Goal: Task Accomplishment & Management: Manage account settings

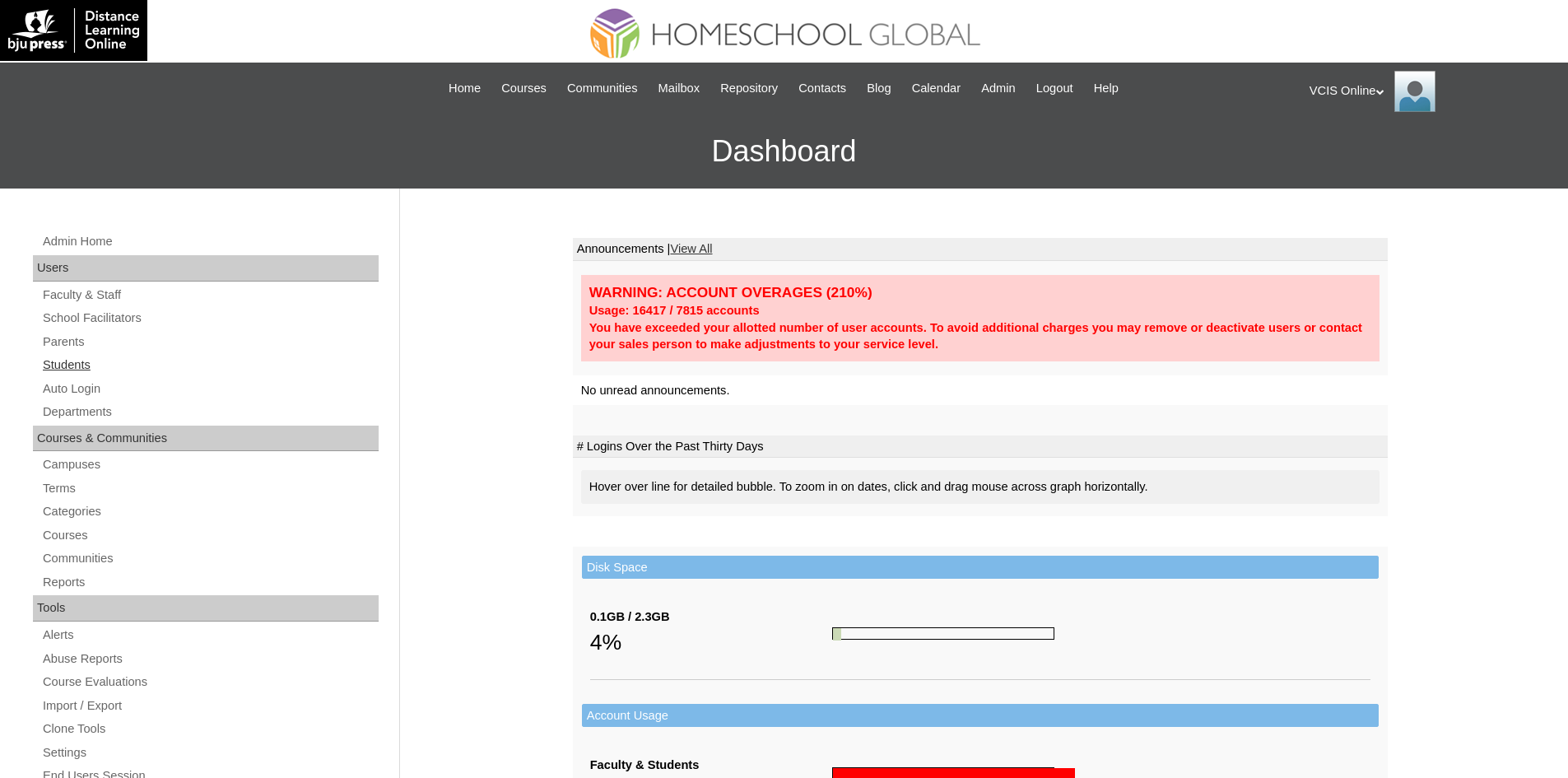
click at [65, 365] on link "Students" at bounding box center [210, 365] width 338 height 20
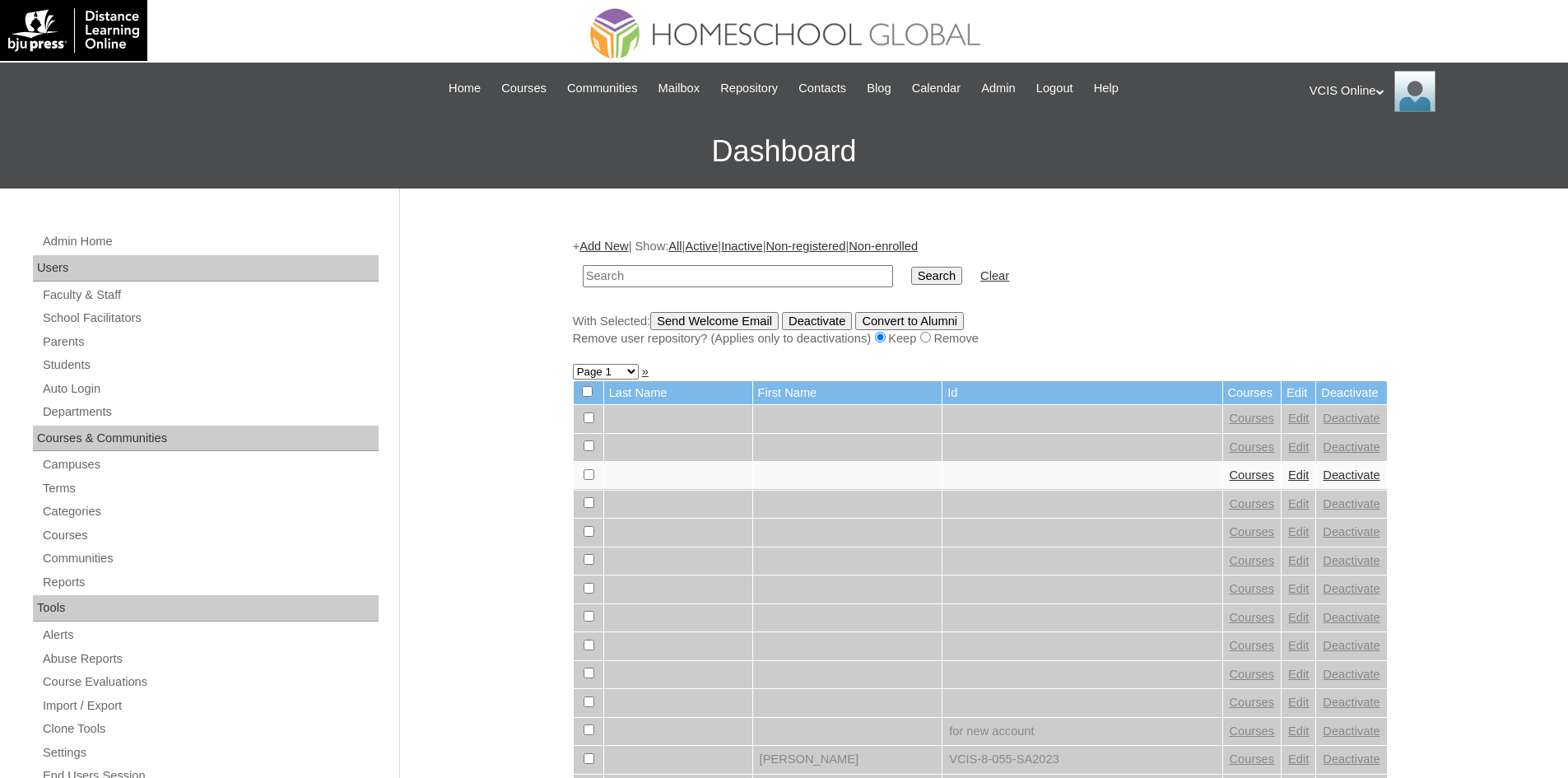
click at [619, 273] on input "text" at bounding box center [737, 276] width 310 height 22
type input "VCIS003-8B-PA2025"
click at [911, 279] on input "Search" at bounding box center [936, 276] width 51 height 18
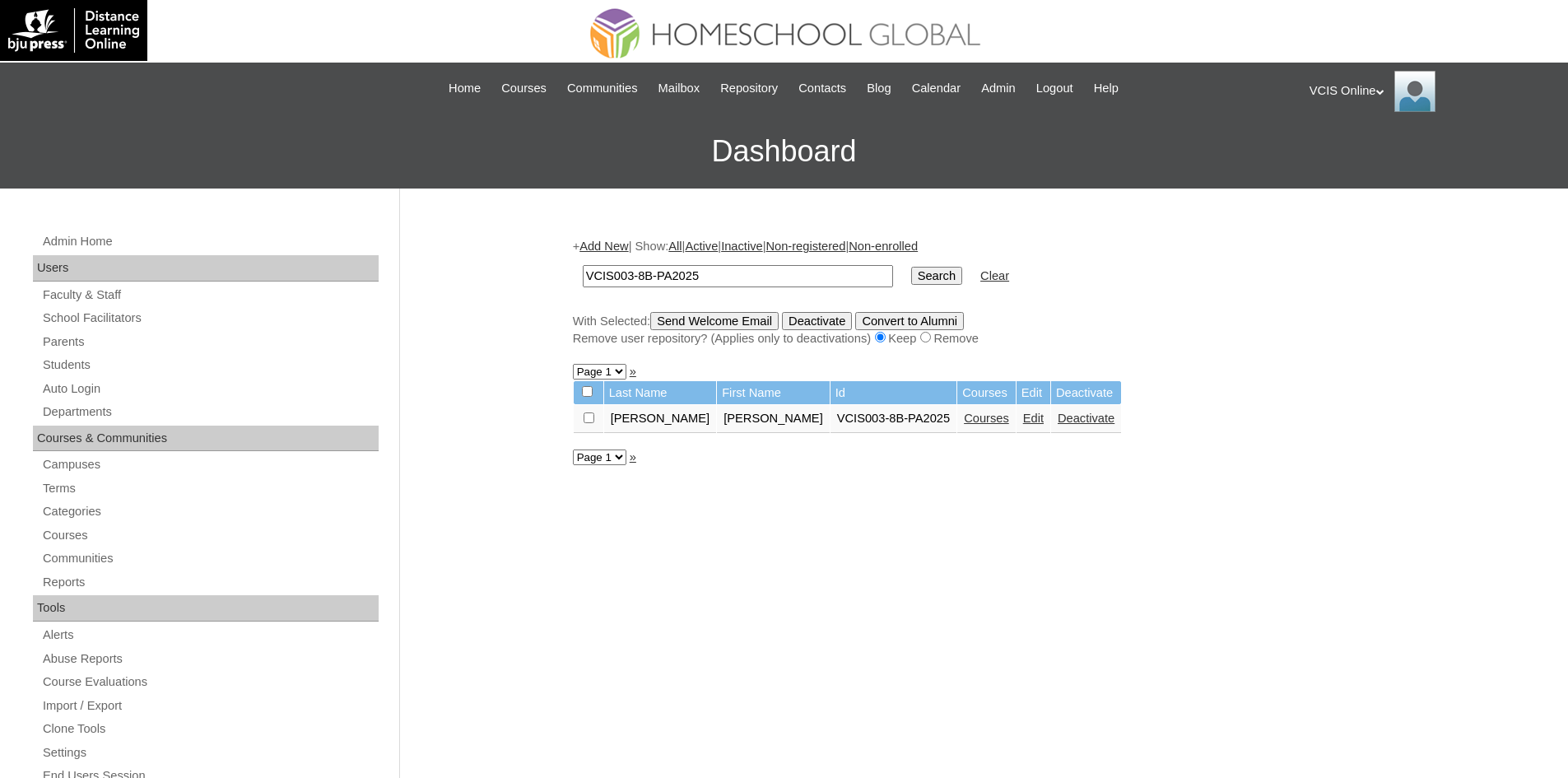
click at [1023, 421] on link "Edit" at bounding box center [1033, 418] width 20 height 13
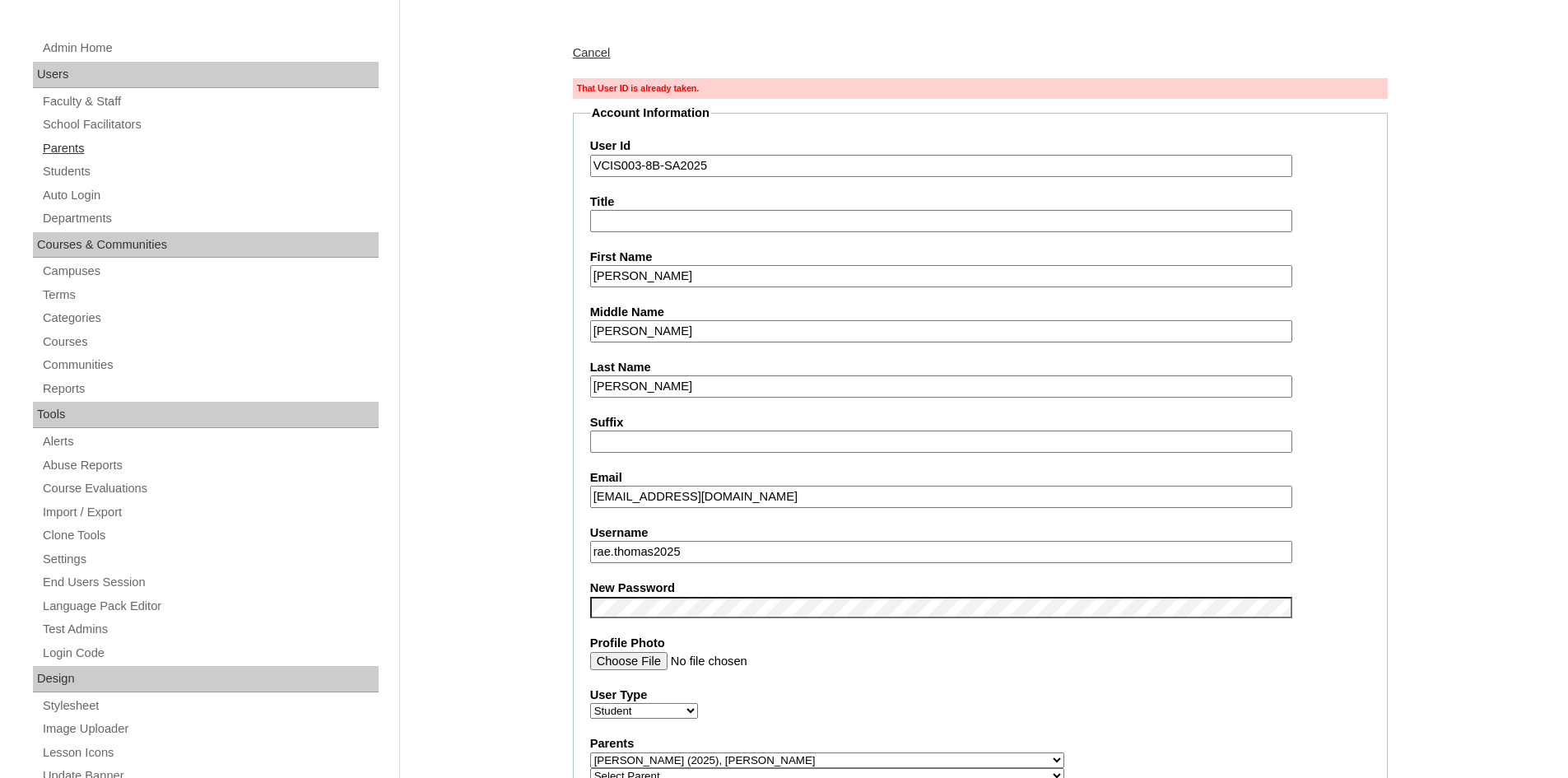
scroll to position [164, 0]
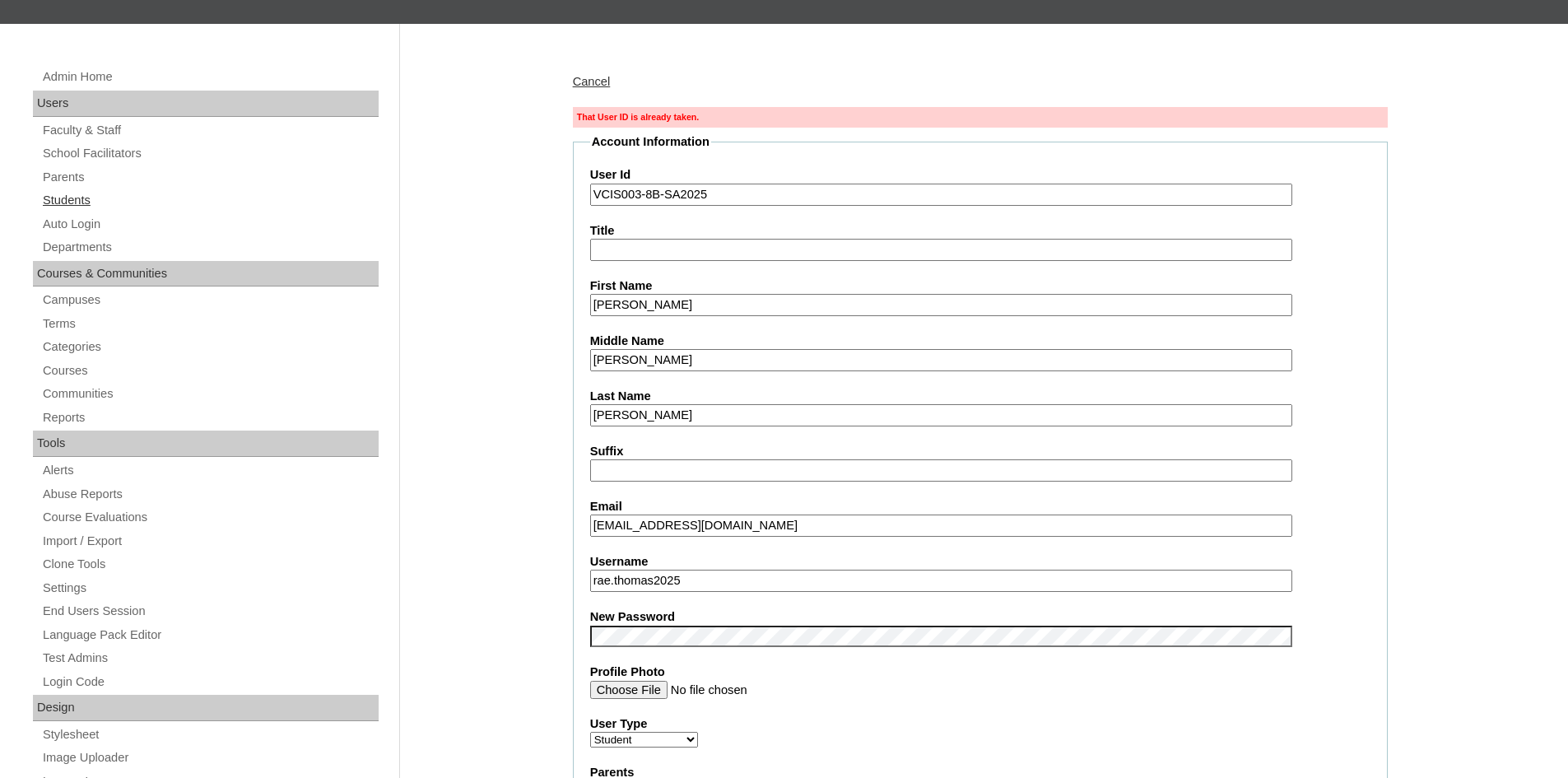
click at [65, 191] on link "Students" at bounding box center [210, 200] width 338 height 20
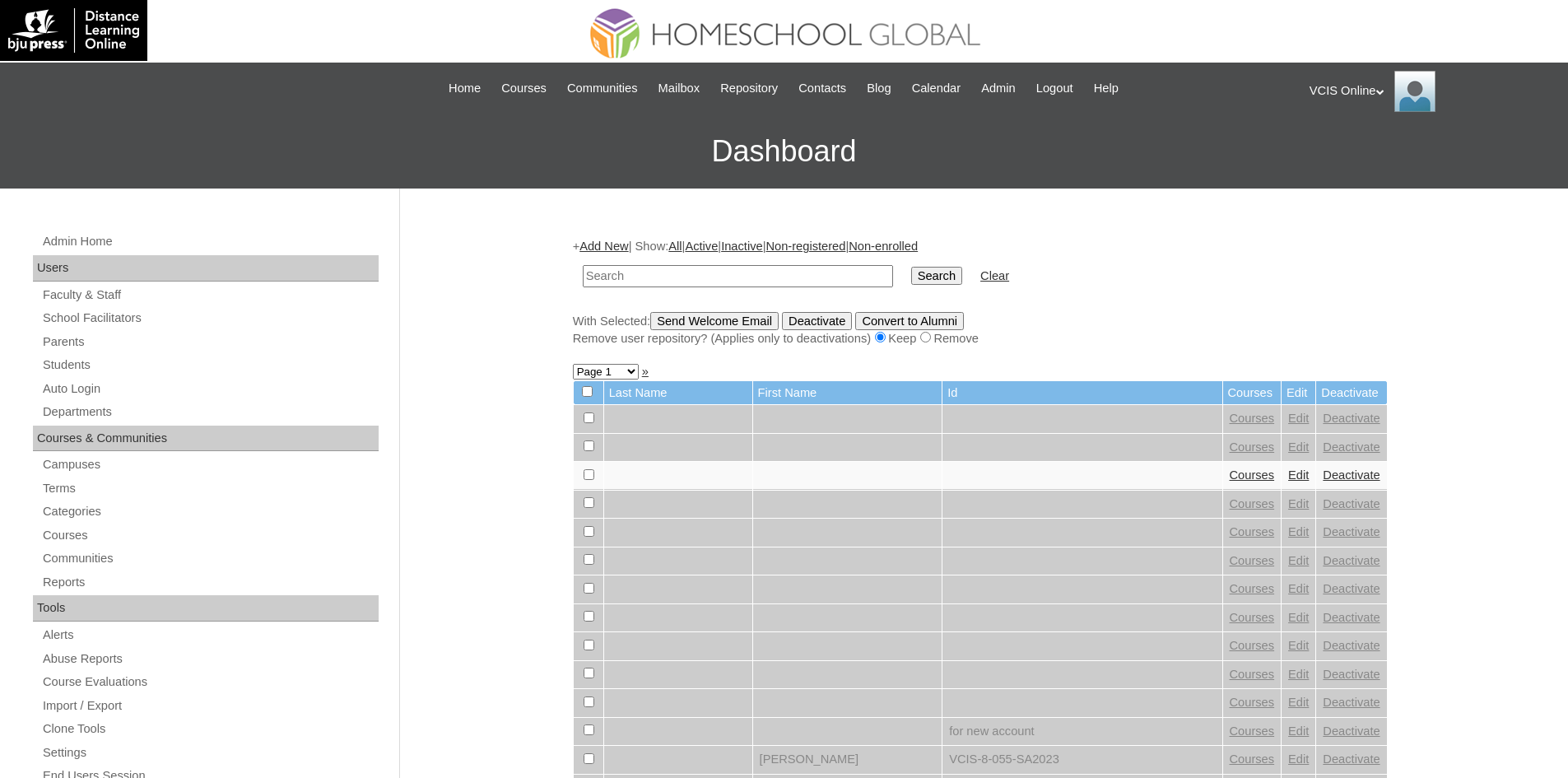
click at [604, 271] on input "text" at bounding box center [737, 276] width 310 height 22
click at [664, 273] on input "VCIS003-8B-PA2025" at bounding box center [737, 276] width 310 height 22
type input "VCIS003-8B-SA2025"
click at [911, 275] on input "Search" at bounding box center [936, 276] width 51 height 18
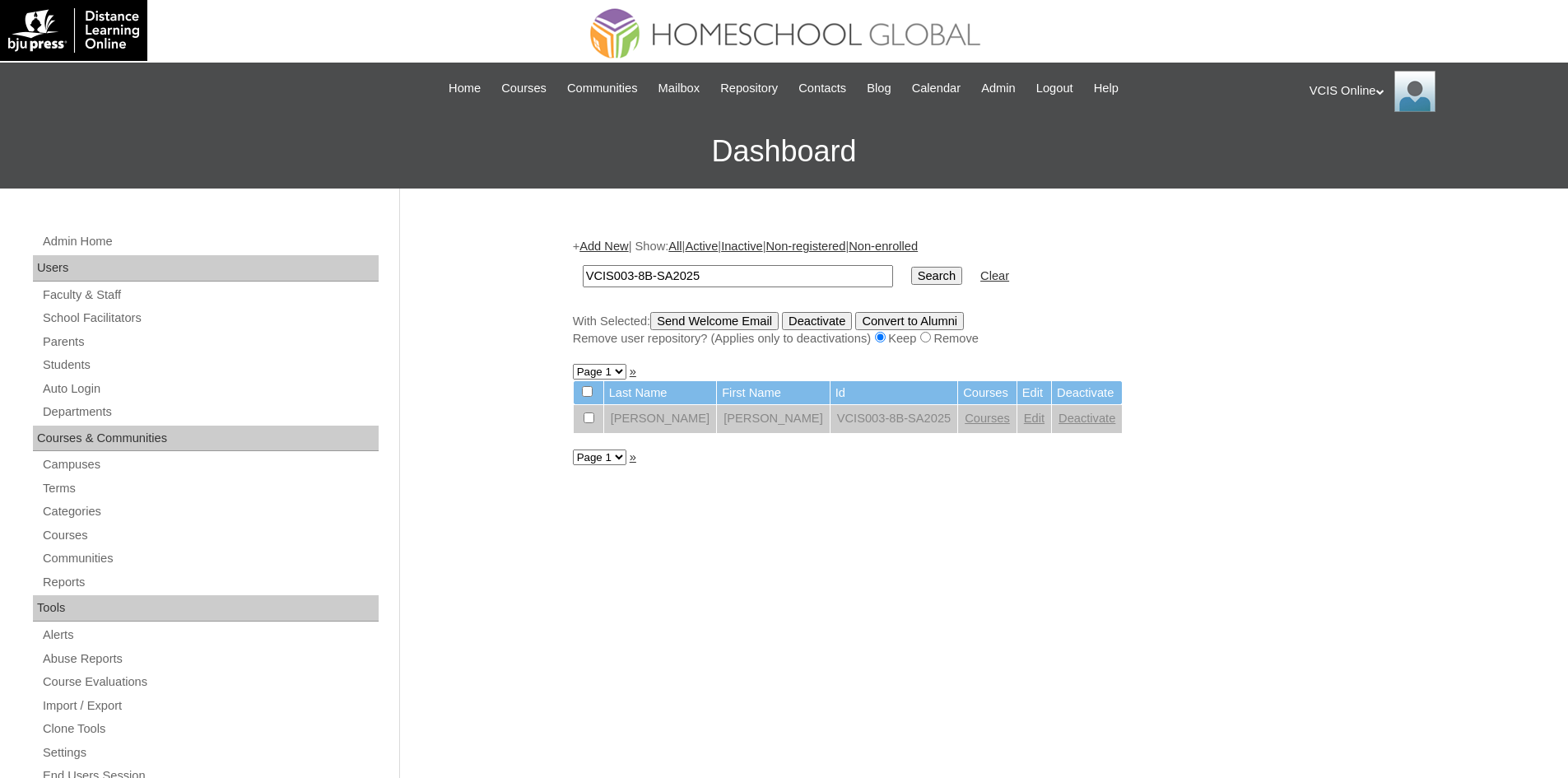
click at [1059, 422] on link "Deactivate" at bounding box center [1087, 418] width 57 height 13
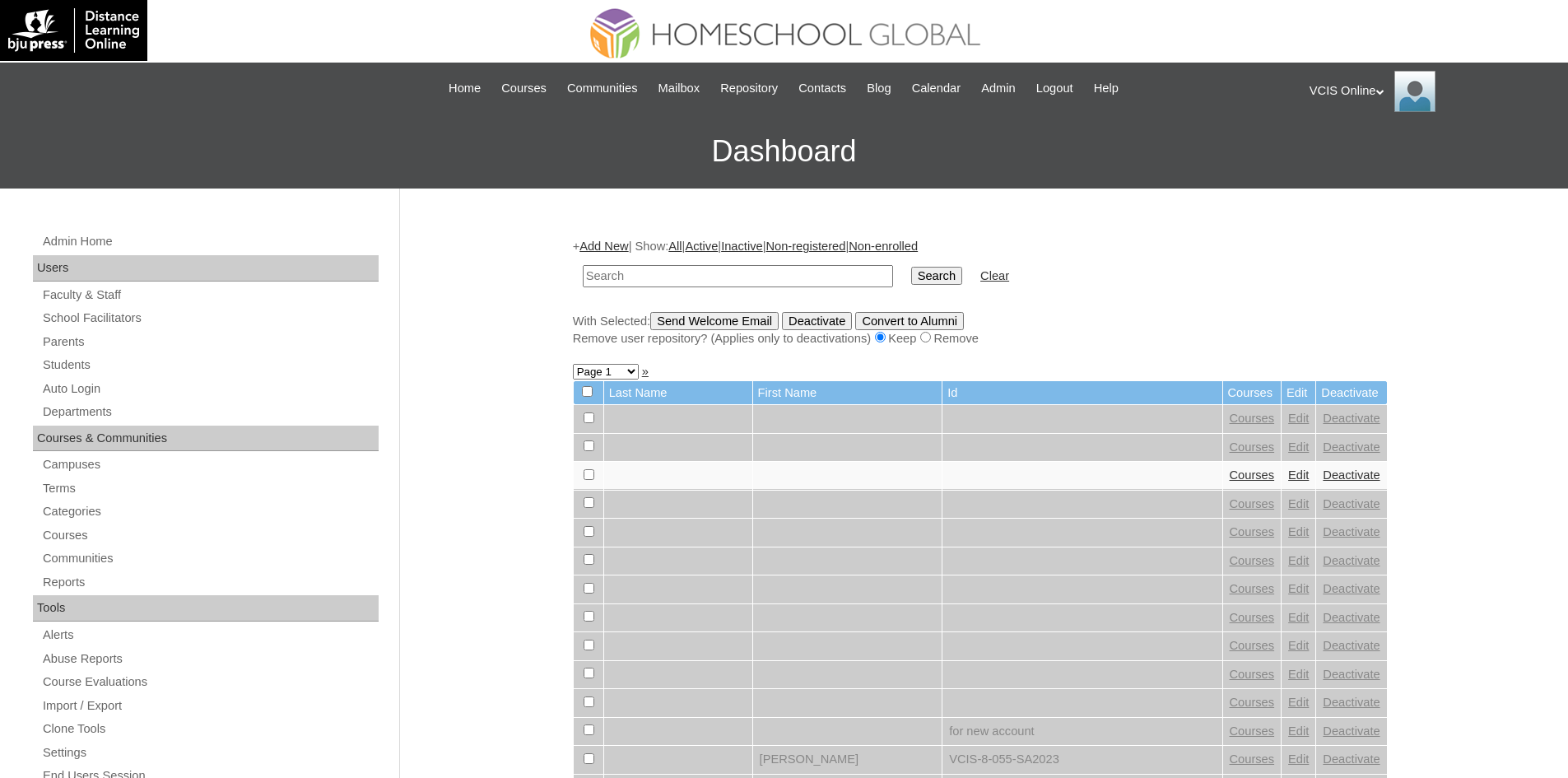
click at [610, 278] on input "text" at bounding box center [737, 276] width 310 height 22
paste input "VCIS003-8B-PA2025"
click at [658, 269] on input "VCIS003-8B-PA2025" at bounding box center [737, 276] width 310 height 22
type input "VCIS003-8B-SA2025"
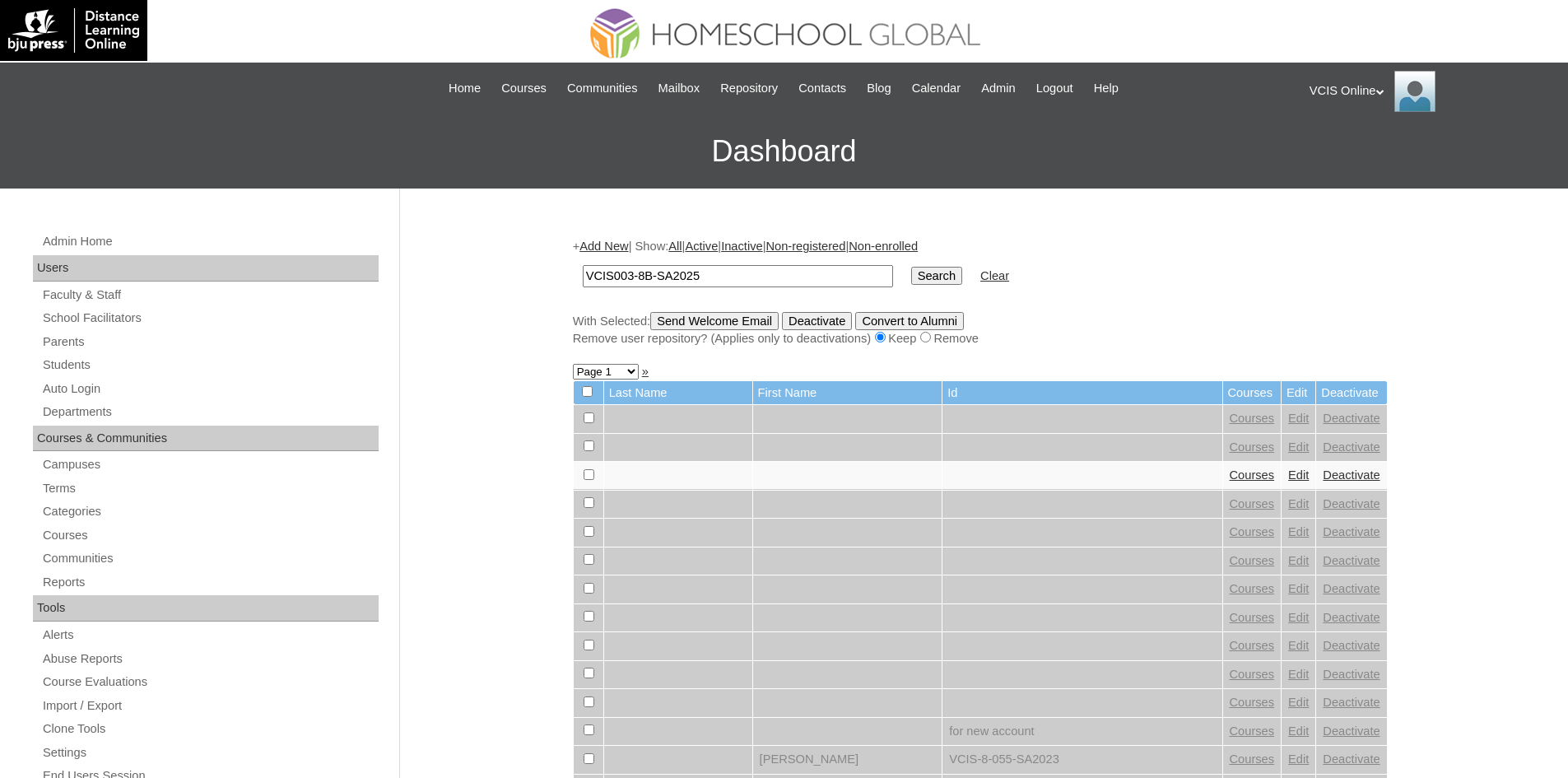
click at [911, 277] on input "Search" at bounding box center [936, 276] width 51 height 18
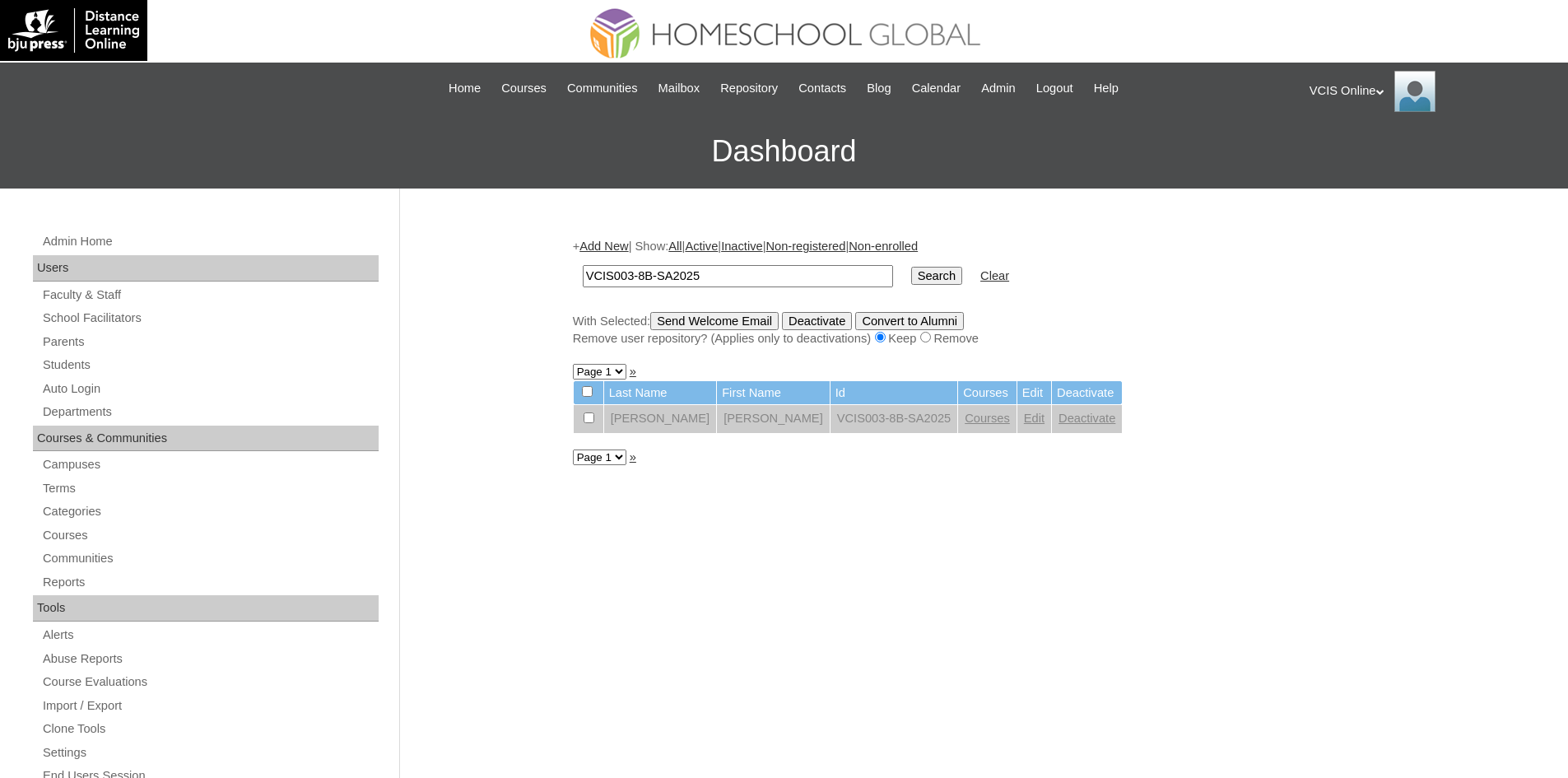
click at [717, 414] on td "[PERSON_NAME]" at bounding box center [773, 419] width 113 height 28
click at [1023, 416] on link "Edit" at bounding box center [1034, 418] width 20 height 13
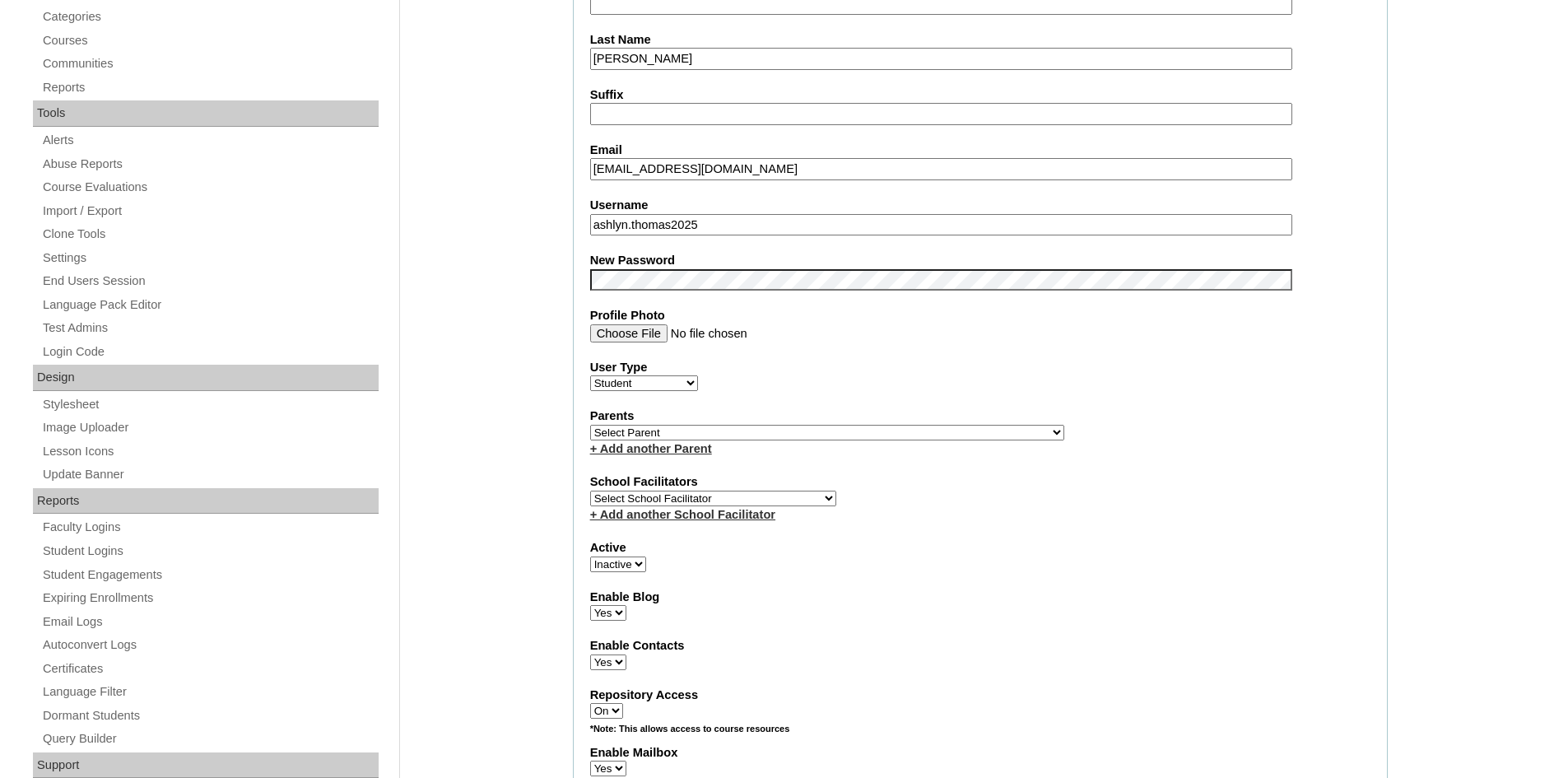
scroll to position [494, 0]
click at [692, 433] on select "Select Parent , , , , , , , , , , , , , , , , , , , , , , , , , , , , , , , , ,…" at bounding box center [827, 433] width 474 height 16
click at [998, 417] on label "Parents" at bounding box center [979, 416] width 780 height 18
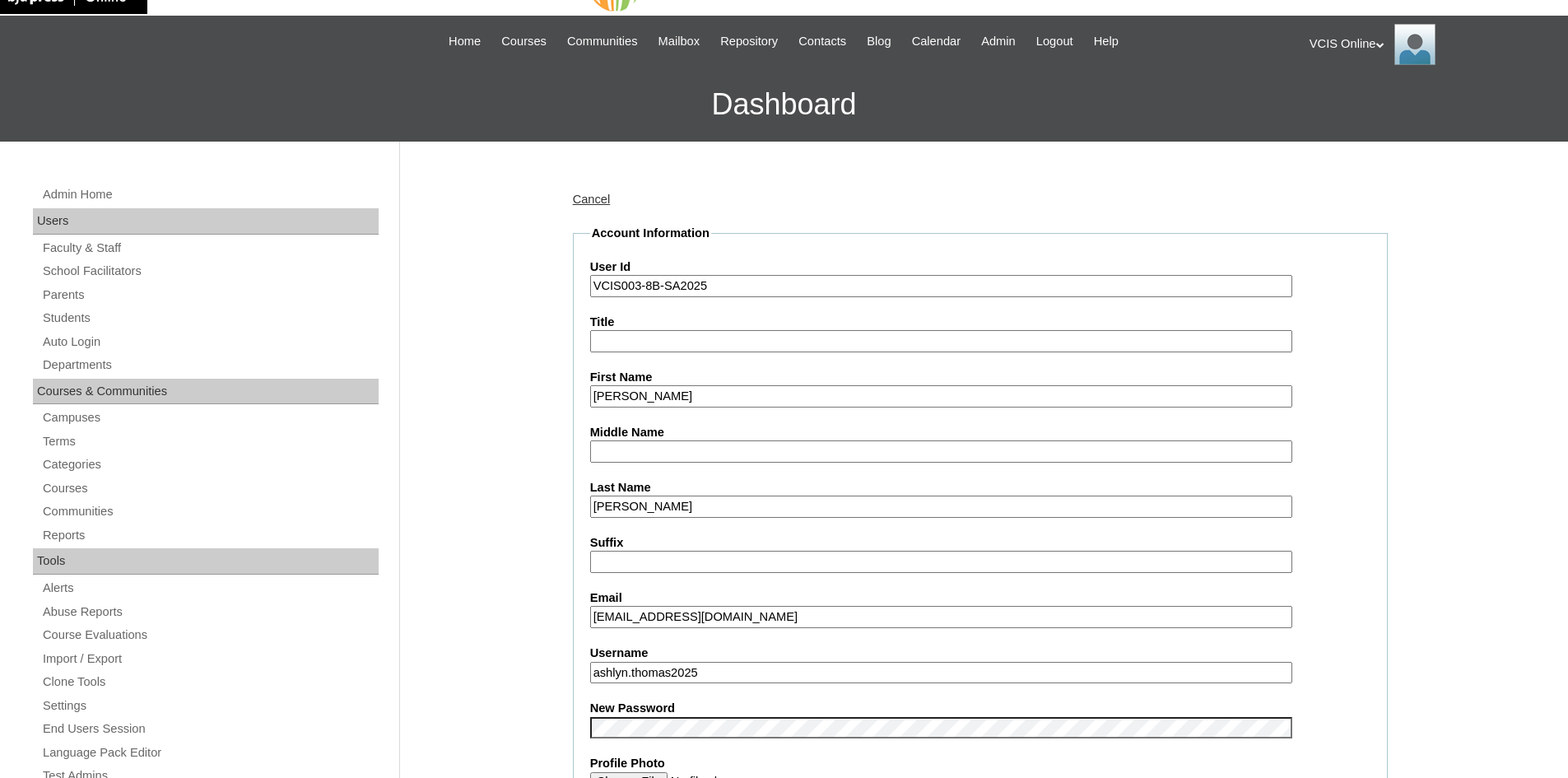
scroll to position [0, 0]
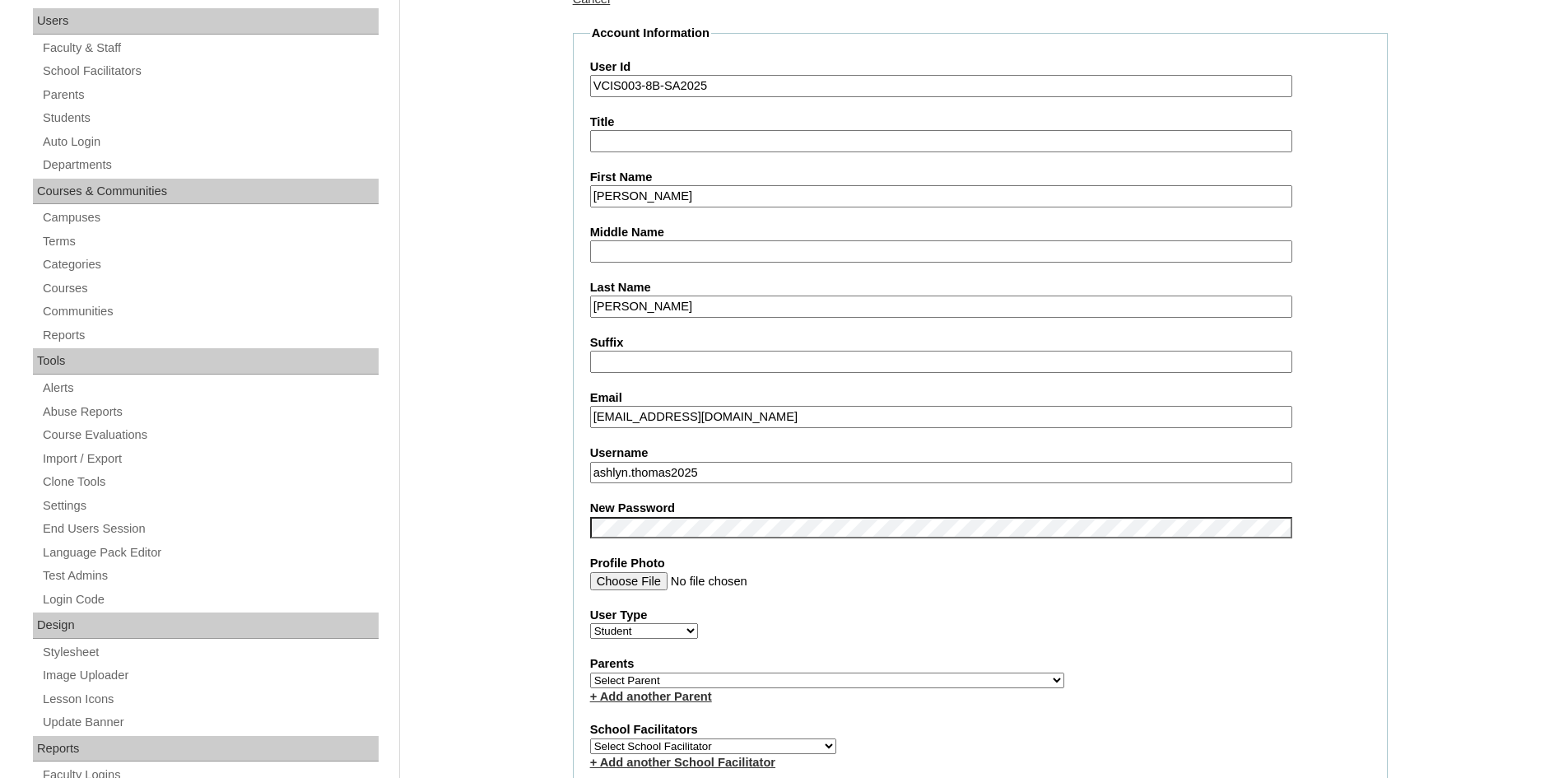
scroll to position [576, 0]
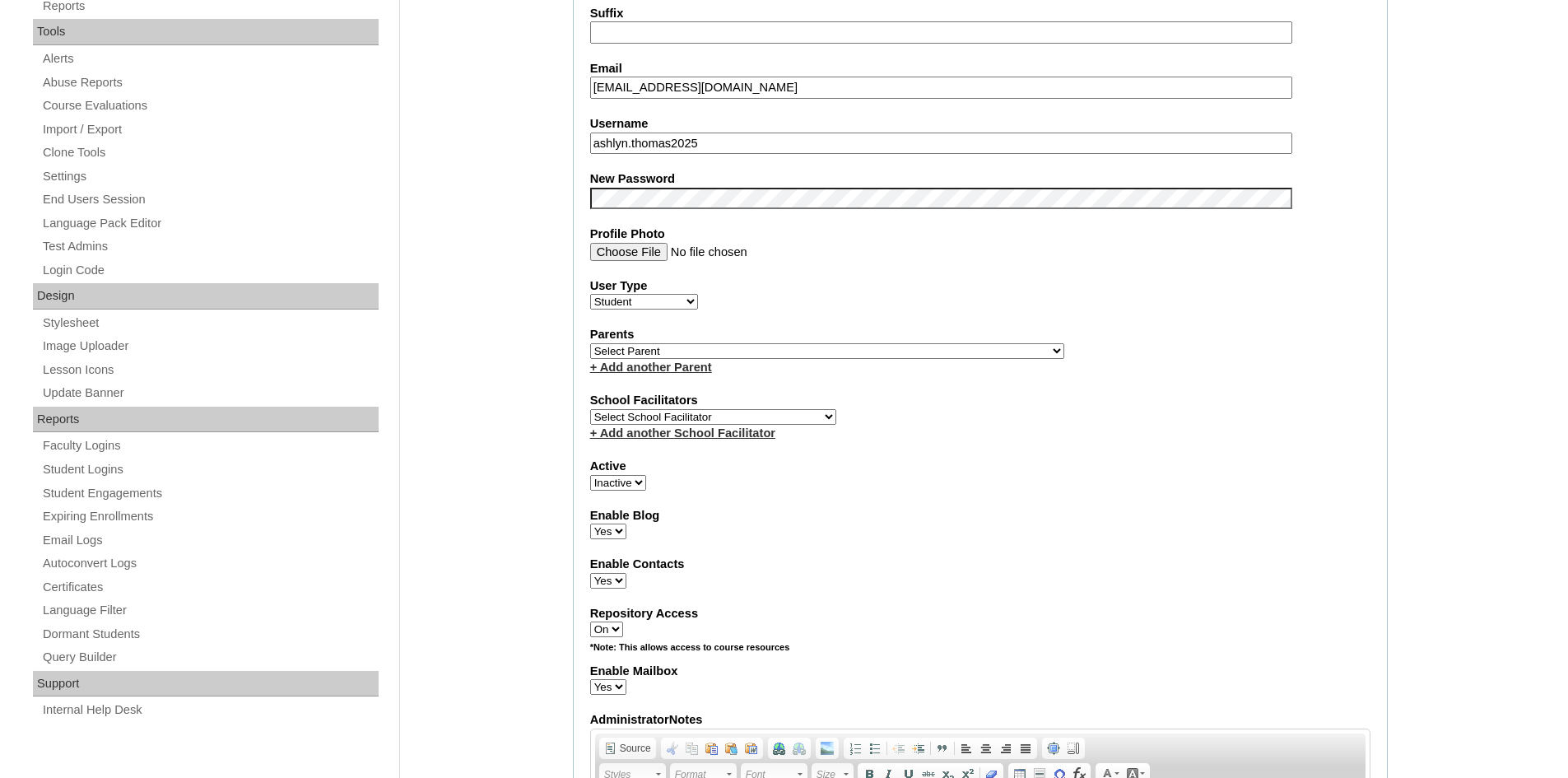
click at [633, 302] on select "Faculty Staff Student Parents School Facilitators" at bounding box center [643, 301] width 108 height 16
click at [590, 293] on select "Faculty Staff Student Parents School Facilitators" at bounding box center [643, 301] width 108 height 16
click at [740, 355] on select "Select Parent , , , , , , , , , , , , , , , , , , , , , , , , , , , , , , , , ,…" at bounding box center [827, 351] width 474 height 16
click at [1251, 592] on fieldset "Account Information User Id VCIS003-8B-SA2025 Title First Name Rae Ashlyn Middl…" at bounding box center [980, 354] width 815 height 1318
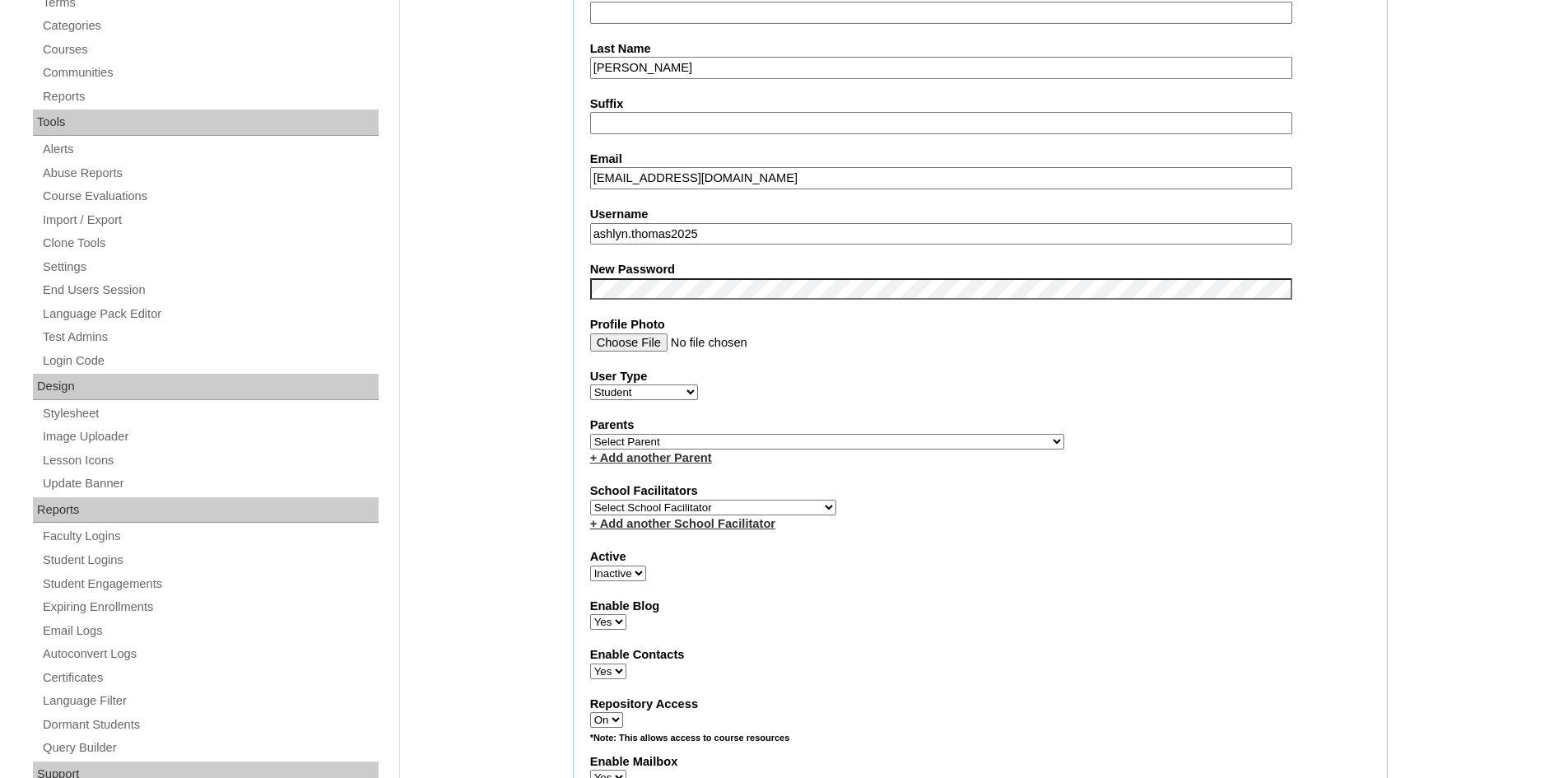
scroll to position [494, 0]
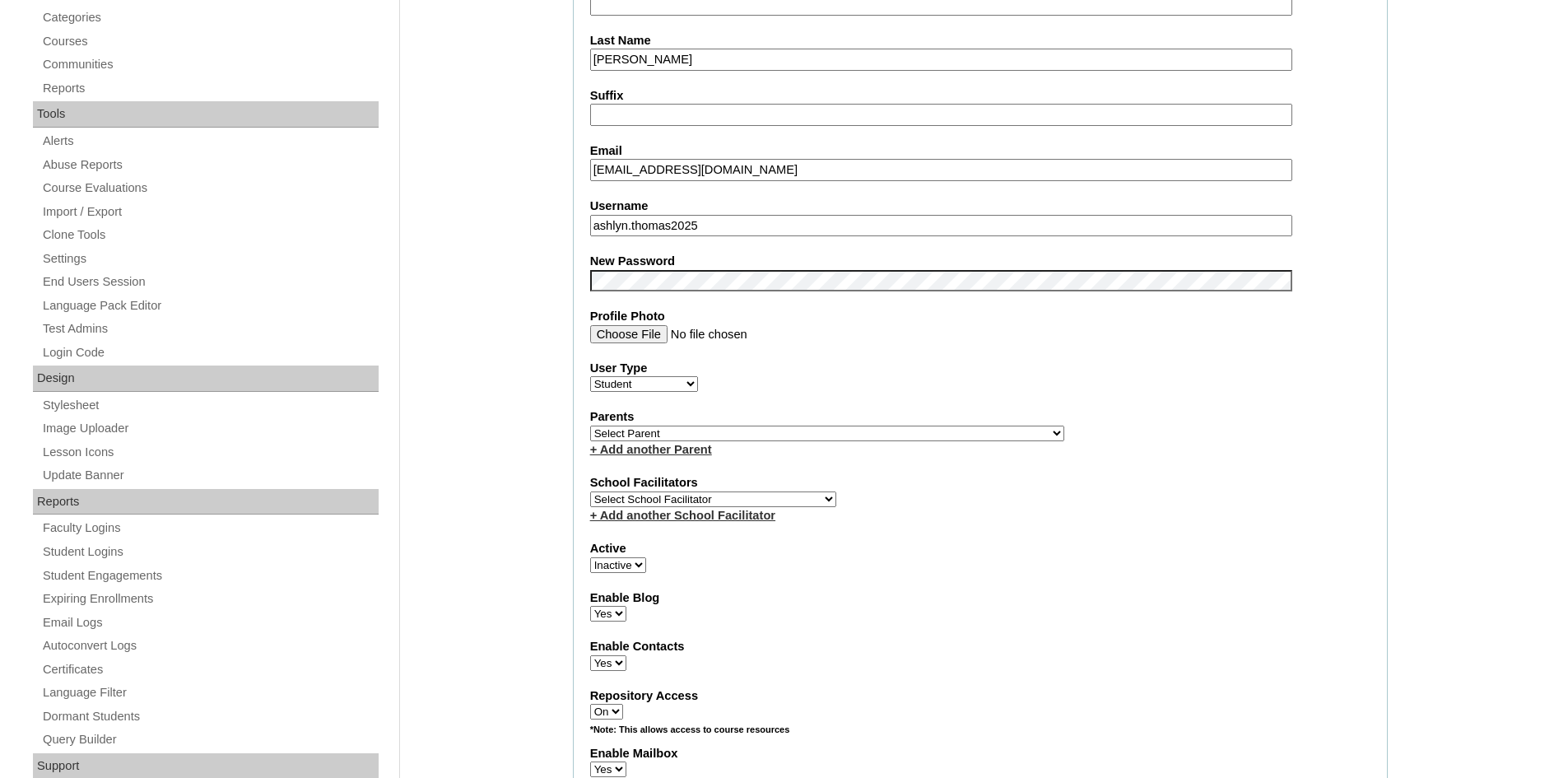
click at [724, 436] on select "Select Parent , , , , , , , , , , , , , , , , , , , , , , , , , , , , , , , , ,…" at bounding box center [827, 433] width 474 height 16
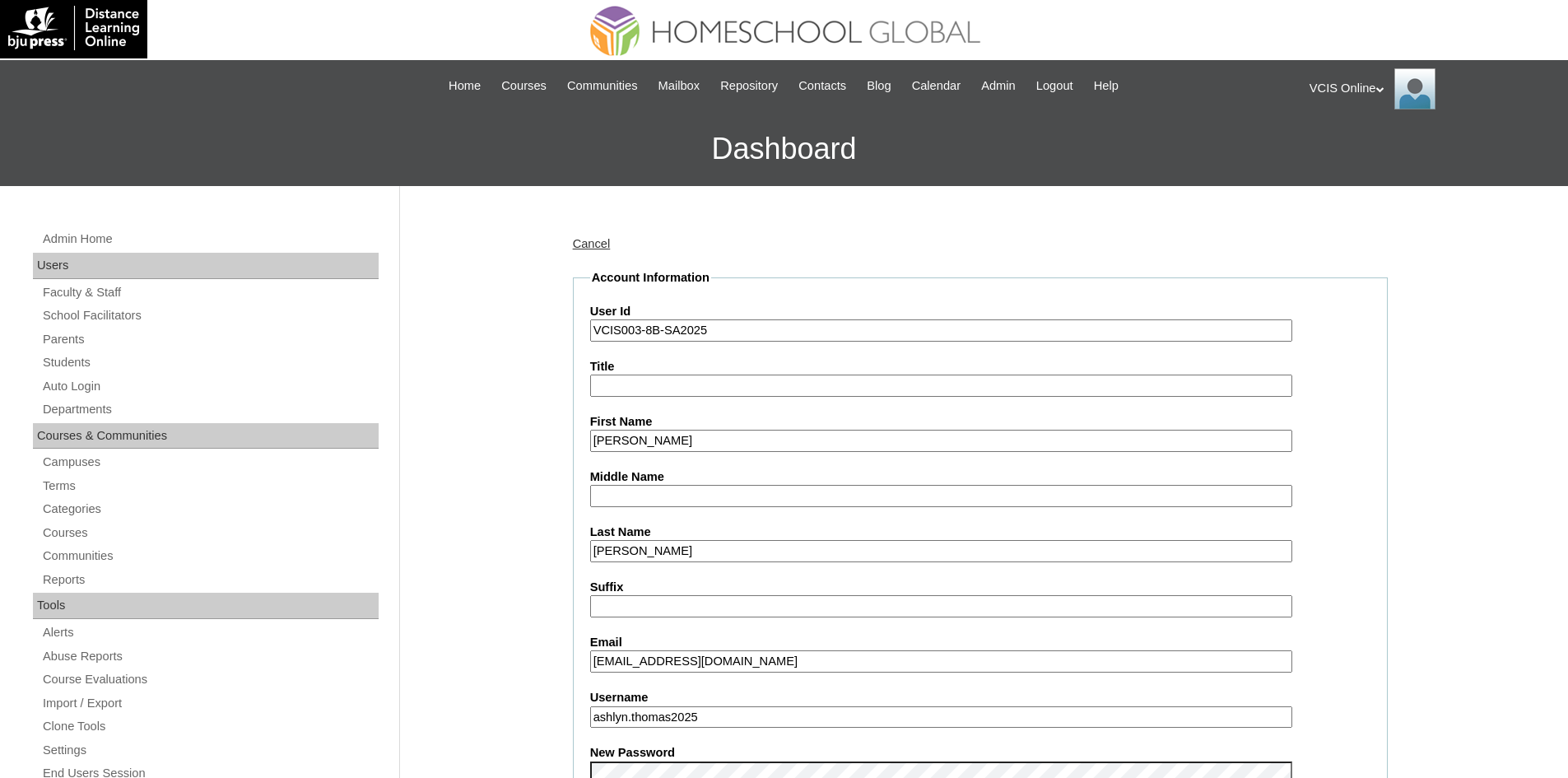
scroll to position [0, 0]
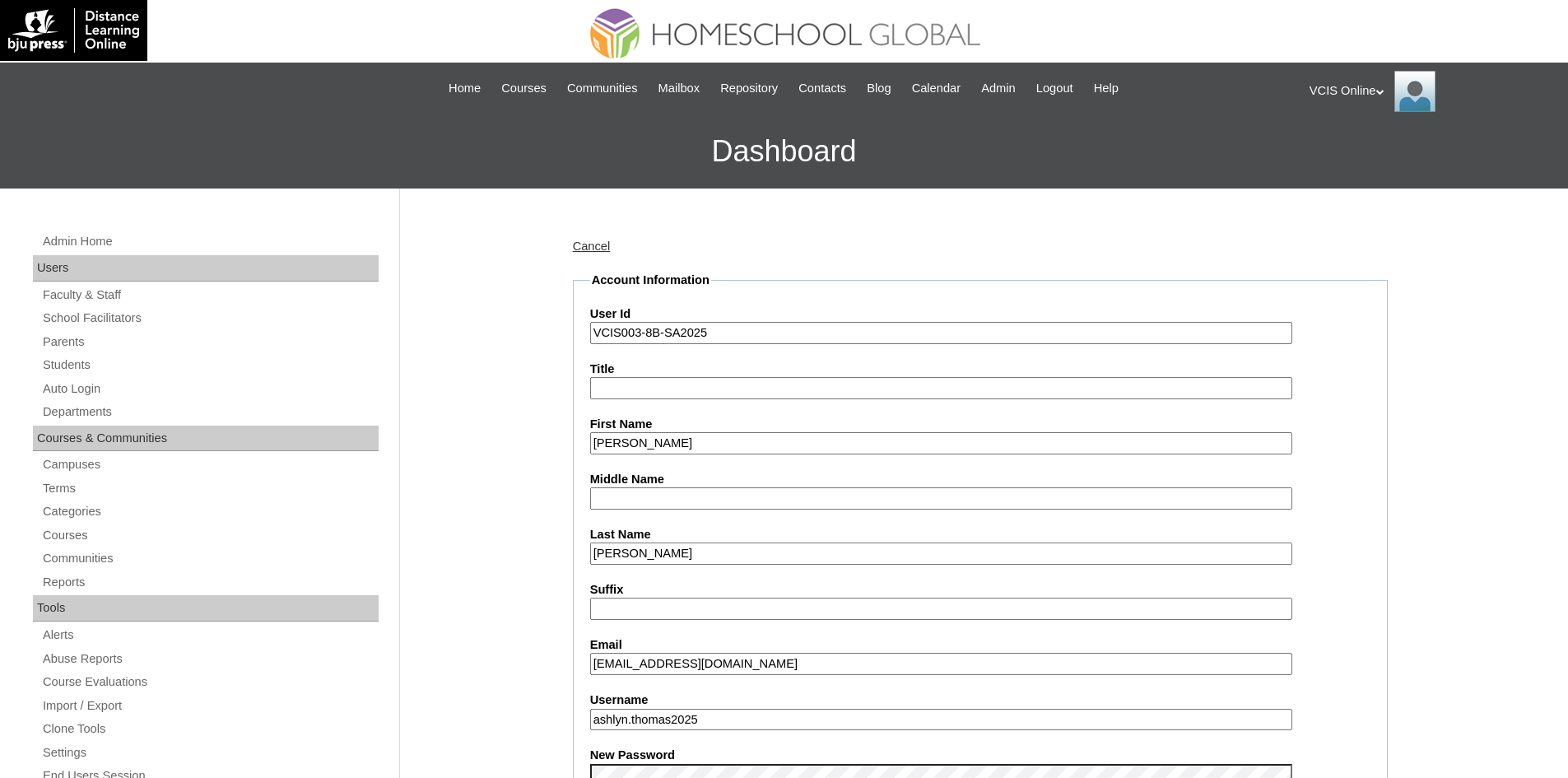
click at [664, 337] on input "VCIS003-8B-SA2025" at bounding box center [940, 333] width 702 height 22
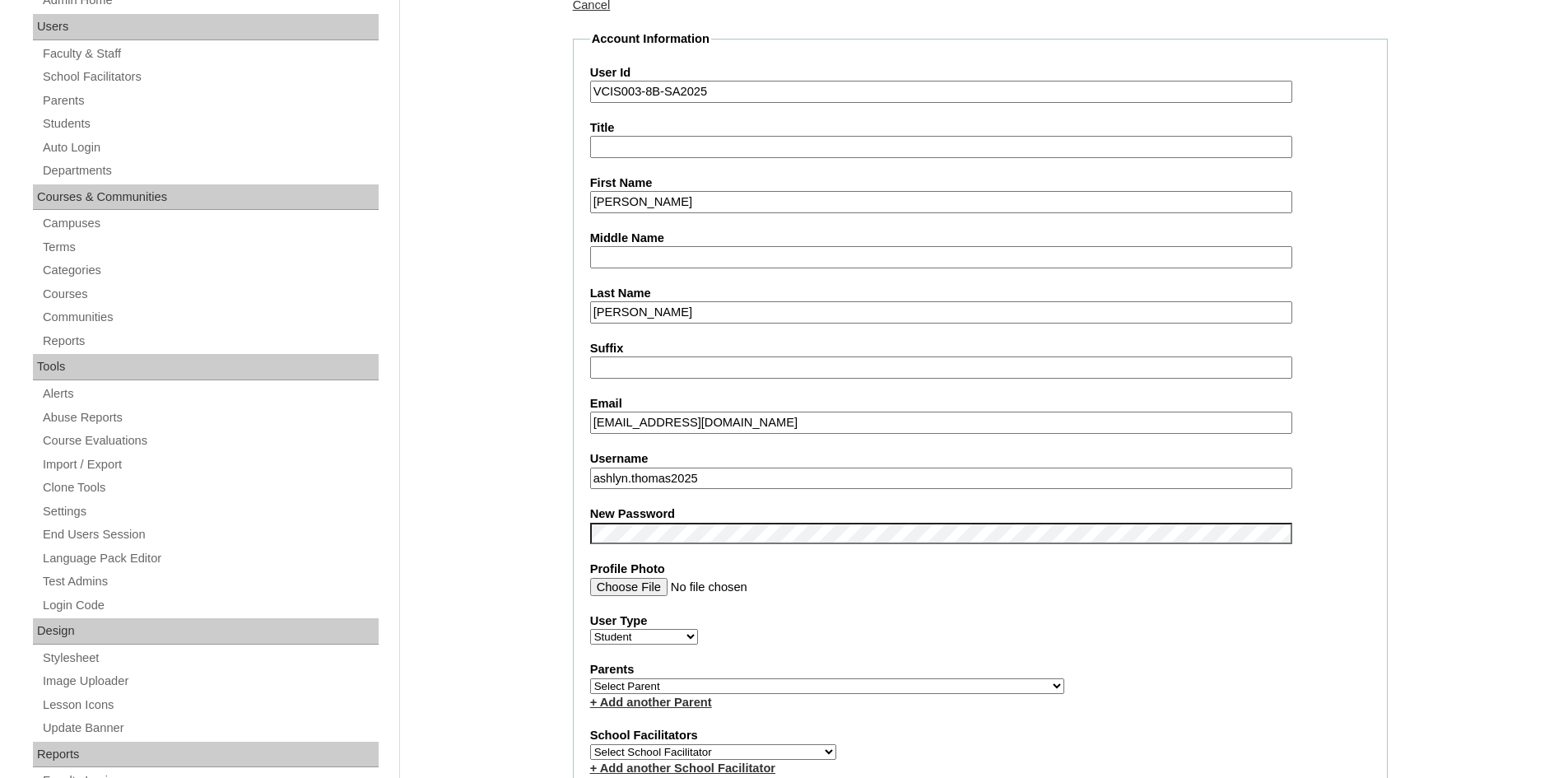
scroll to position [246, 0]
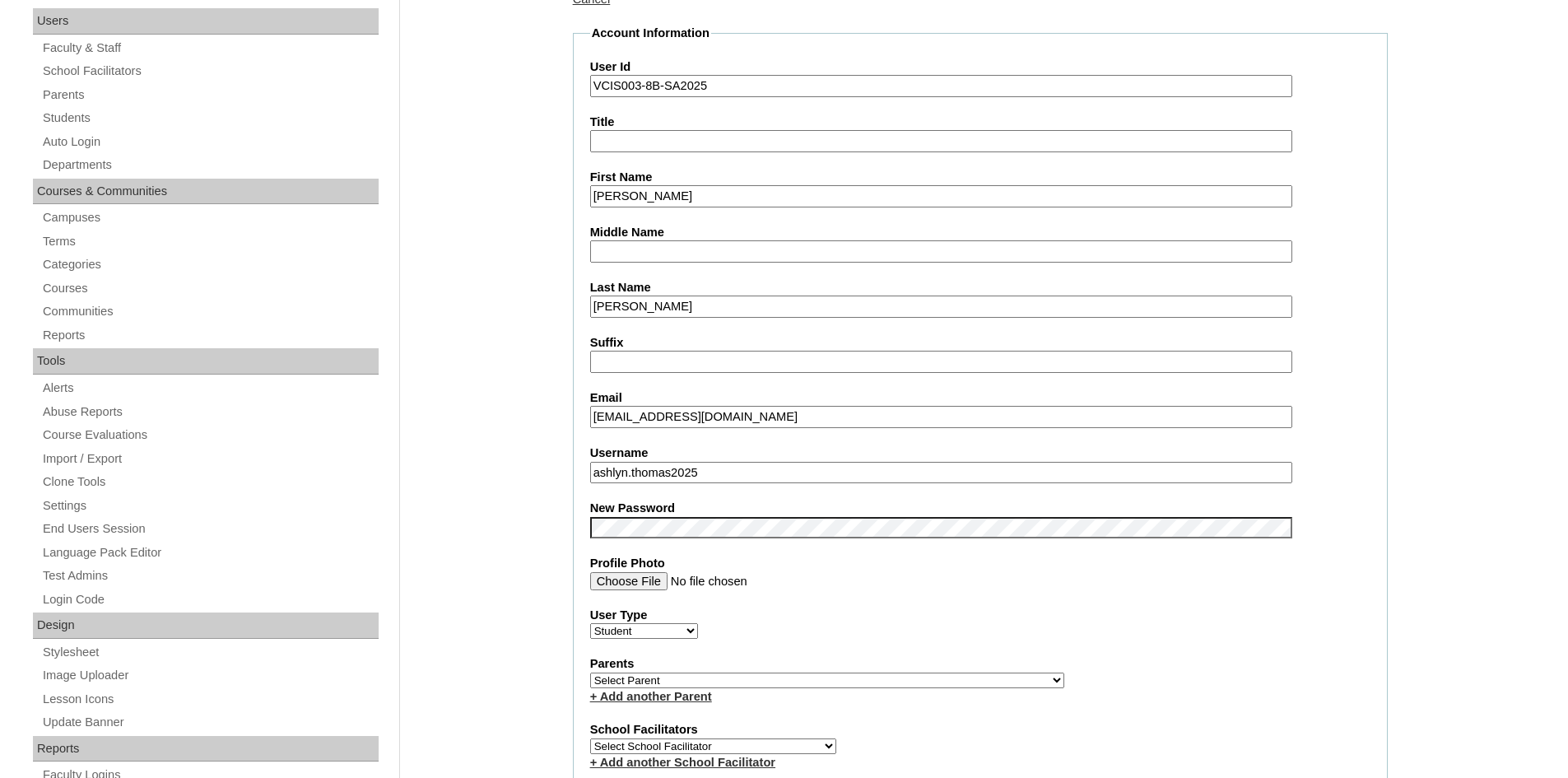
click at [626, 472] on input "ashlyn.thomas2025" at bounding box center [940, 473] width 702 height 22
paste input "rae"
type input "rae.thomas2025"
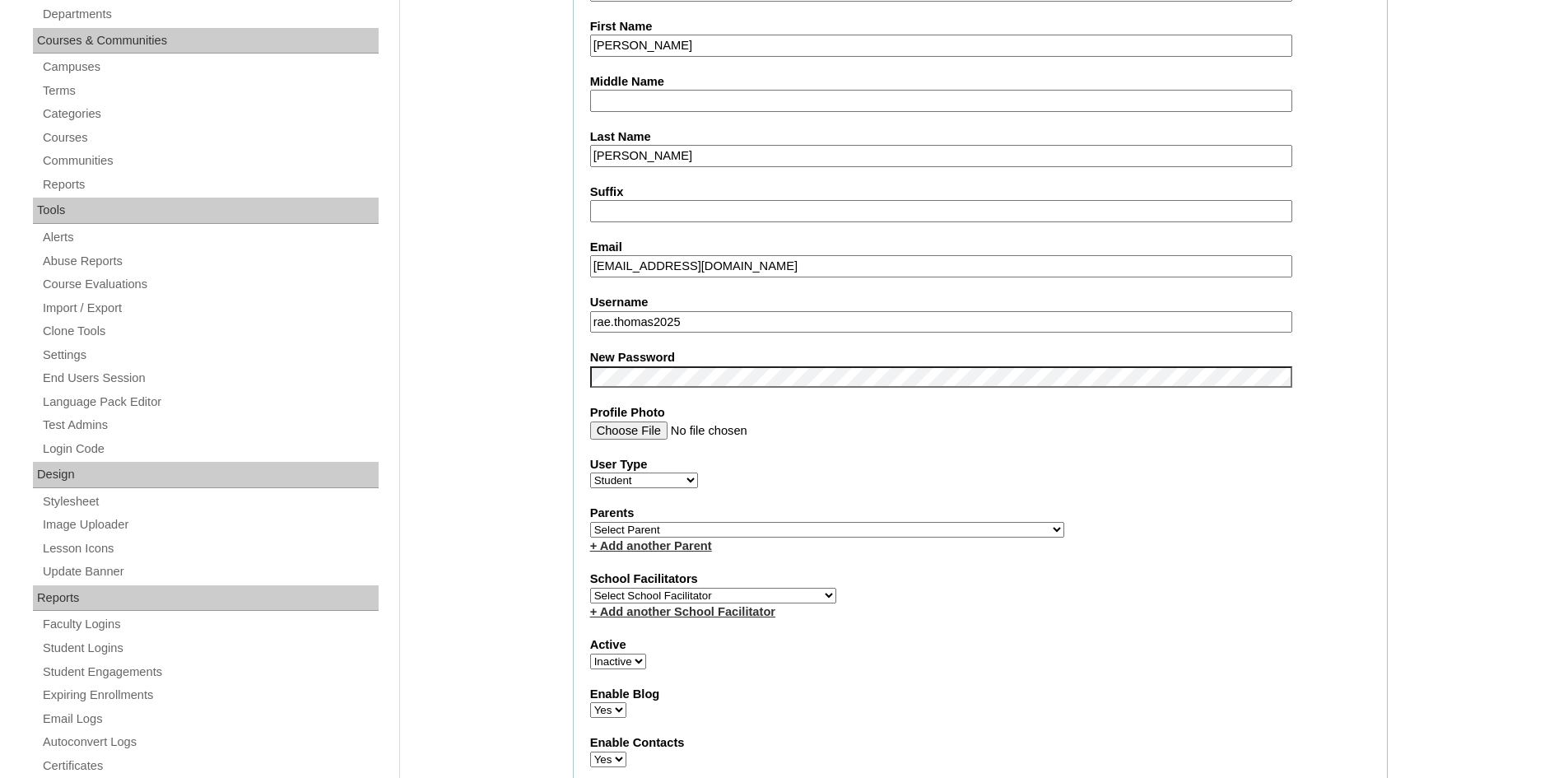
scroll to position [412, 0]
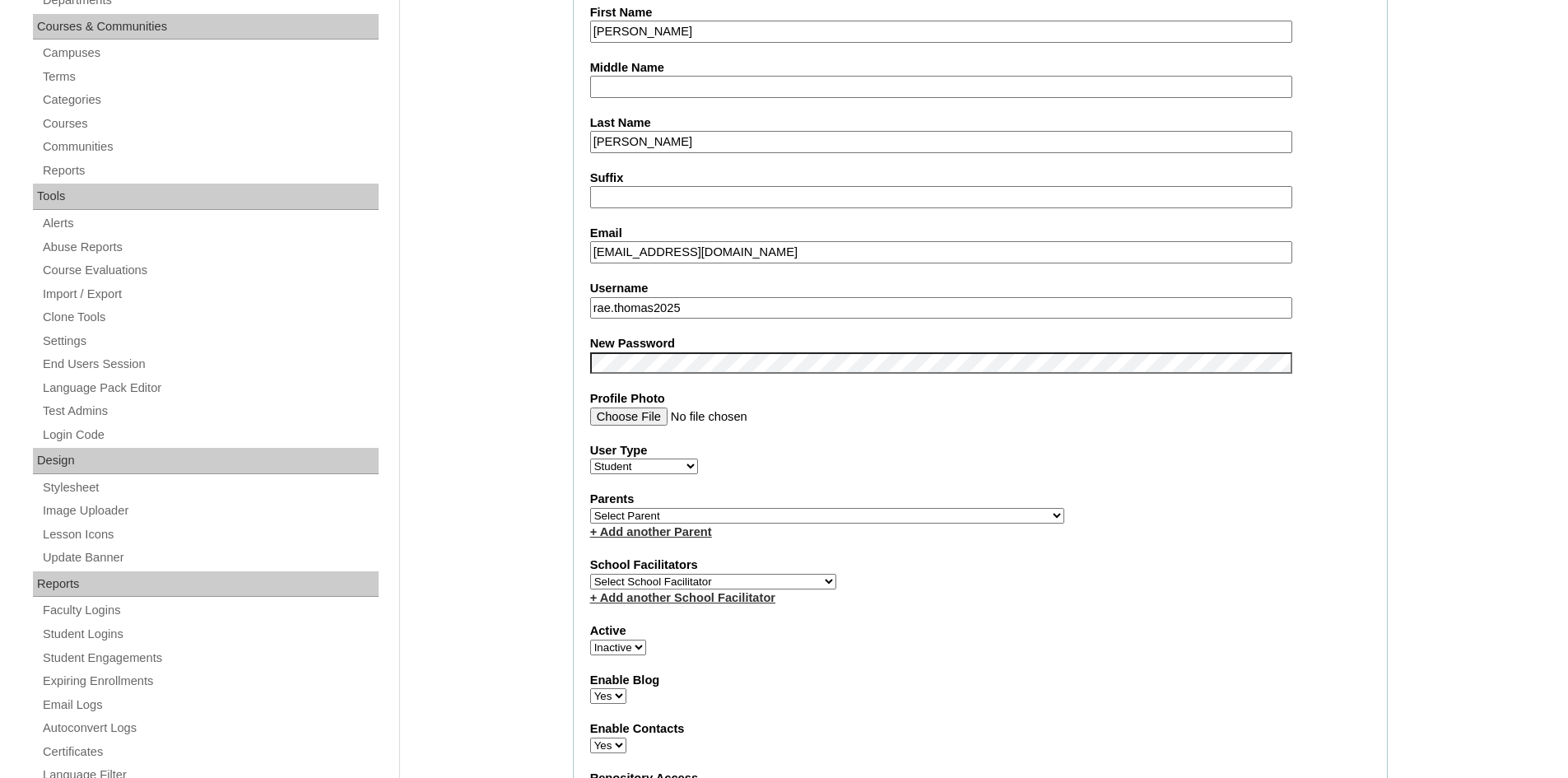
click at [651, 518] on select "Select Parent , , , , , , , , , , , , , , , , , , , , , , , , , , , , , , , , ,…" at bounding box center [827, 515] width 474 height 16
select select "24872"
click at [590, 508] on select "Select Parent , , , , , , , , , , , , , , , , , , , , , , , , , , , , , , , , ,…" at bounding box center [827, 515] width 474 height 16
click at [655, 584] on select "Select School Facilitator Norman Añain Ruffa Abadijas Mary Abella Gloryfe Abion…" at bounding box center [712, 581] width 246 height 16
select select "38718"
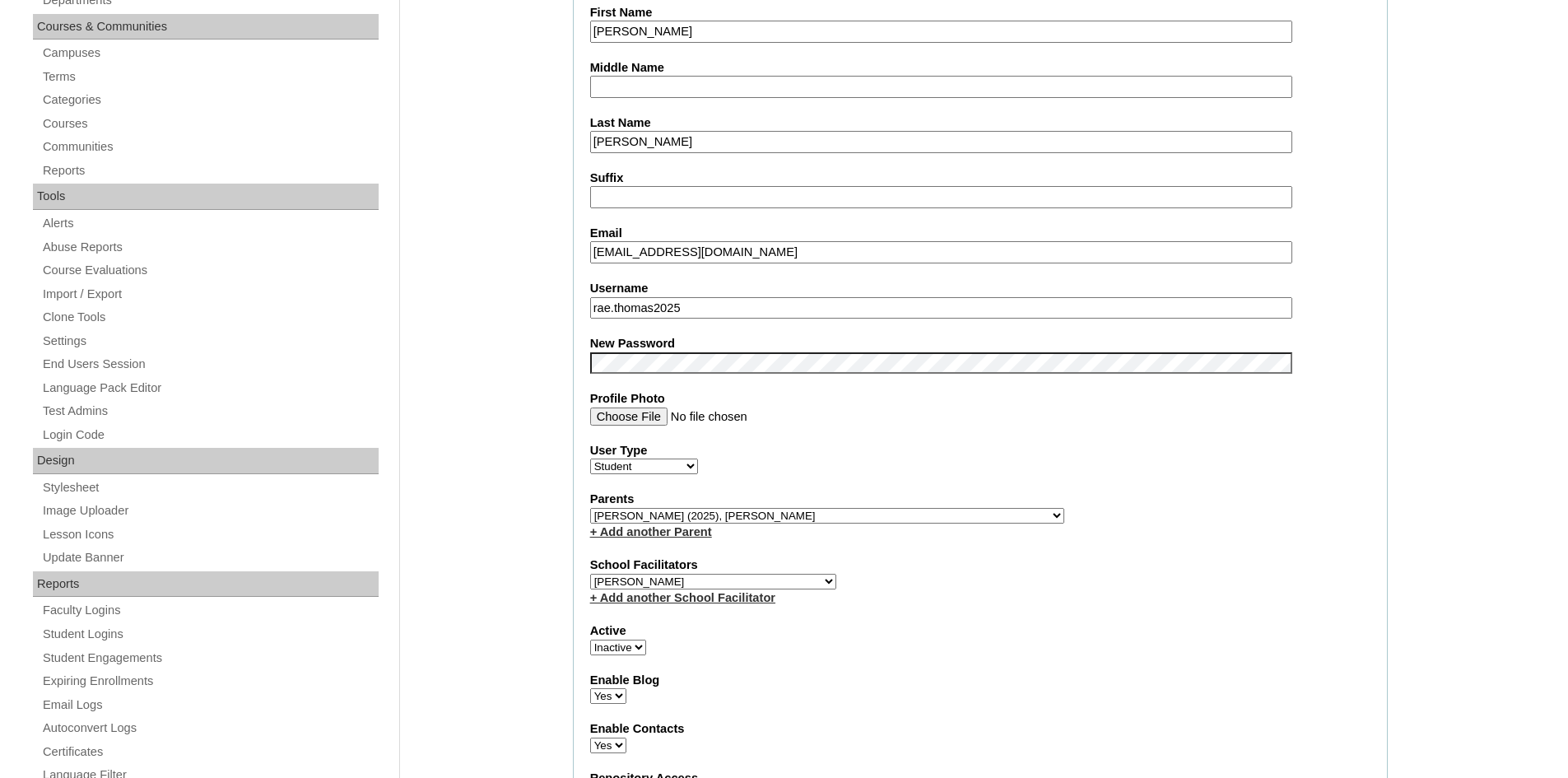
click at [590, 573] on select "Select School Facilitator Norman Añain Ruffa Abadijas Mary Abella Gloryfe Abion…" at bounding box center [712, 581] width 246 height 16
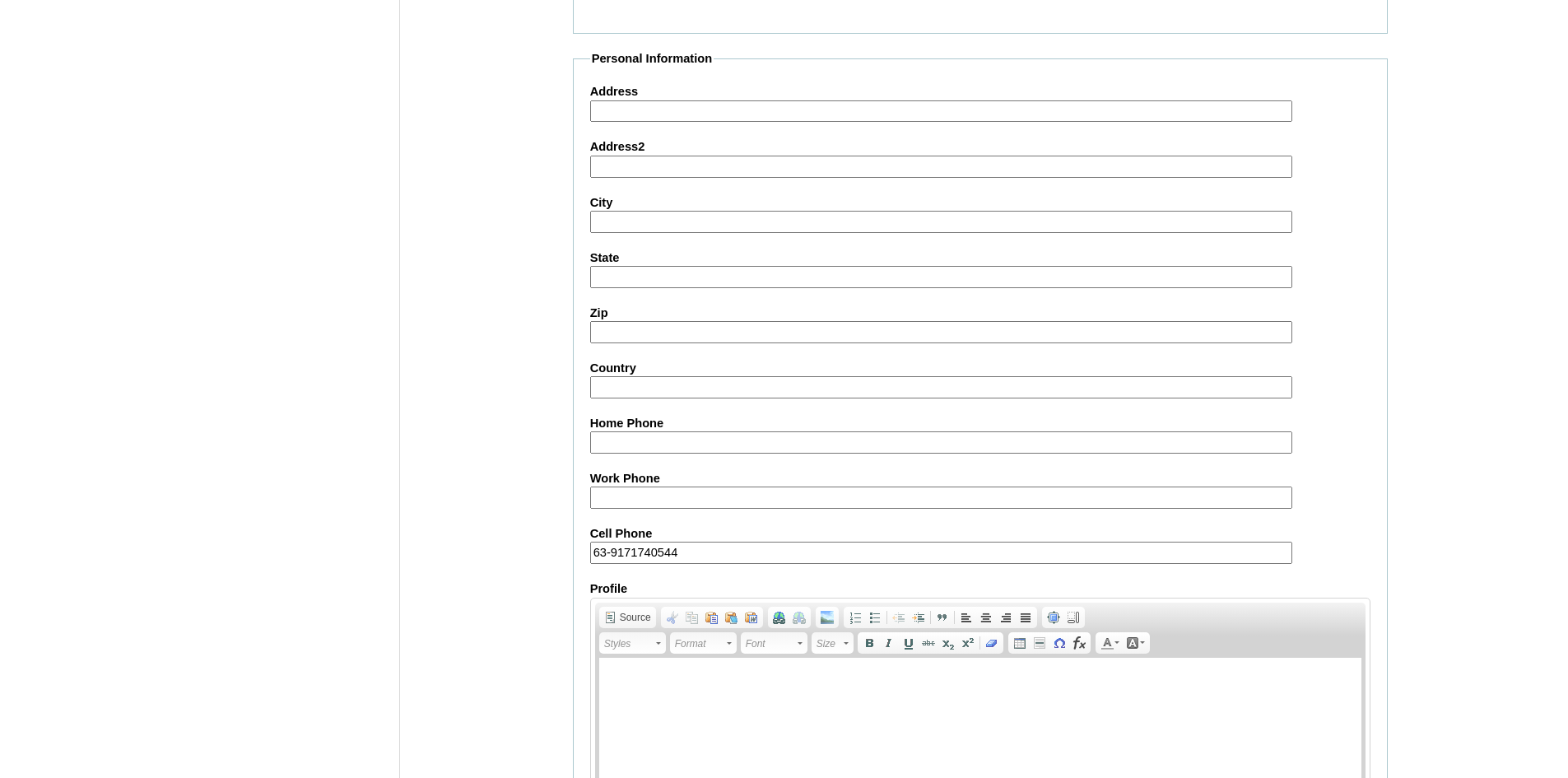
scroll to position [1714, 0]
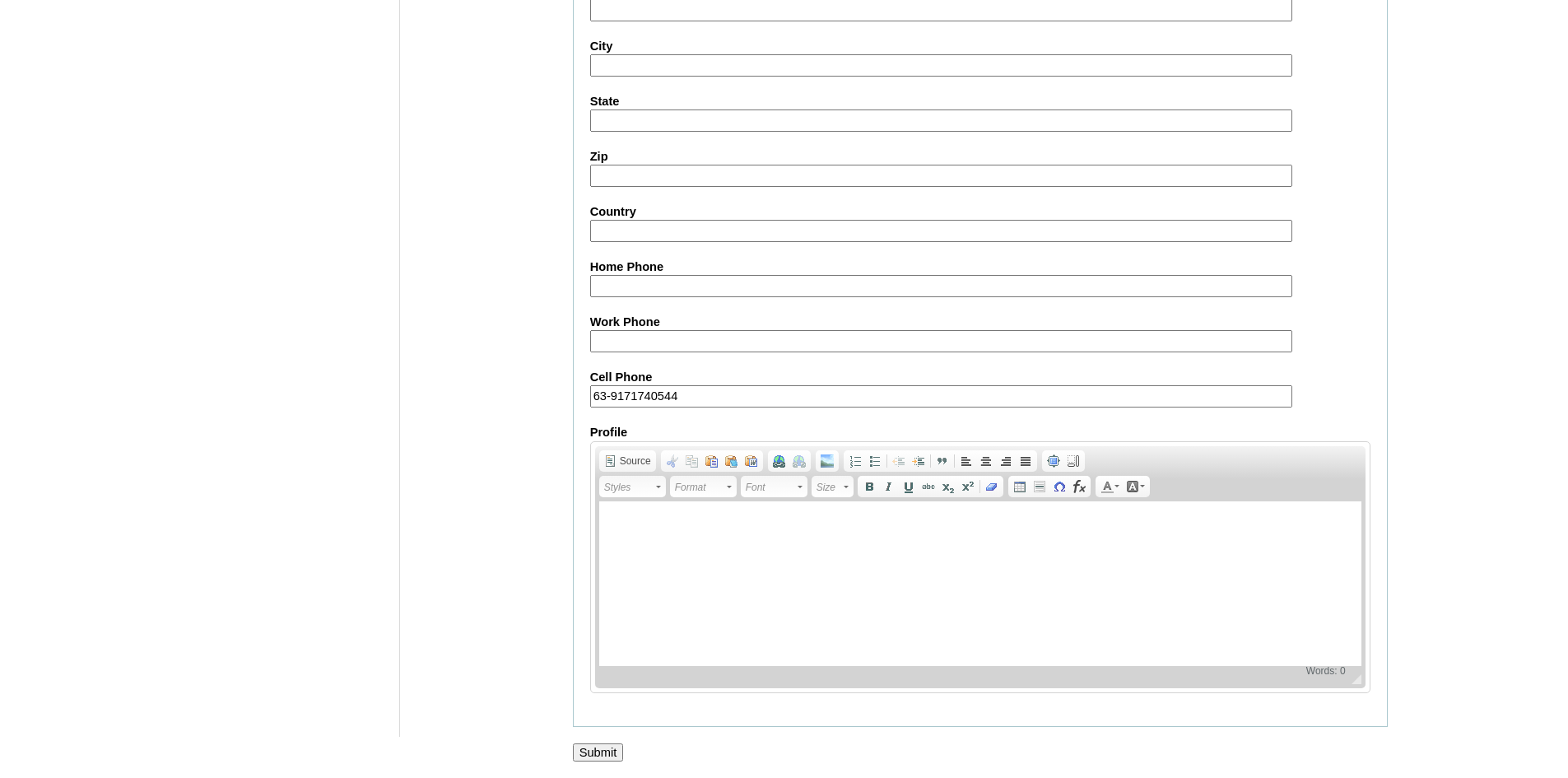
click at [604, 748] on input "Submit" at bounding box center [598, 752] width 51 height 18
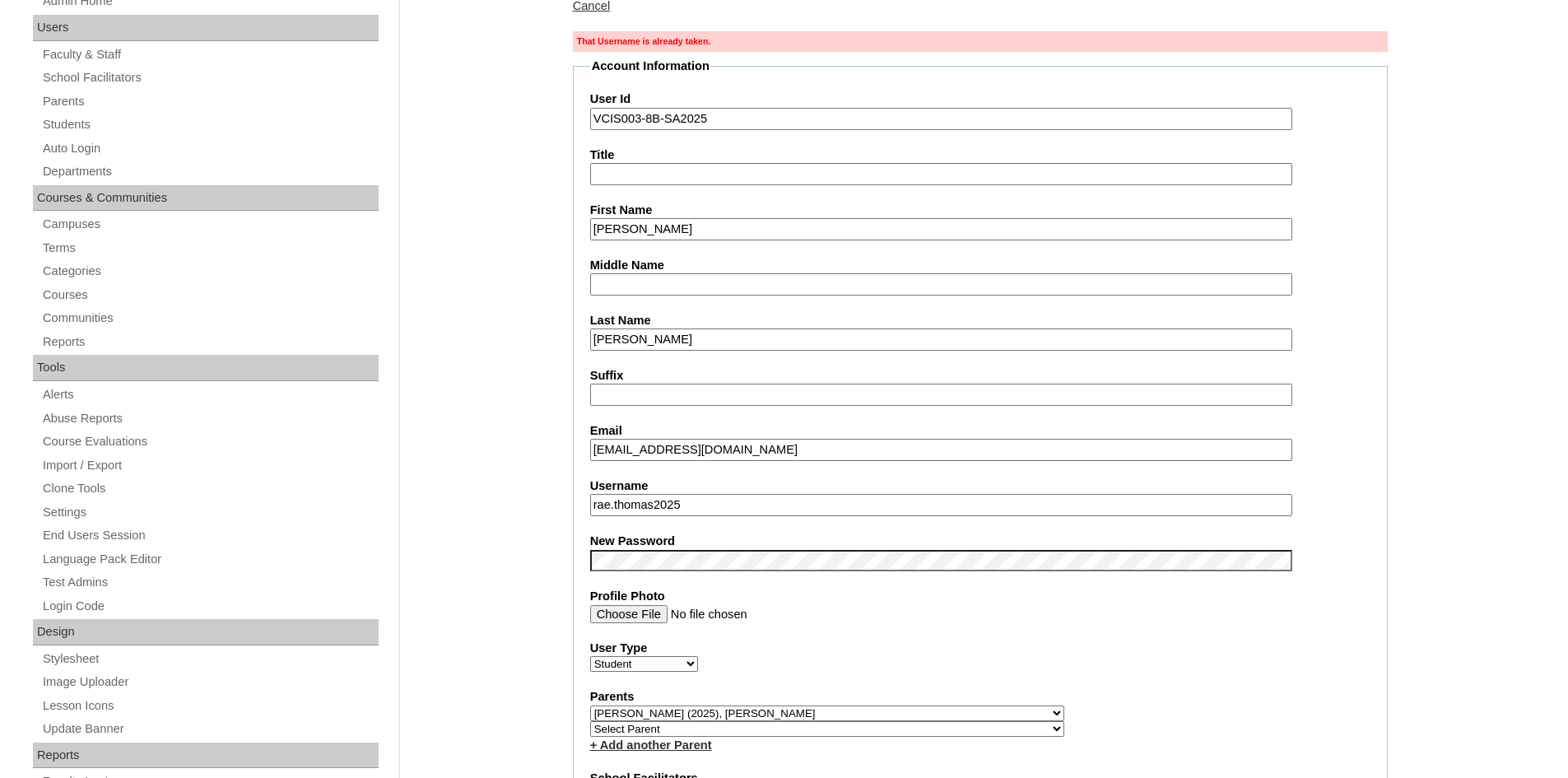
scroll to position [246, 0]
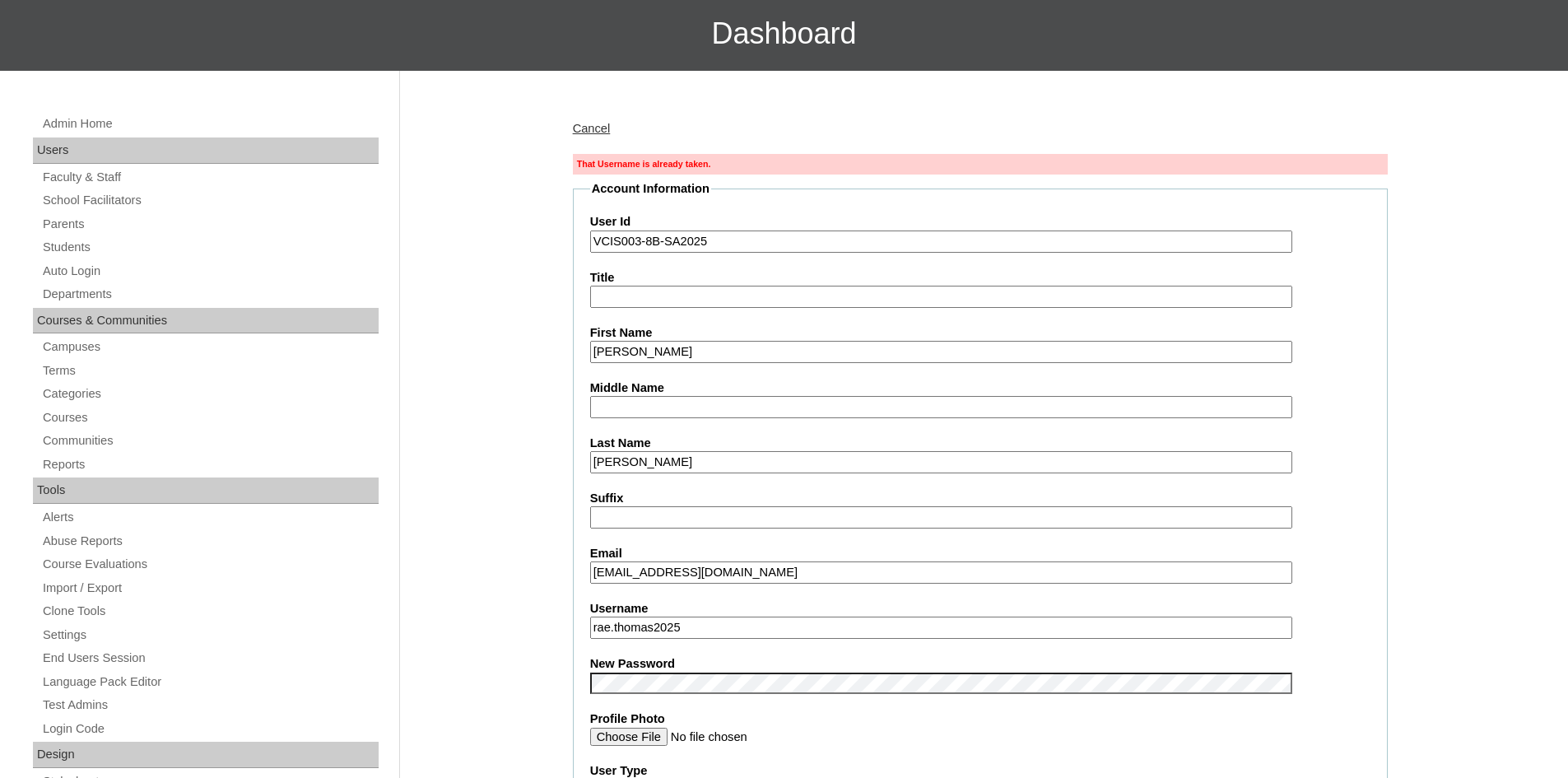
scroll to position [0, 0]
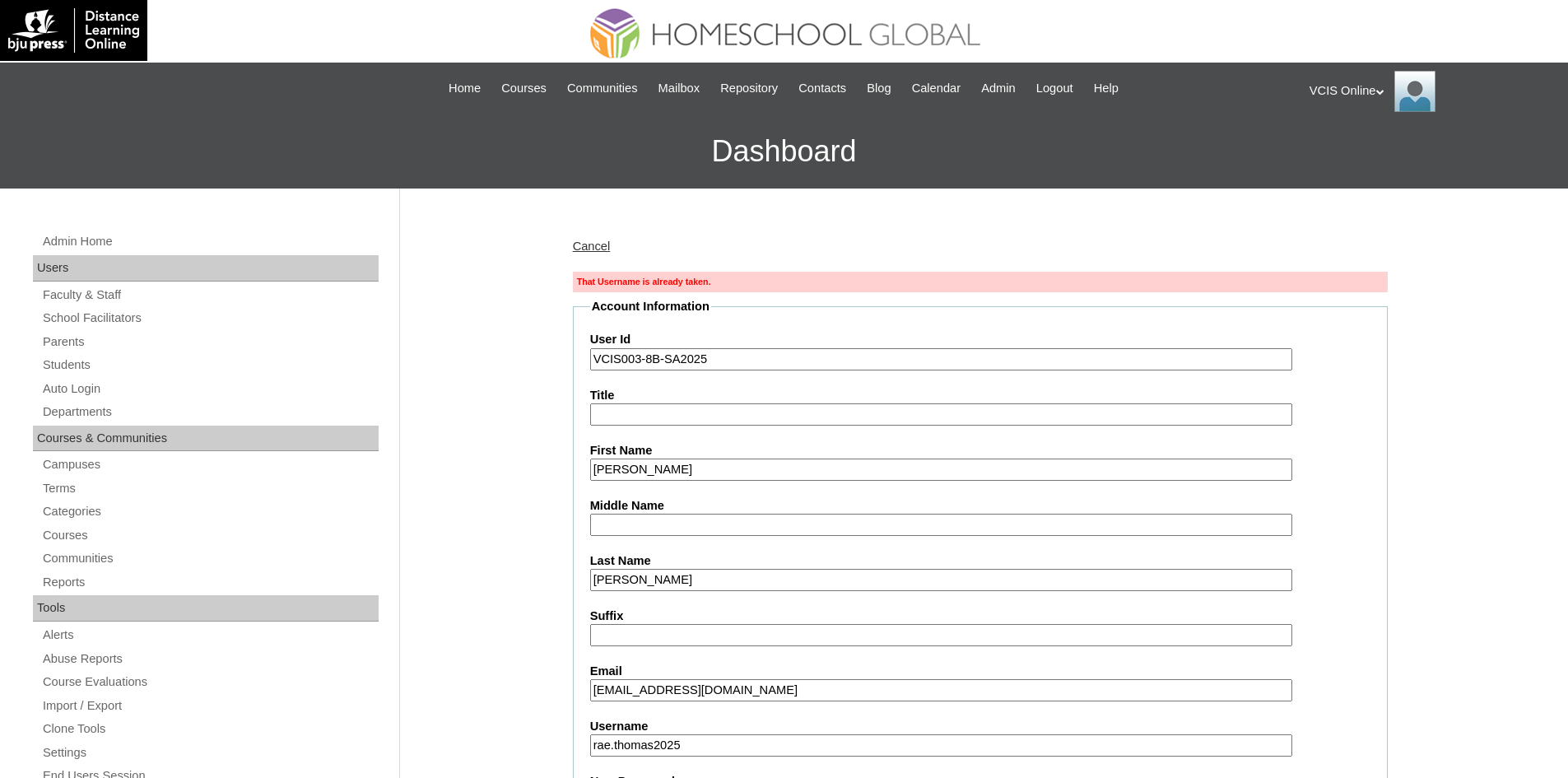
click at [608, 244] on link "Cancel" at bounding box center [592, 245] width 38 height 13
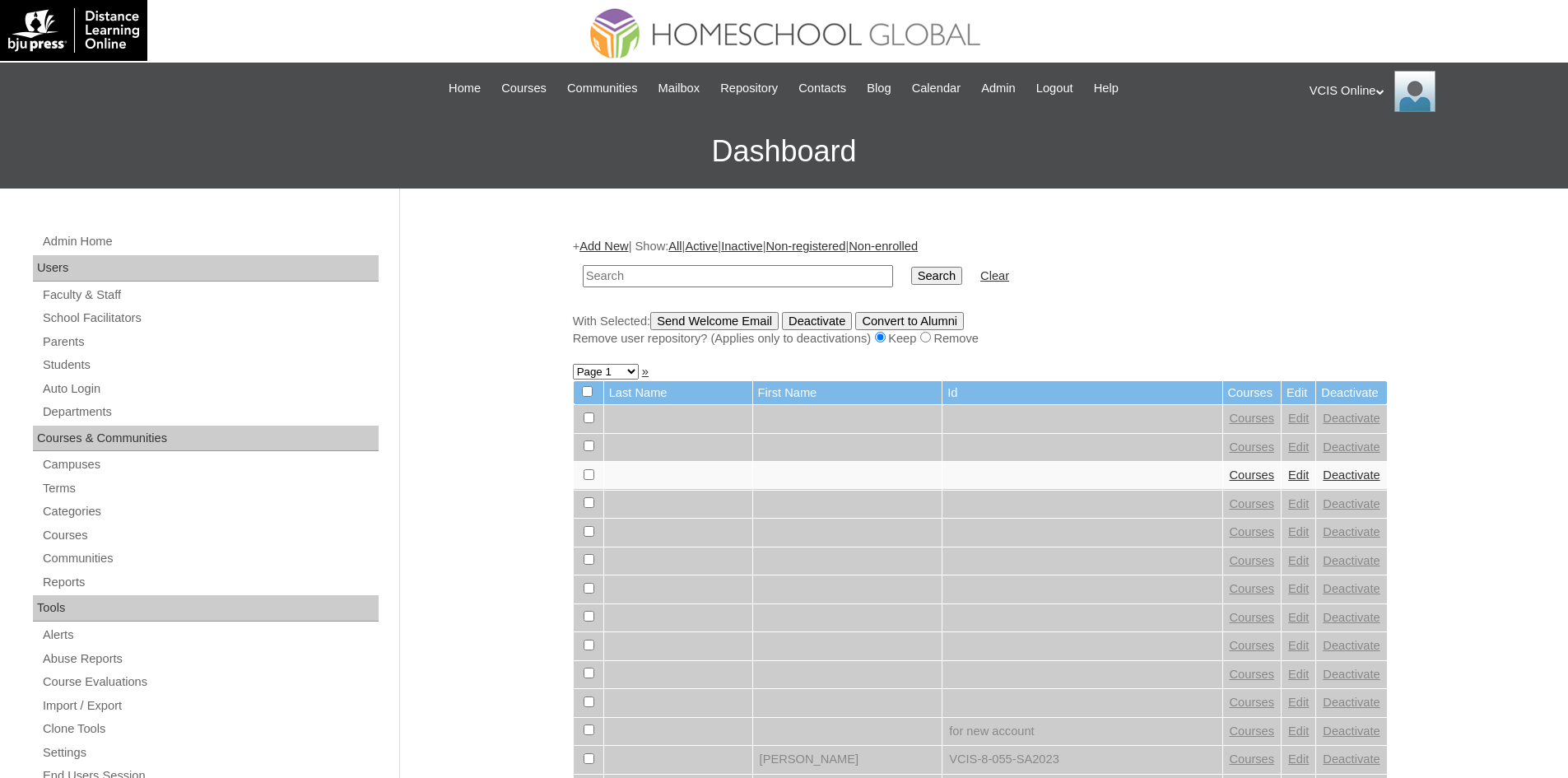
click at [634, 276] on input "text" at bounding box center [737, 276] width 310 height 22
drag, startPoint x: 634, startPoint y: 276, endPoint x: 610, endPoint y: 324, distance: 53.7
click at [610, 324] on div "With Selected: Send Welcome Email Deactivate Convert to Alumni Remove user repo…" at bounding box center [980, 329] width 815 height 35
click at [622, 275] on input "text" at bounding box center [737, 276] width 310 height 22
type input "VCIS001-8B-SA2024"
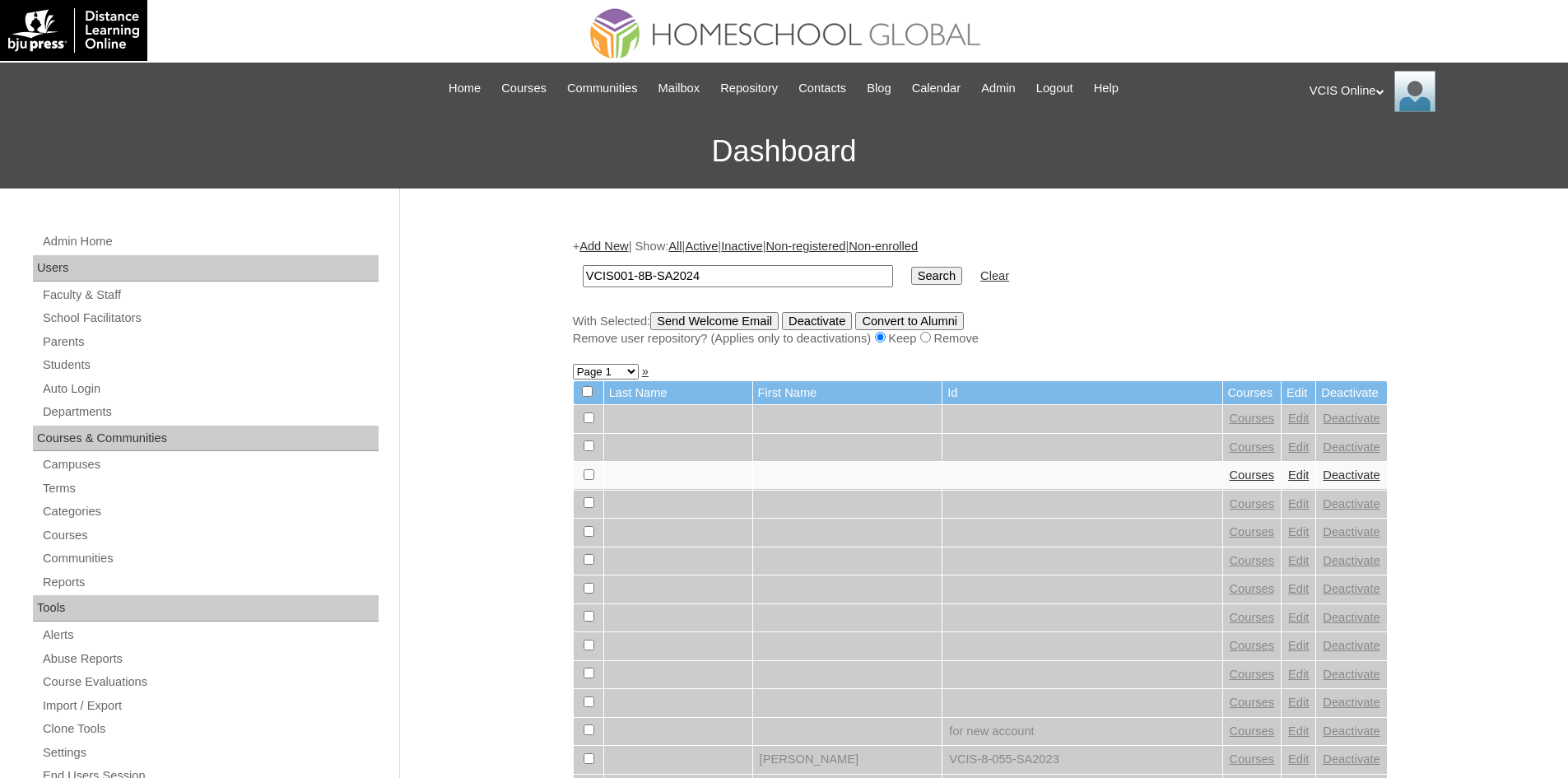
click at [911, 272] on input "Search" at bounding box center [936, 276] width 51 height 18
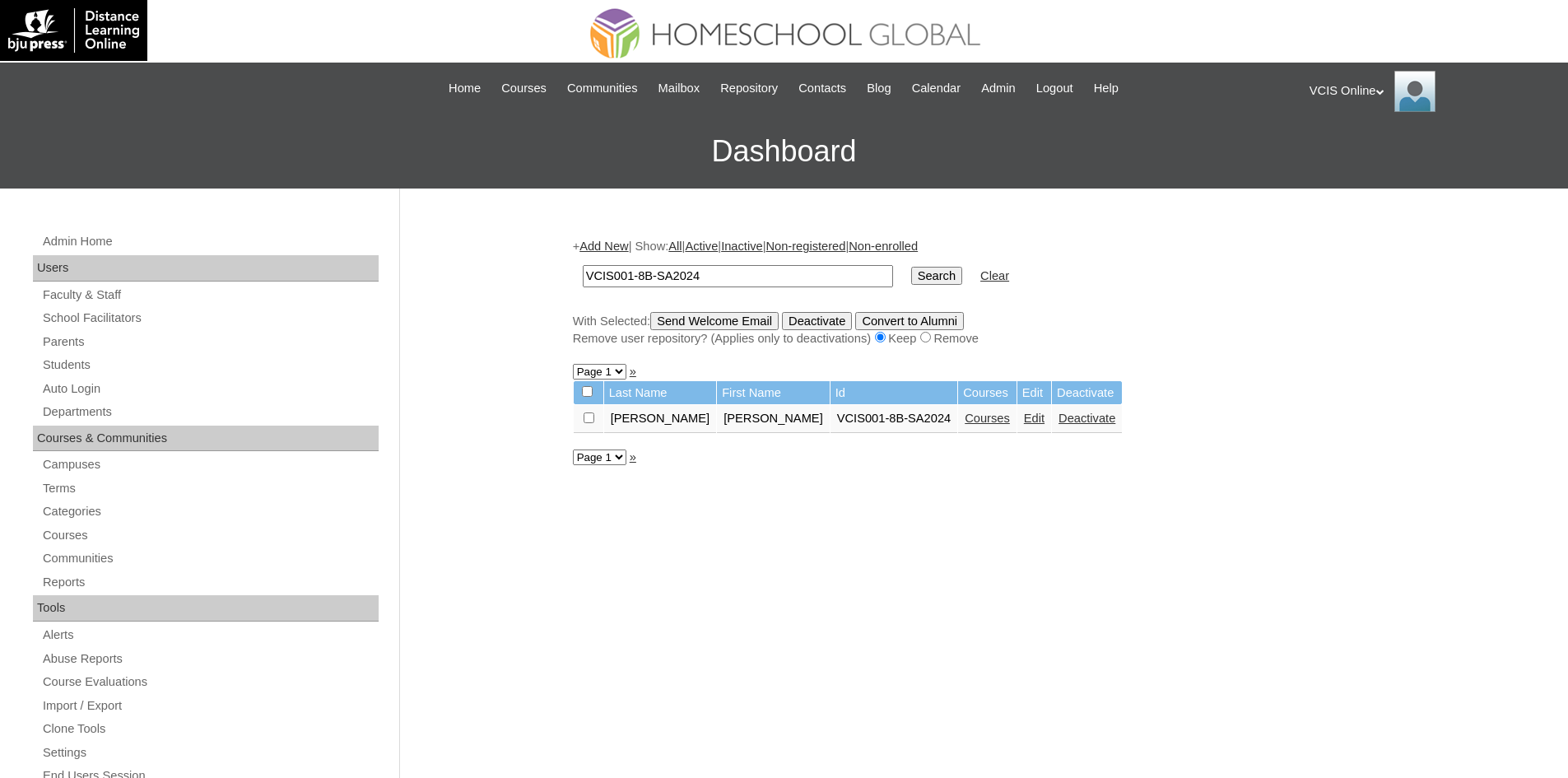
click at [706, 275] on input "VCIS001-8B-SA2024" at bounding box center [737, 276] width 310 height 22
type input "VCIS001-8B-SA2025"
click at [911, 277] on input "Search" at bounding box center [936, 276] width 51 height 18
click at [631, 278] on input "VCIS001-8B-SA2025" at bounding box center [737, 276] width 310 height 22
type input "VCIS003-8B-SA2025"
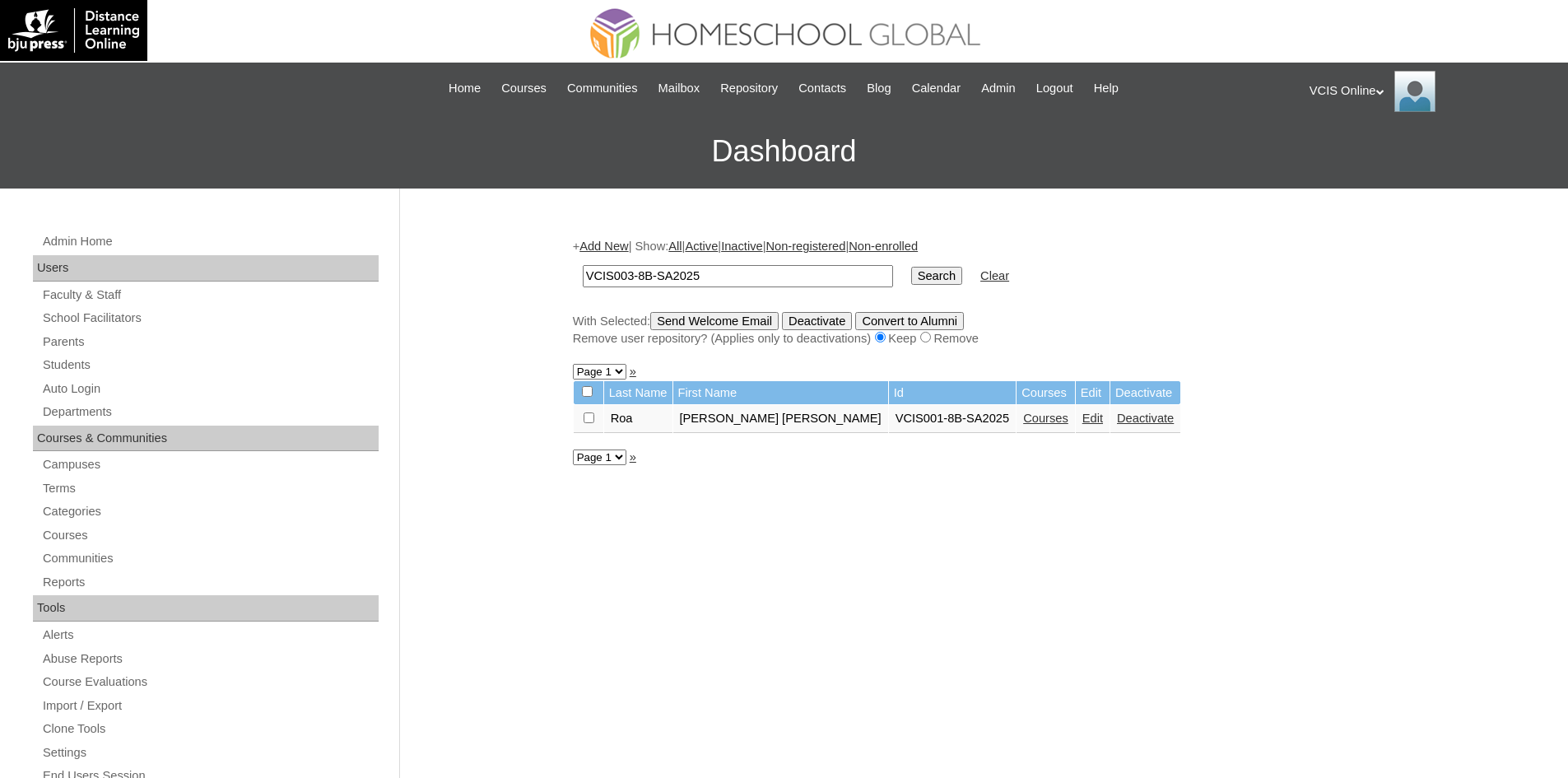
click at [911, 275] on input "Search" at bounding box center [936, 276] width 51 height 18
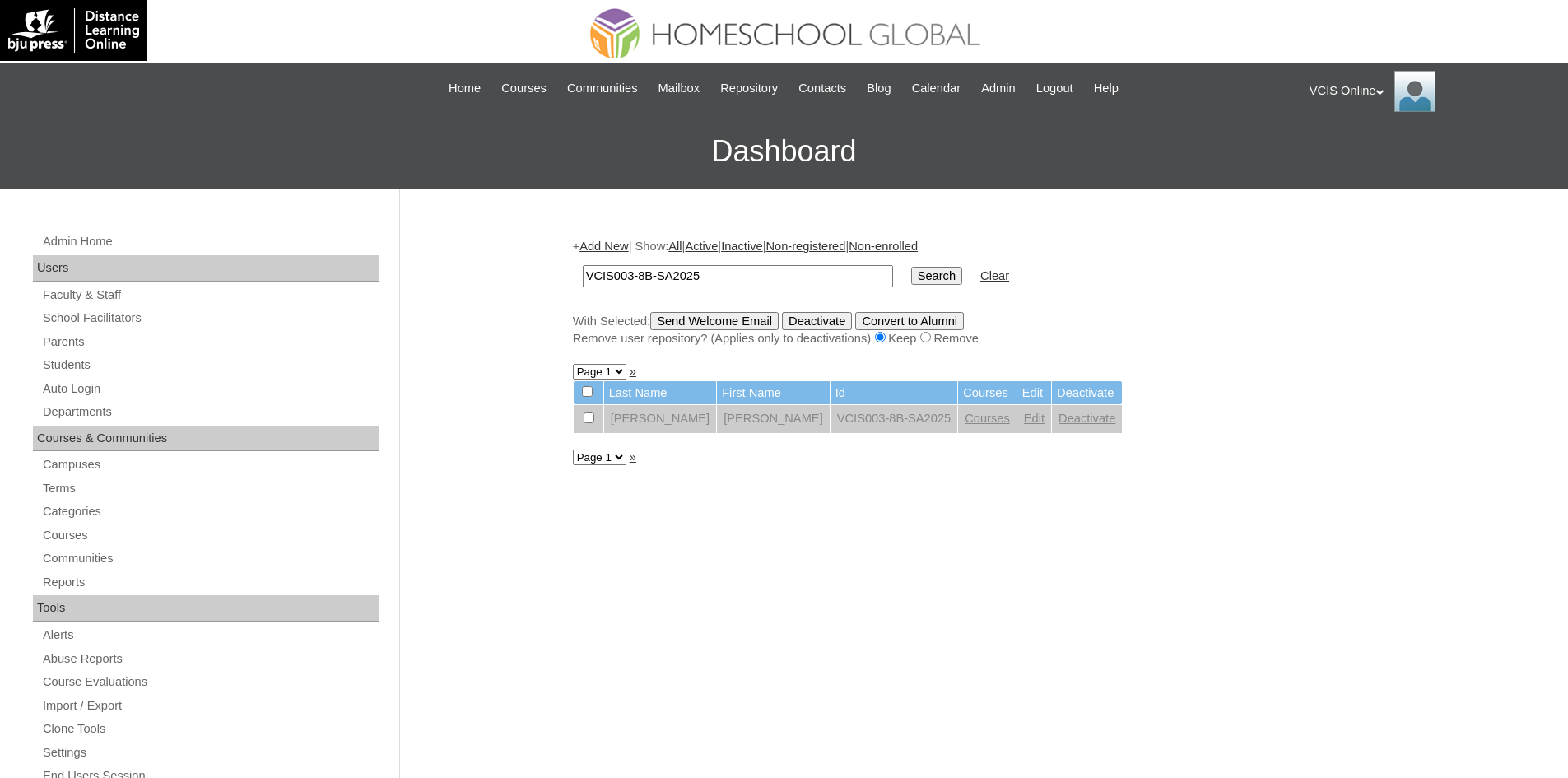
click at [590, 414] on input "checkbox" at bounding box center [589, 418] width 11 height 11
checkbox input "true"
click at [930, 338] on input "radio" at bounding box center [926, 337] width 11 height 11
radio input "true"
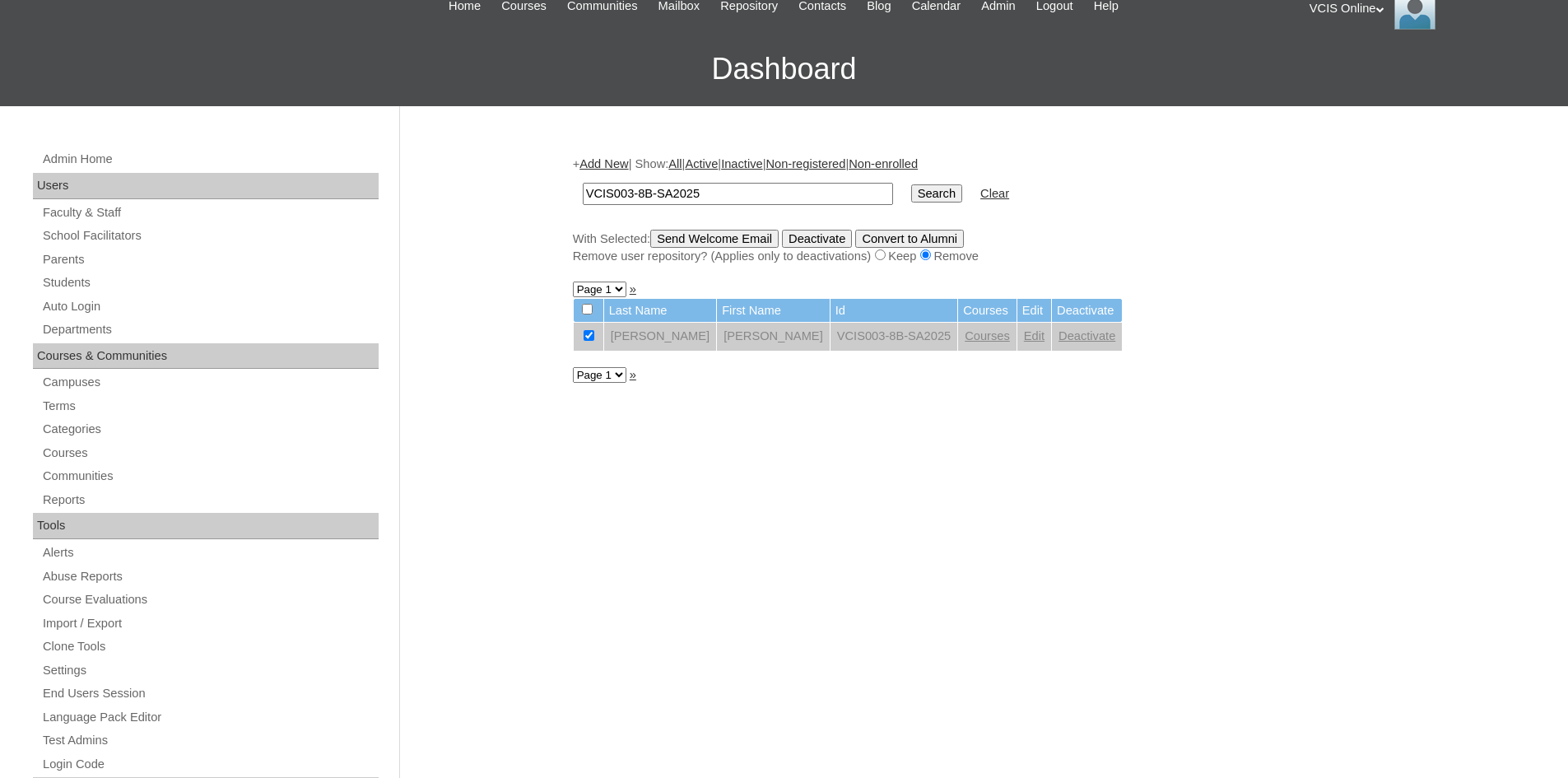
click at [593, 307] on td at bounding box center [588, 311] width 30 height 24
click at [586, 309] on input "checkbox" at bounding box center [587, 309] width 11 height 11
checkbox input "true"
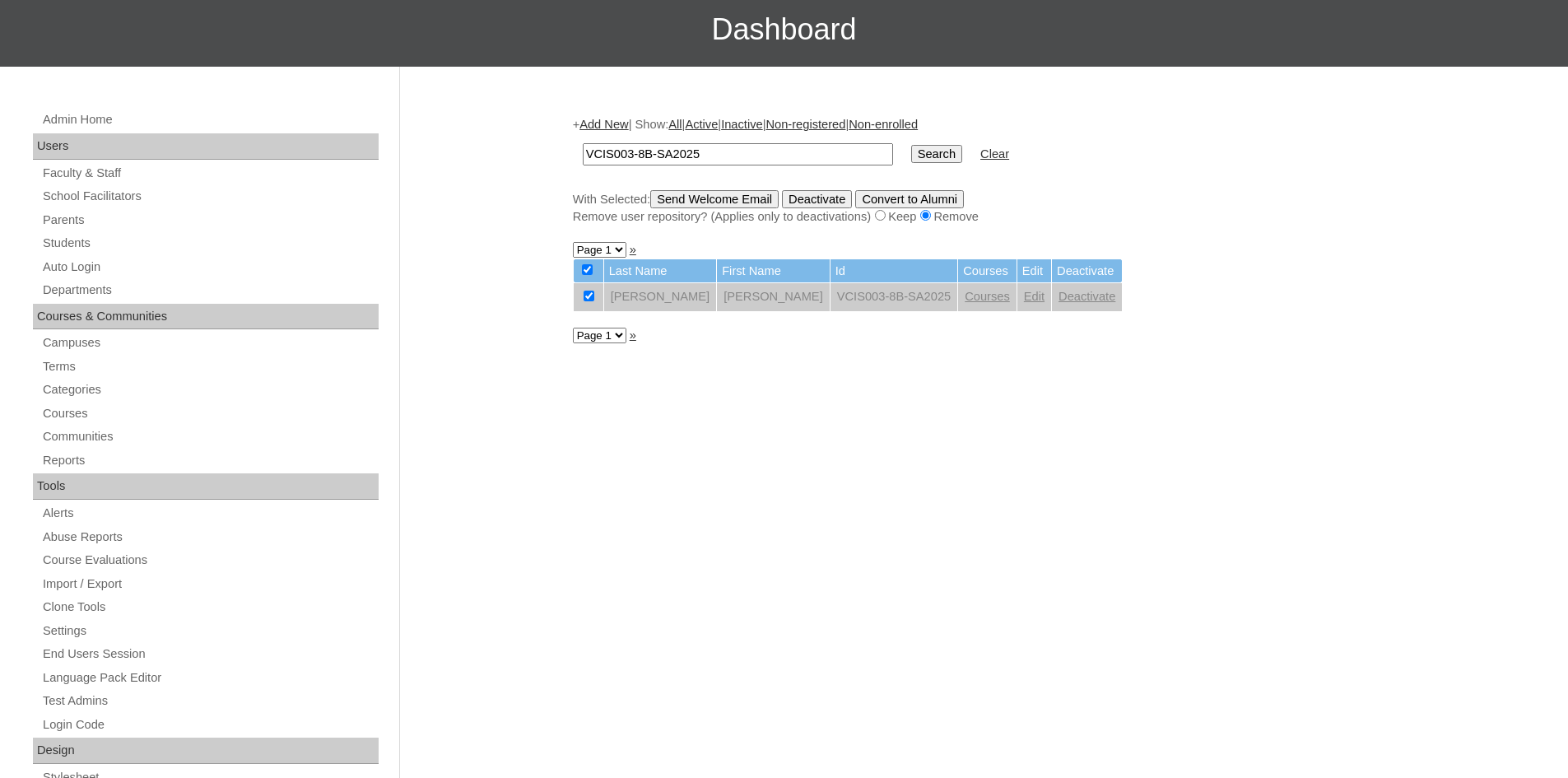
scroll to position [0, 0]
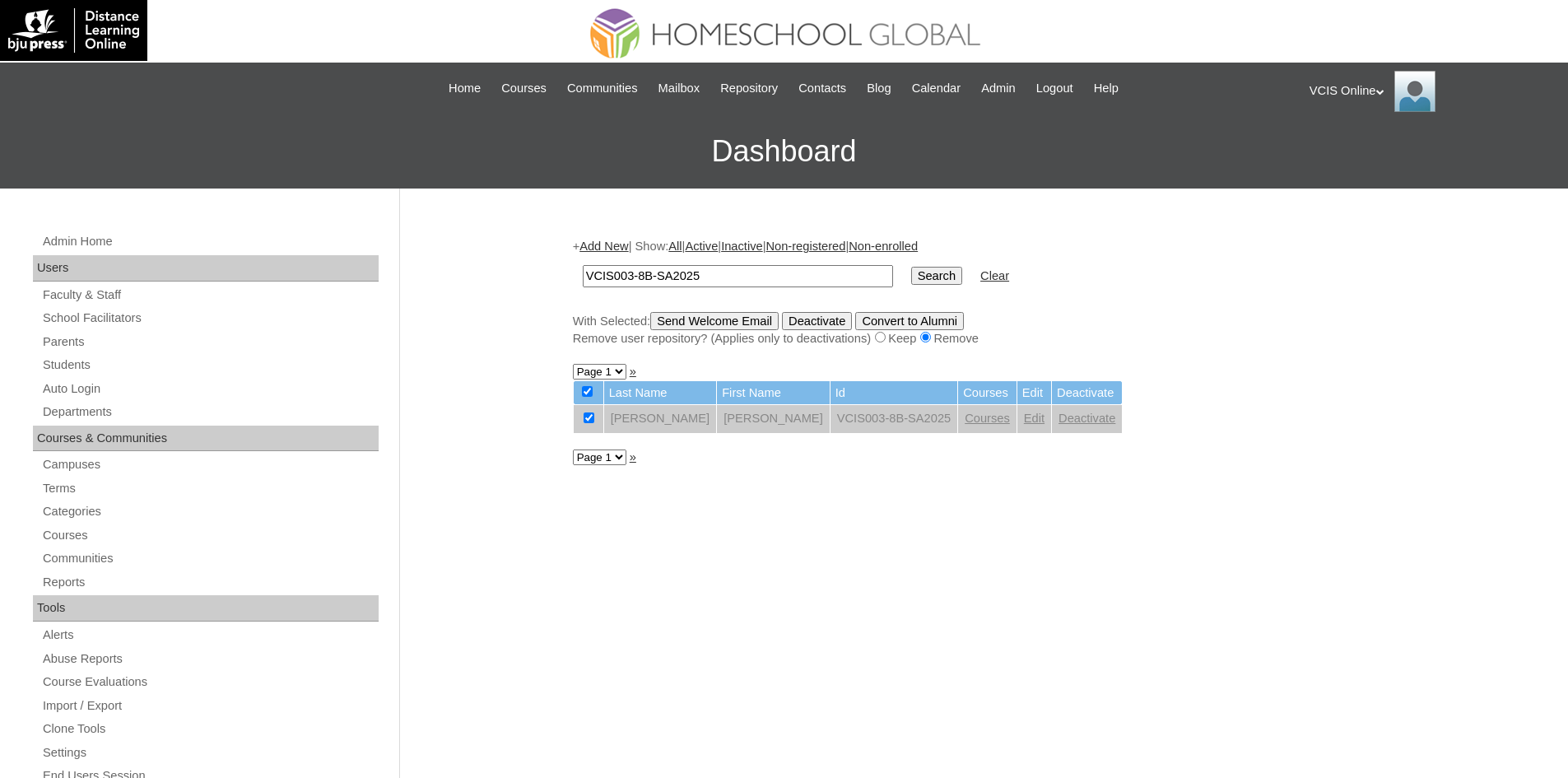
click at [852, 321] on input "Deactivate" at bounding box center [817, 321] width 70 height 18
click at [635, 277] on input "VCIS003-8B-SA2025" at bounding box center [737, 276] width 310 height 22
click at [581, 420] on td at bounding box center [588, 419] width 30 height 28
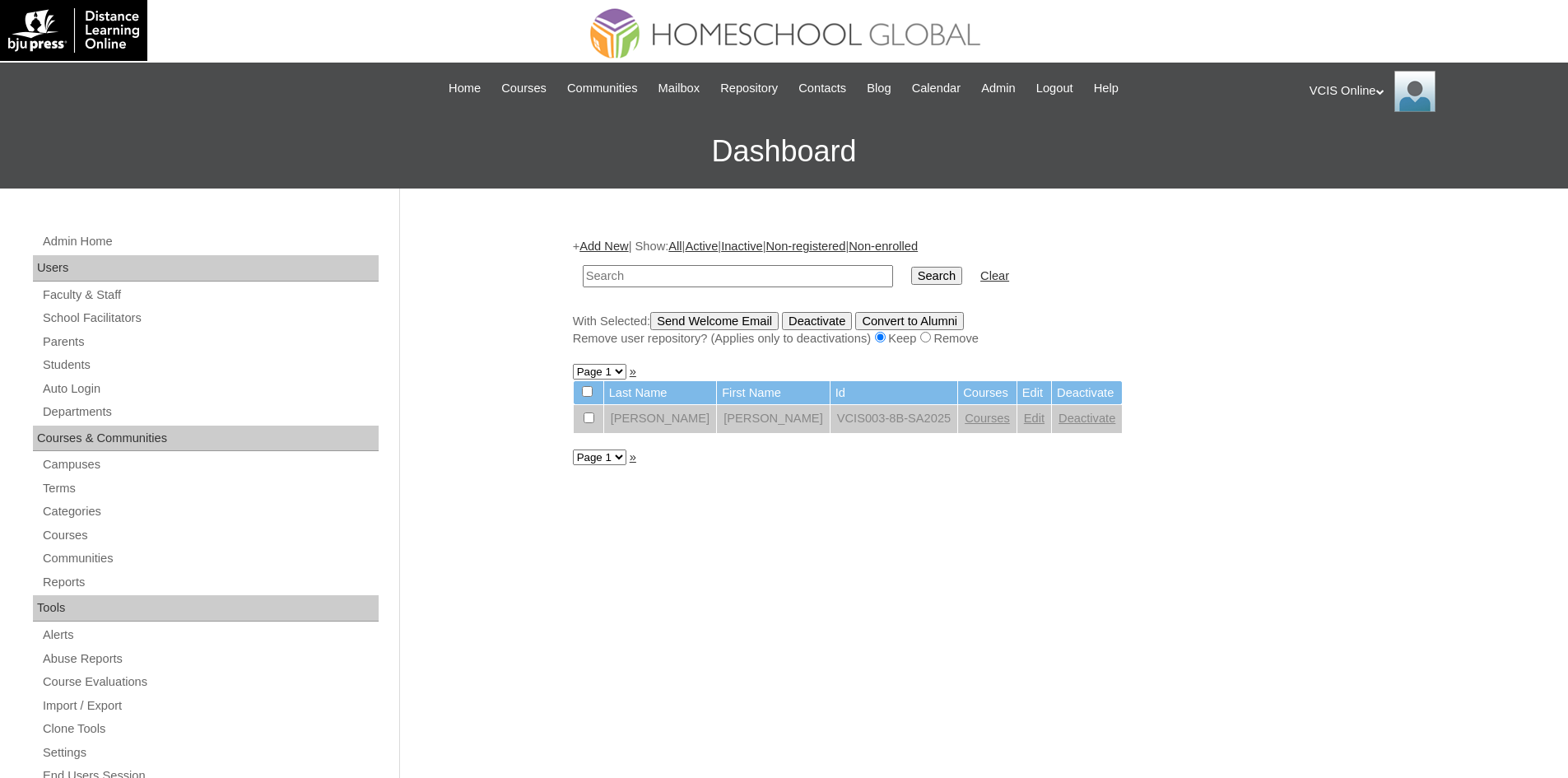
click at [590, 420] on input "checkbox" at bounding box center [589, 418] width 11 height 11
checkbox input "true"
click at [897, 351] on div "+ Add New | Show: All | Active | Inactive | Non-registered | Non-enrolled Searc…" at bounding box center [976, 772] width 823 height 1102
click at [930, 337] on input "radio" at bounding box center [926, 337] width 11 height 11
radio input "true"
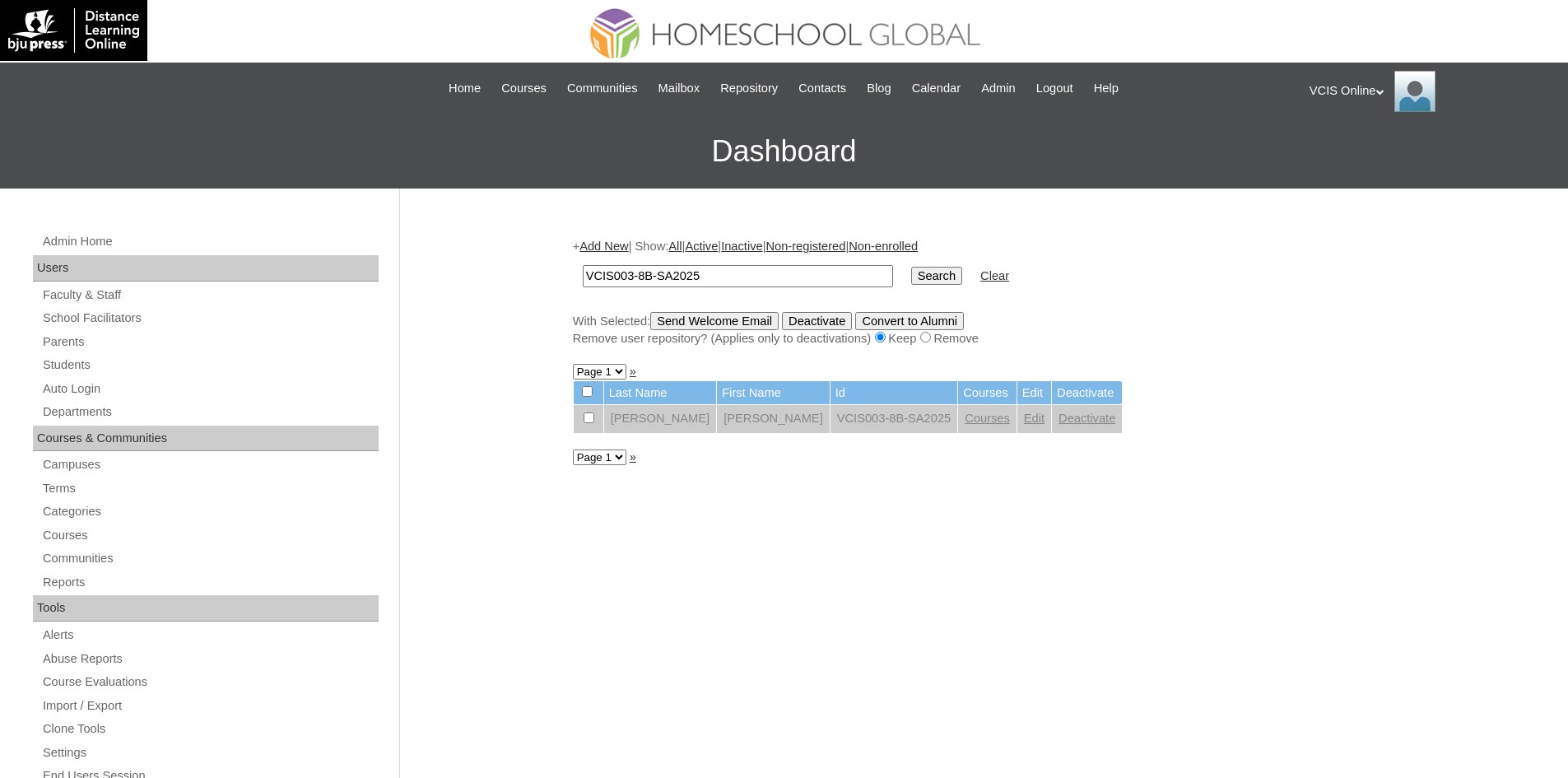
click at [731, 272] on input "VCIS003-8B-SA2025" at bounding box center [737, 276] width 310 height 22
click at [911, 271] on input "Search" at bounding box center [936, 276] width 51 height 18
click at [659, 279] on input "VCIS003-8B-SA2025" at bounding box center [737, 276] width 310 height 22
type input "VCIS003-8B-PA2025"
click at [911, 267] on input "Search" at bounding box center [936, 276] width 51 height 18
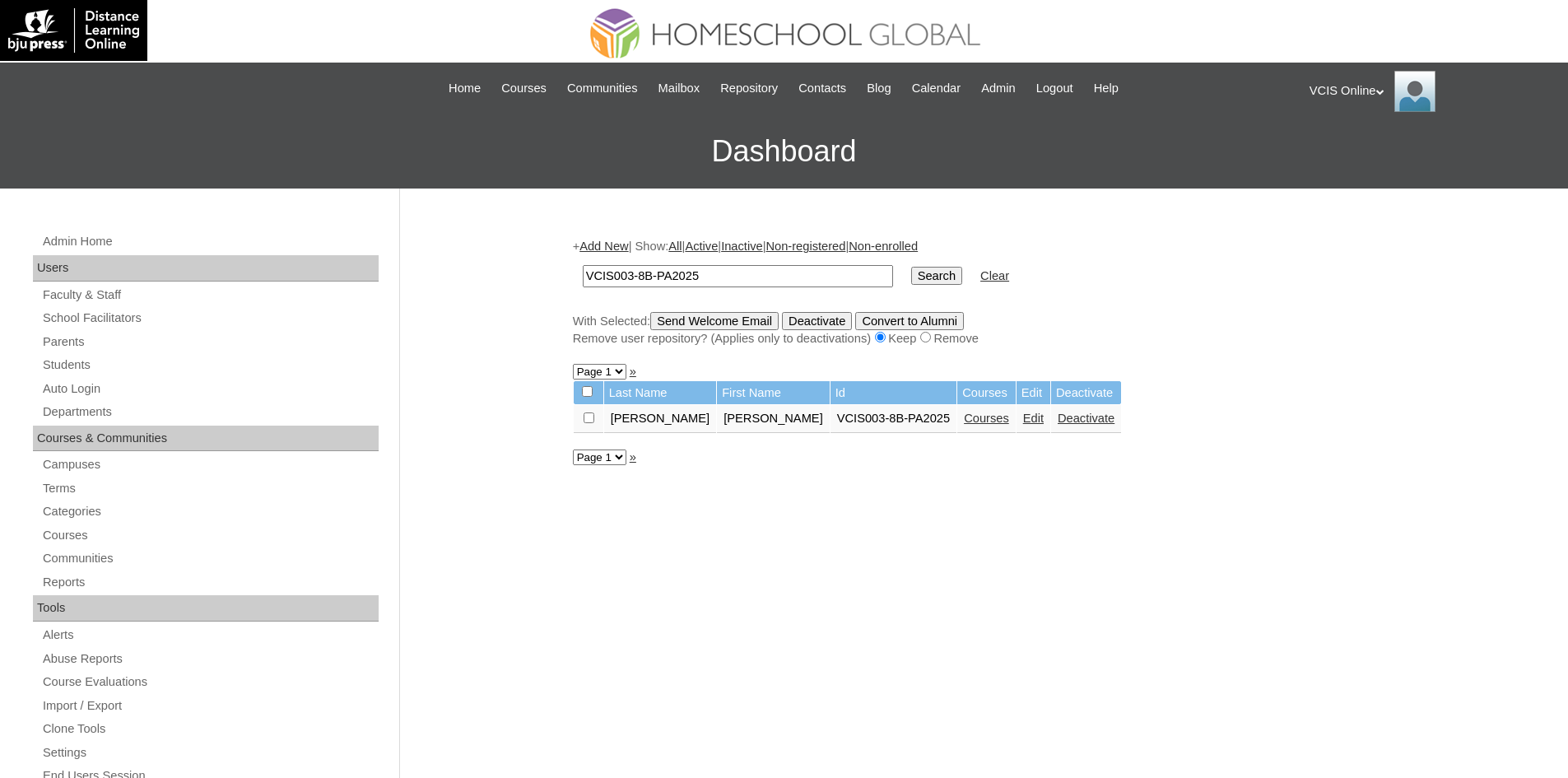
click at [1023, 418] on link "Edit" at bounding box center [1033, 418] width 20 height 13
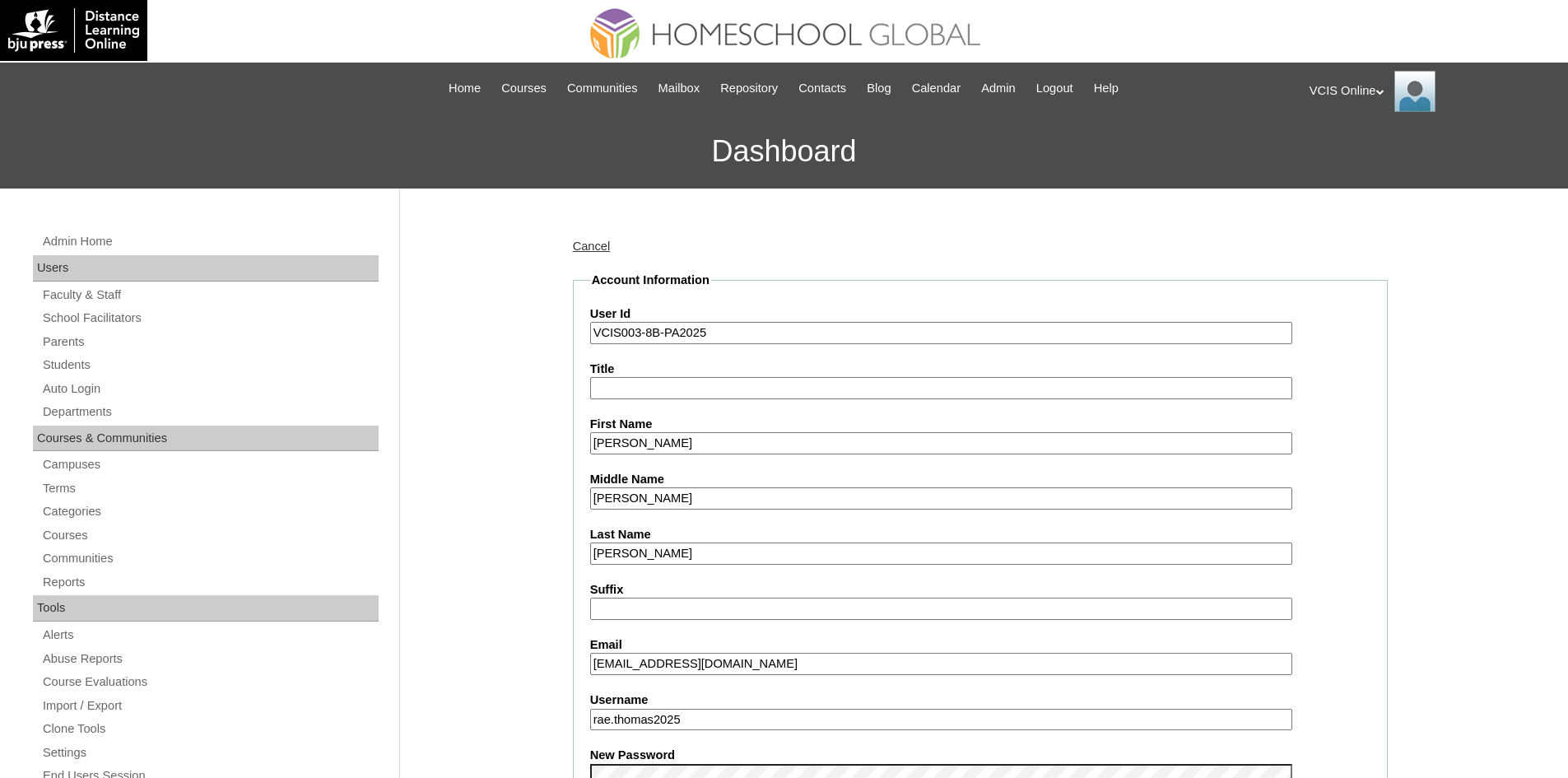
click at [668, 333] on input "VCIS003-8B-PA2025" at bounding box center [940, 333] width 702 height 22
click at [639, 329] on input "VCIS003-8B-PA2025" at bounding box center [940, 333] width 702 height 22
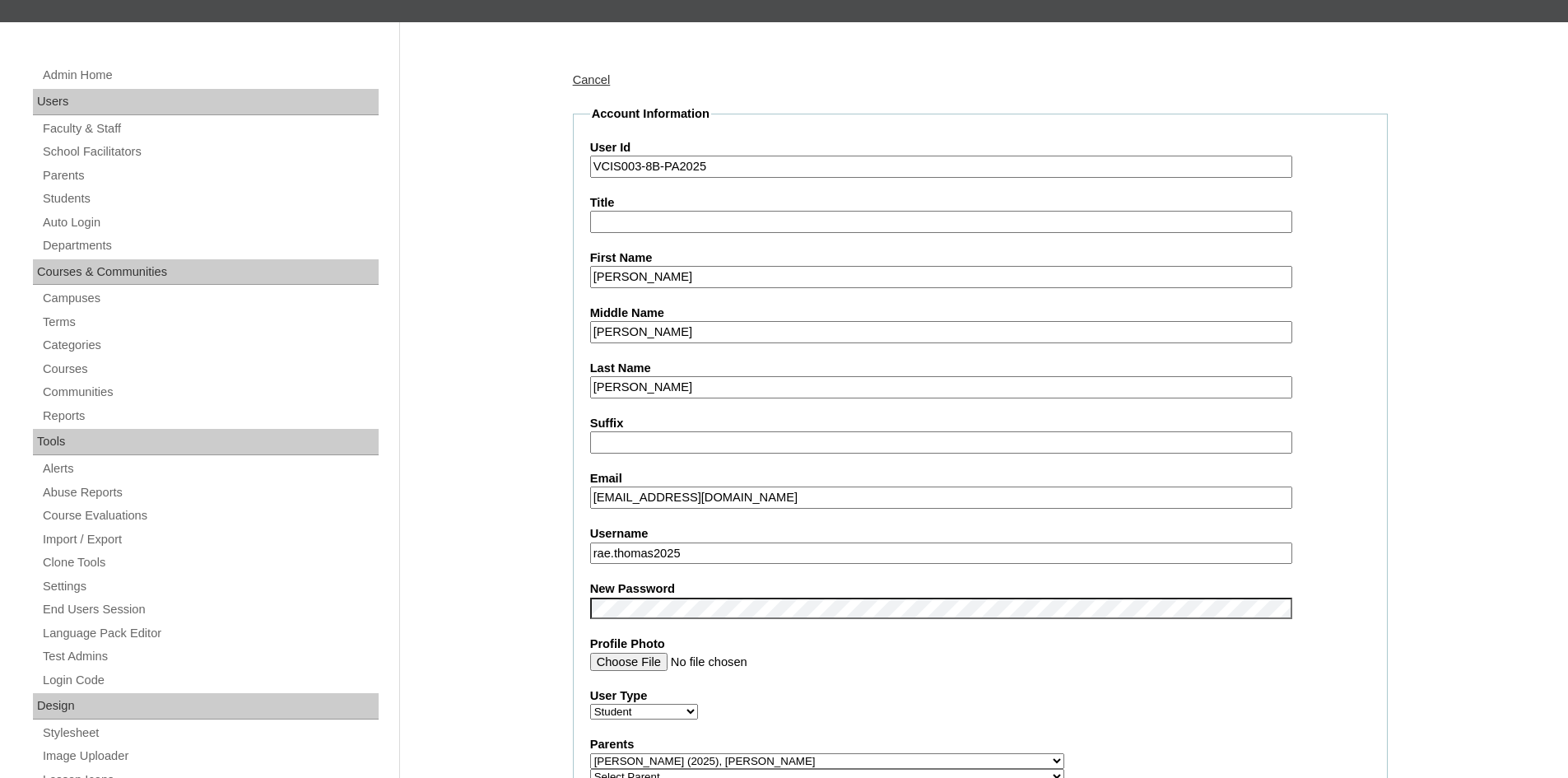
scroll to position [164, 0]
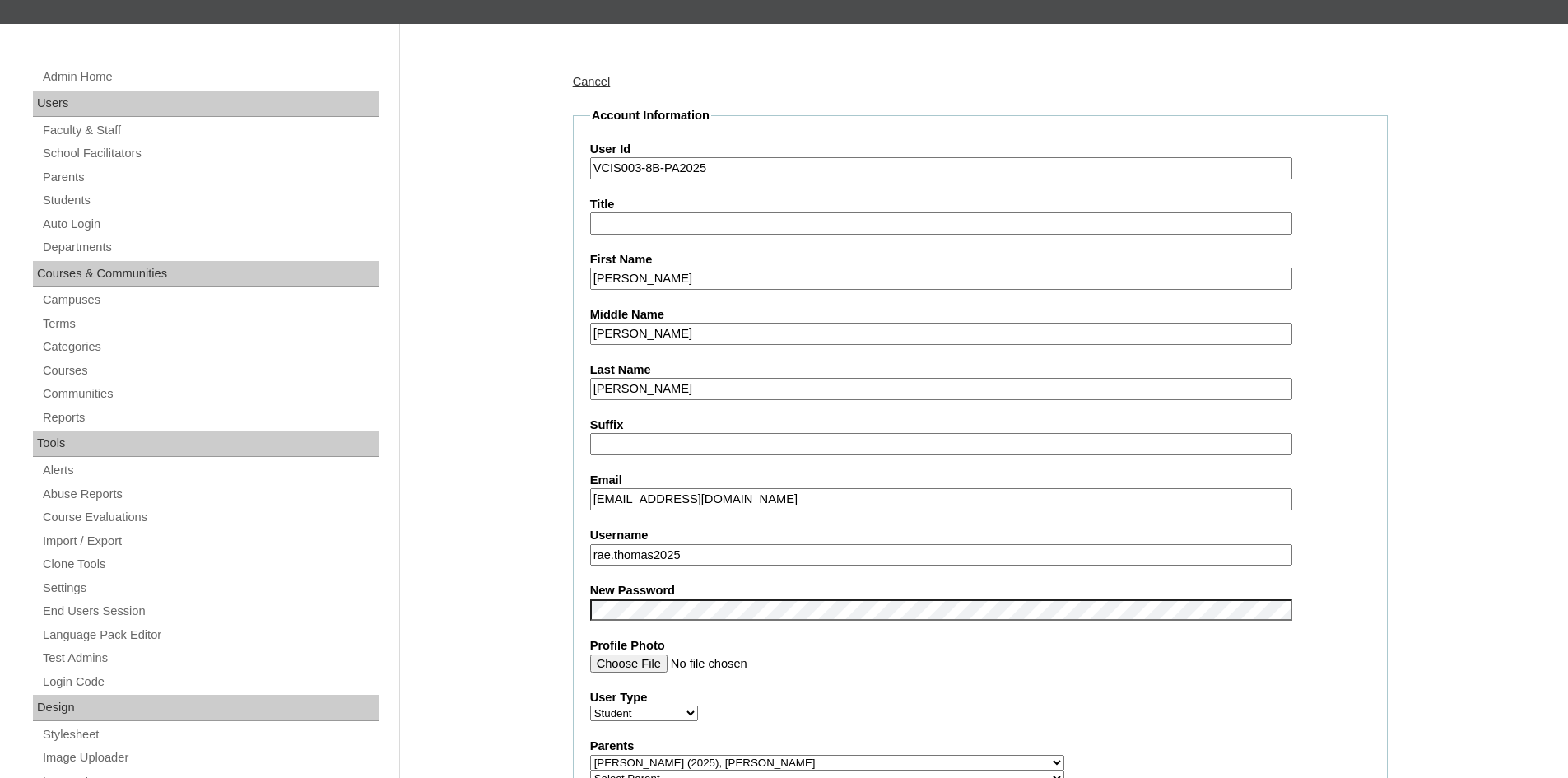
click at [61, 183] on link "Parents" at bounding box center [210, 177] width 338 height 20
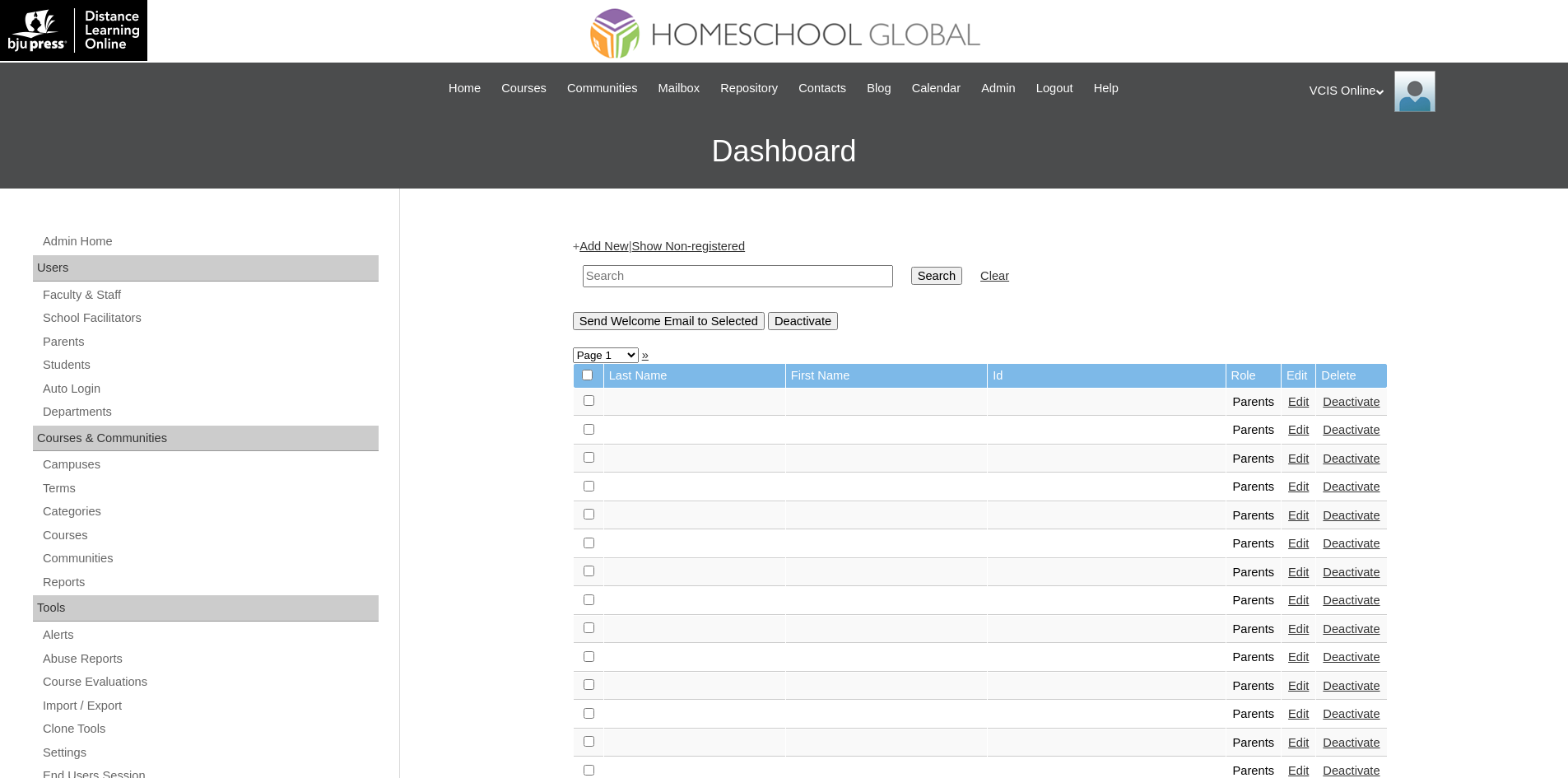
click at [52, 365] on link "Students" at bounding box center [210, 365] width 338 height 20
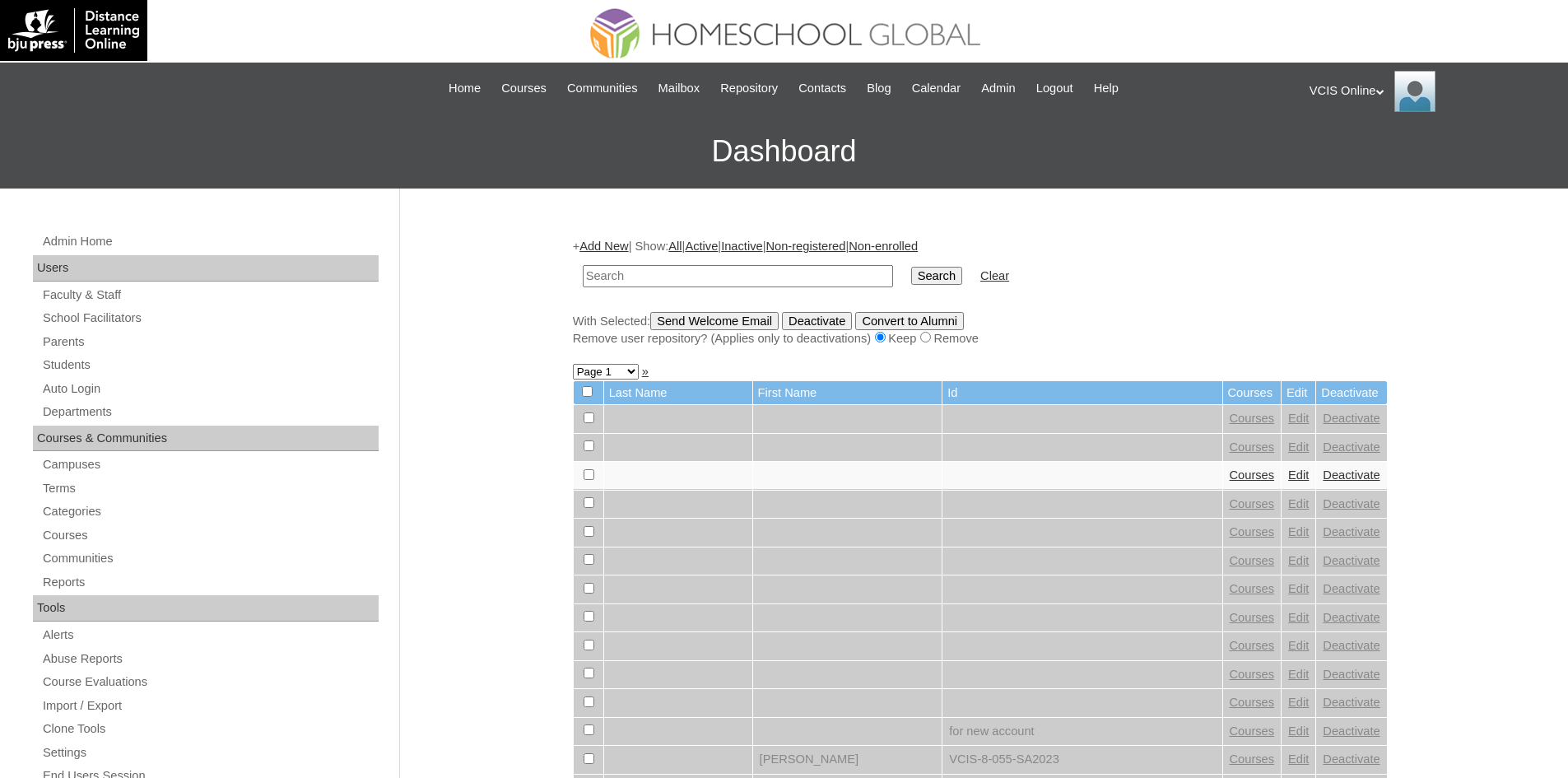
drag, startPoint x: 0, startPoint y: 0, endPoint x: 649, endPoint y: 278, distance: 706.0
click at [649, 278] on input "text" at bounding box center [737, 276] width 310 height 22
click at [633, 273] on input "VCIS003-8B-SA2025" at bounding box center [737, 276] width 310 height 22
type input "VCIS008-8B-SA2025"
click at [911, 275] on input "Search" at bounding box center [936, 276] width 51 height 18
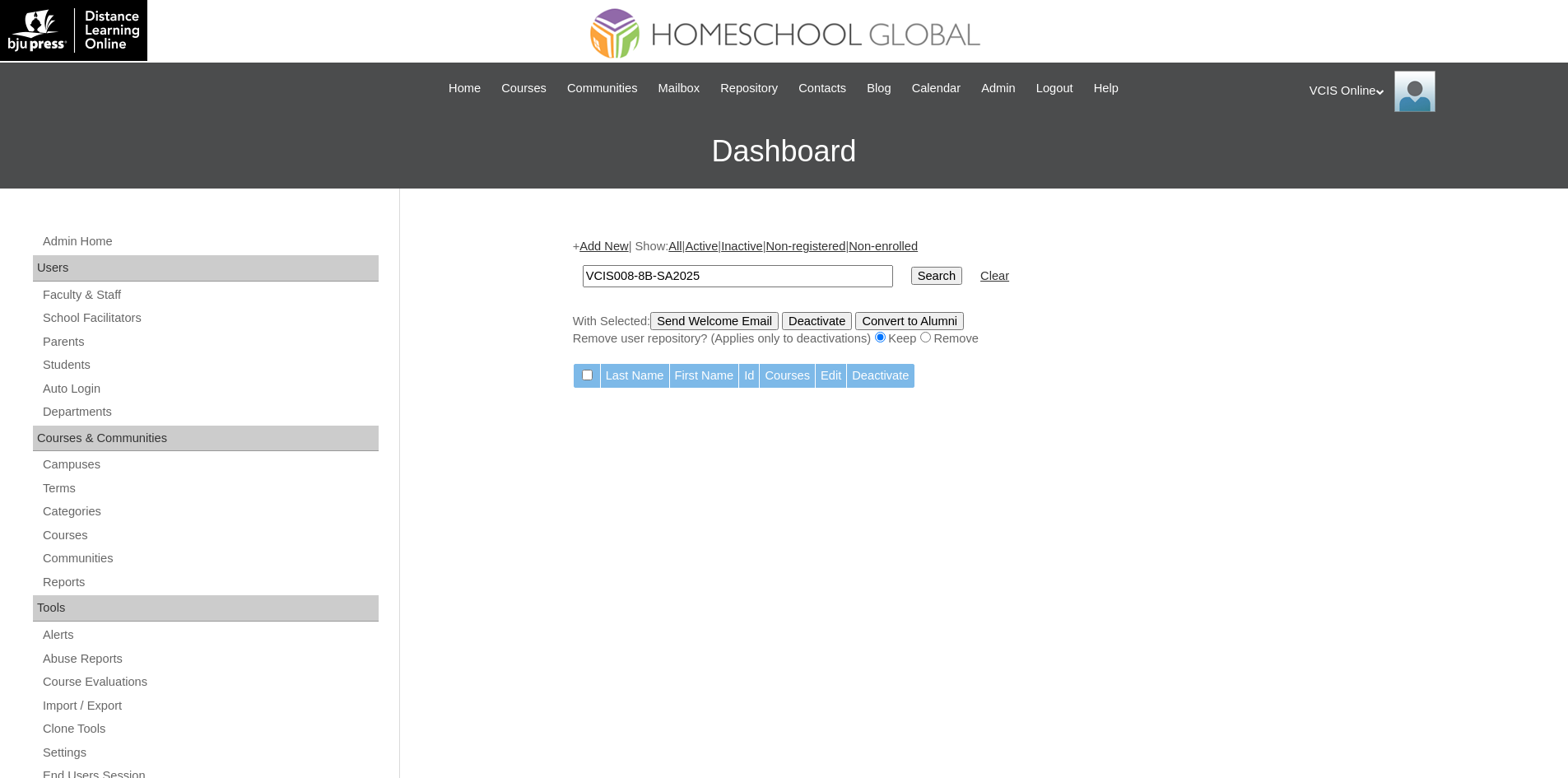
click at [1358, 87] on div "VCIS Online My Profile My Settings Logout" at bounding box center [1430, 91] width 242 height 42
click at [1326, 156] on span "Logout" at bounding box center [1339, 153] width 33 height 12
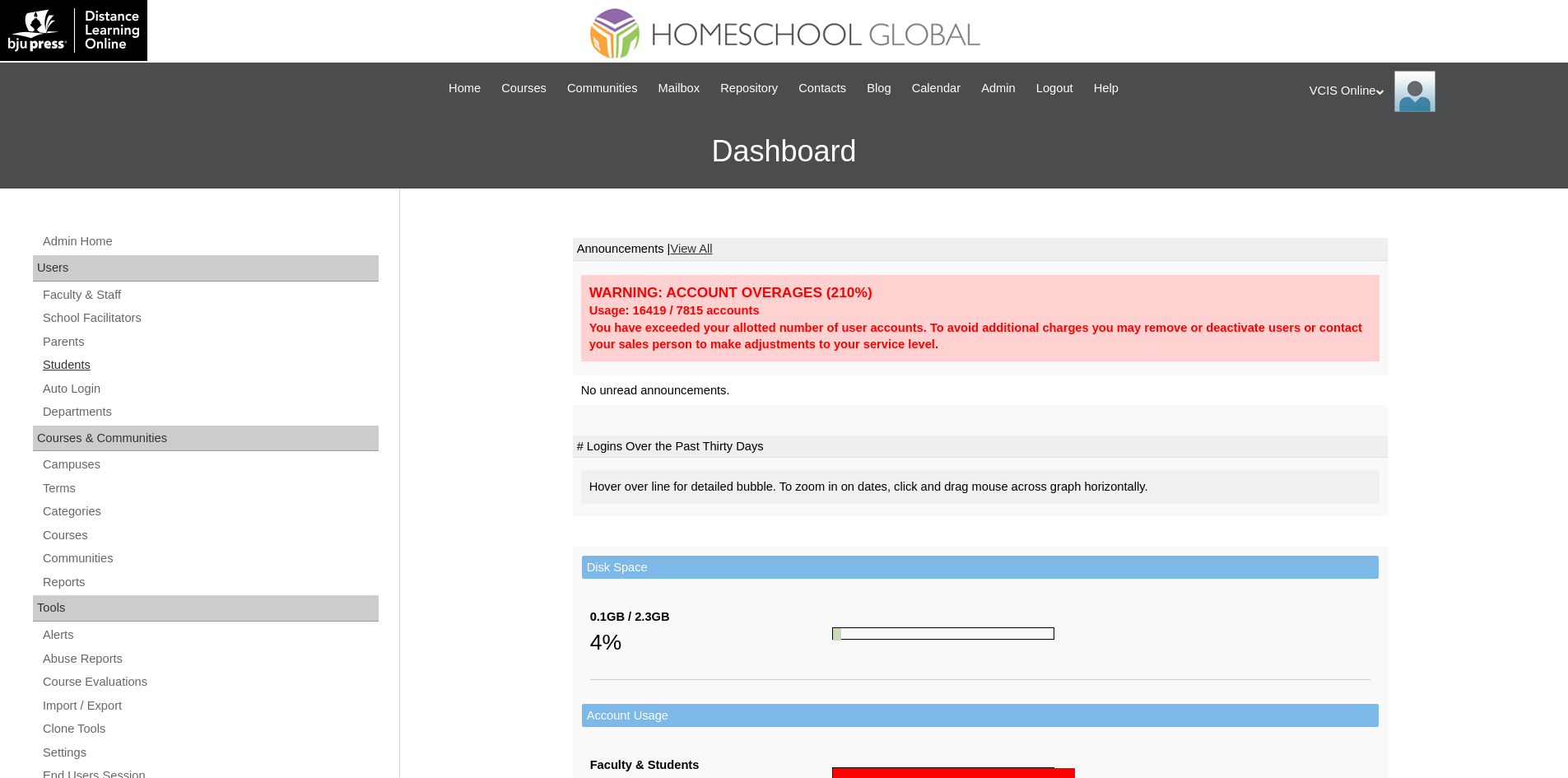
click at [78, 359] on link "Students" at bounding box center [210, 365] width 338 height 20
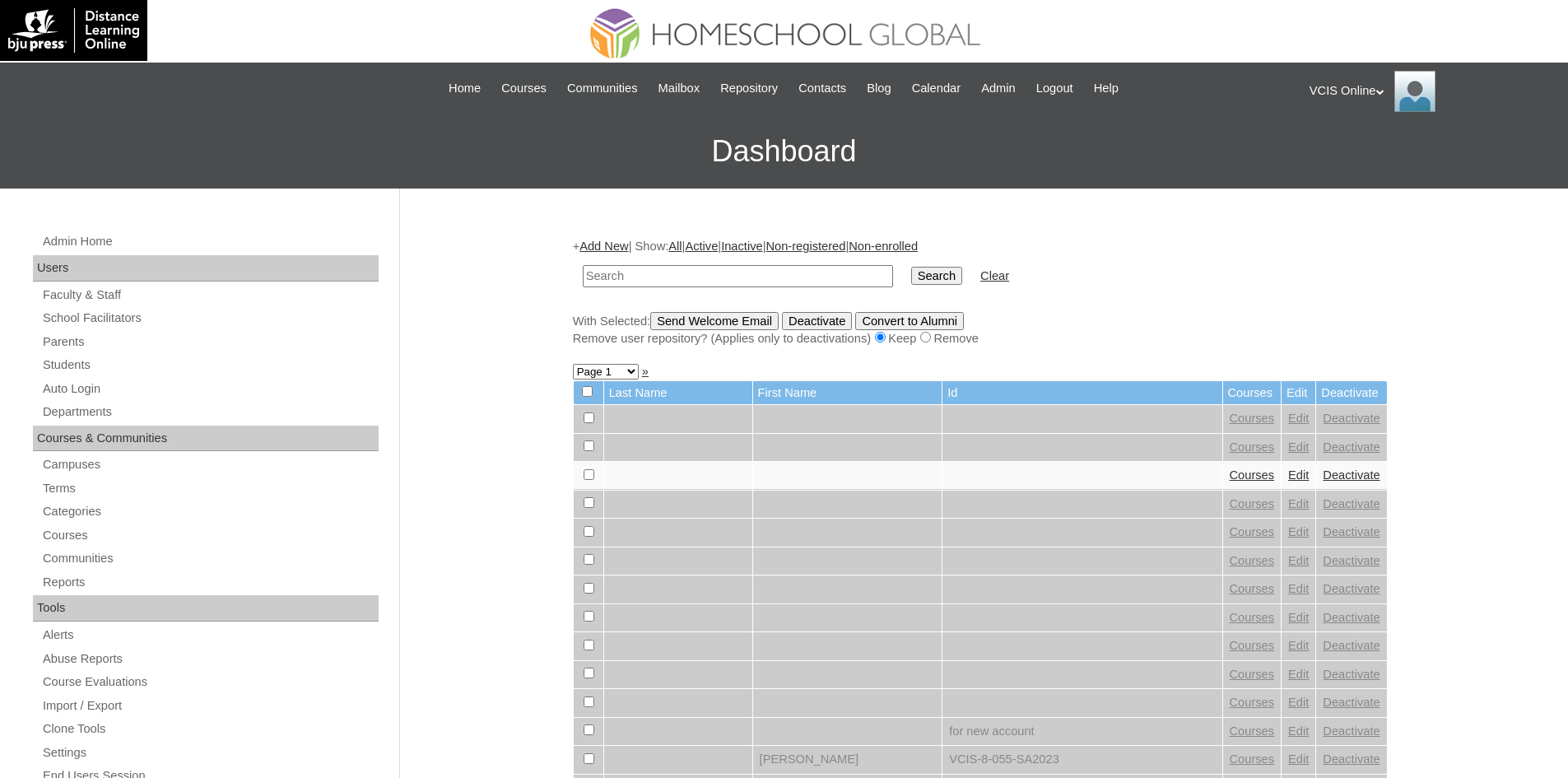
click at [682, 271] on input "text" at bounding box center [737, 276] width 310 height 22
paste input "VCIS003-8B-PA2025"
type input "VCIS003-8B-PA2025"
click at [911, 271] on input "Search" at bounding box center [936, 276] width 51 height 18
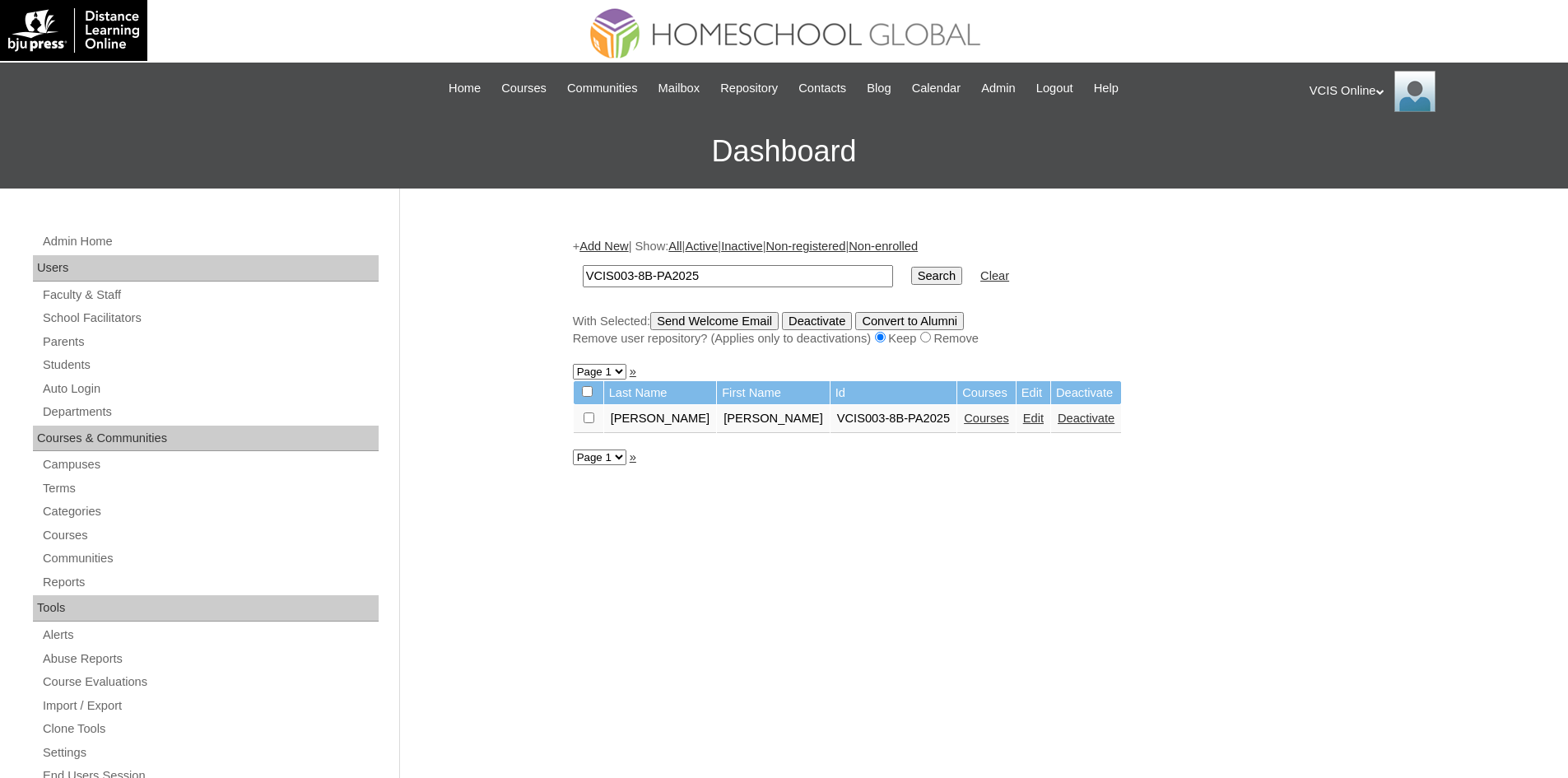
click at [1023, 414] on link "Edit" at bounding box center [1033, 418] width 20 height 13
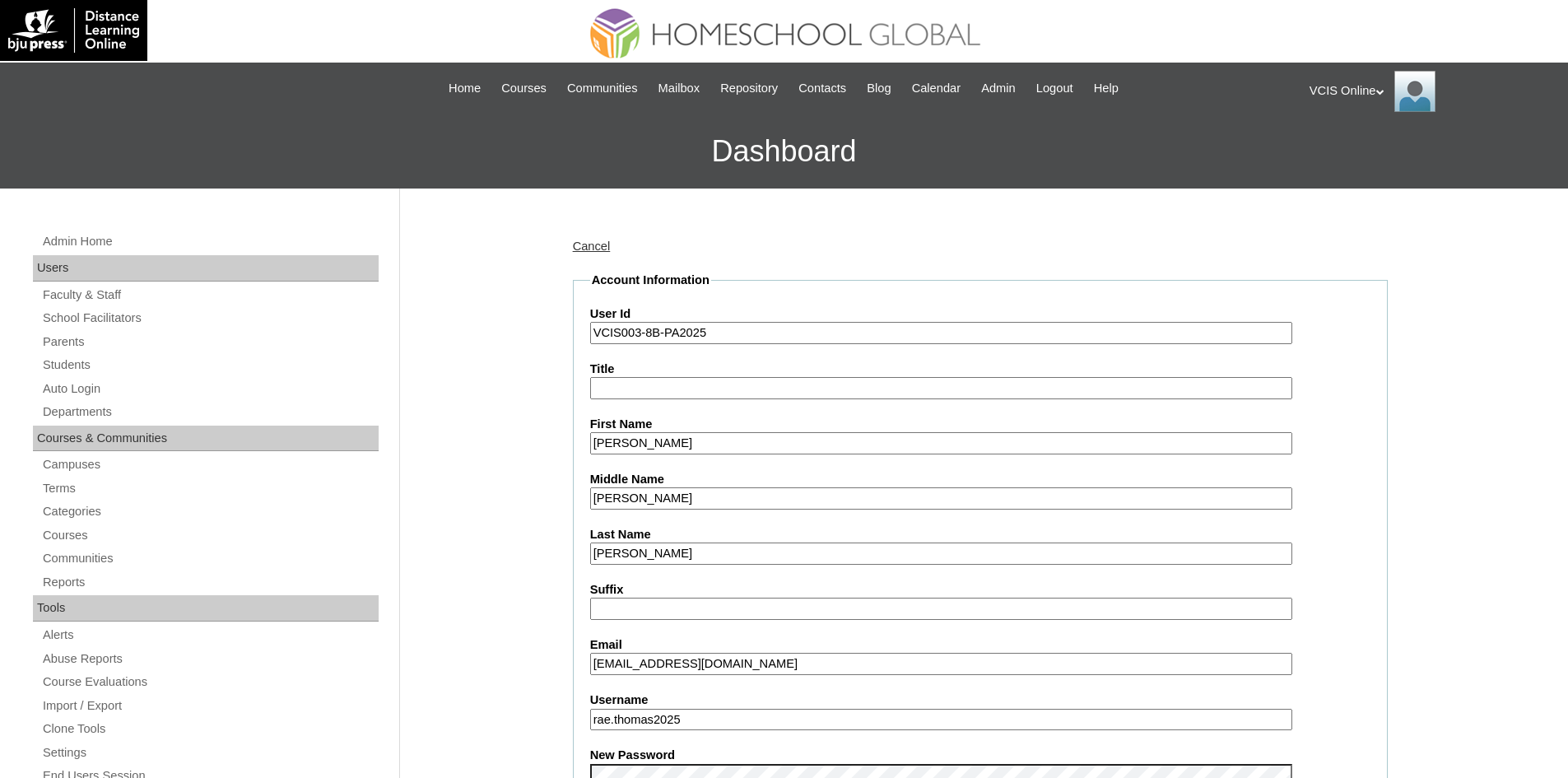
click at [640, 334] on input "VCIS003-8B-PA2025" at bounding box center [940, 333] width 702 height 22
click at [664, 336] on input "VCIS008-8B-PA2025" at bounding box center [940, 333] width 702 height 22
click at [674, 330] on input "VCIS008-8B-PA2025" at bounding box center [940, 333] width 702 height 22
type input "VCIS008-8B-SA2025"
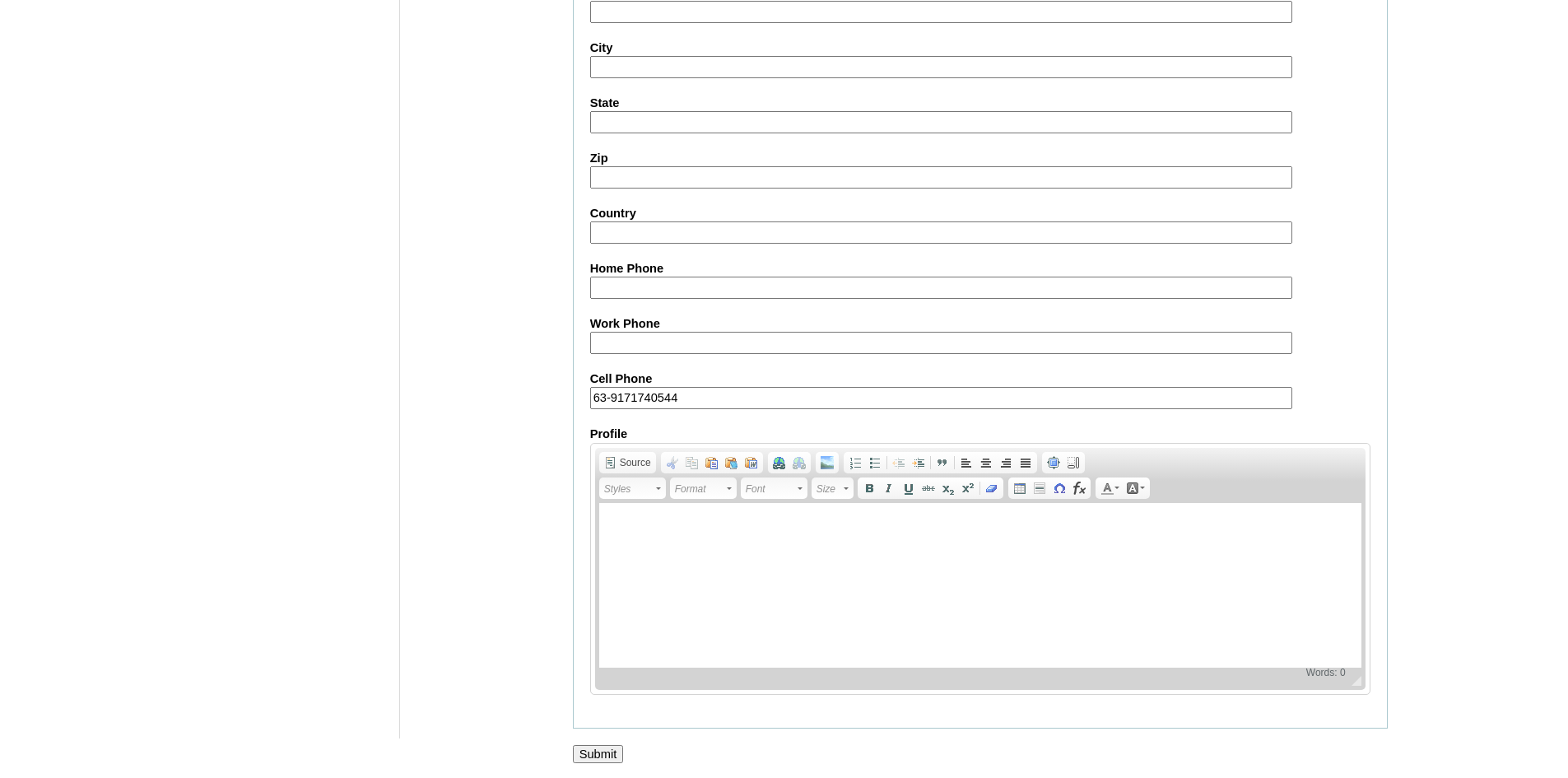
scroll to position [1745, 0]
click at [604, 759] on input "Submit" at bounding box center [598, 752] width 51 height 18
click at [604, 747] on input "Submit" at bounding box center [598, 752] width 51 height 18
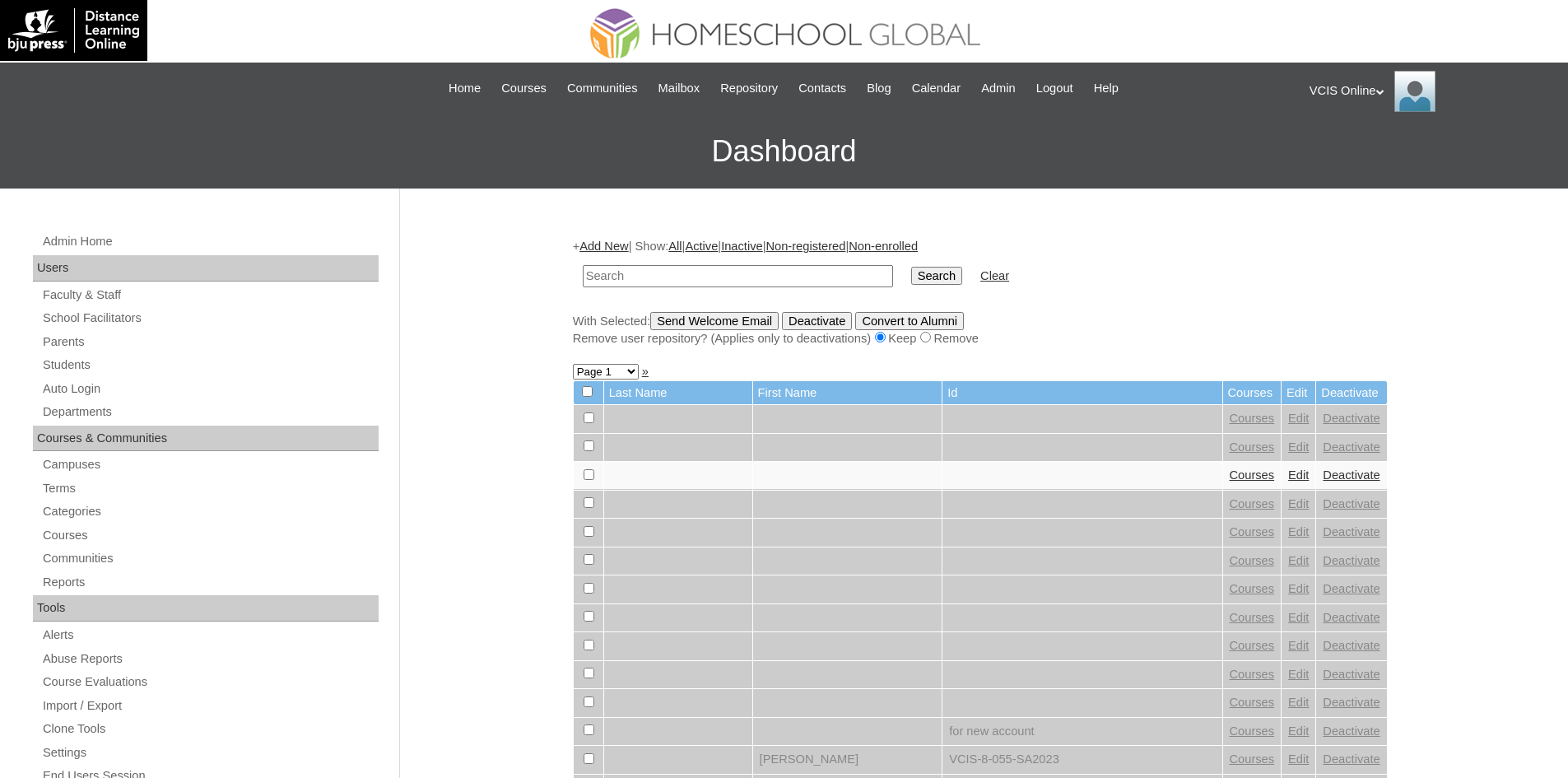
click at [612, 275] on input "text" at bounding box center [737, 276] width 310 height 22
paste input "VCIS008-8B-SA2025"
type input "VCIS008-8B-SA2025"
click at [911, 278] on input "Search" at bounding box center [936, 276] width 51 height 18
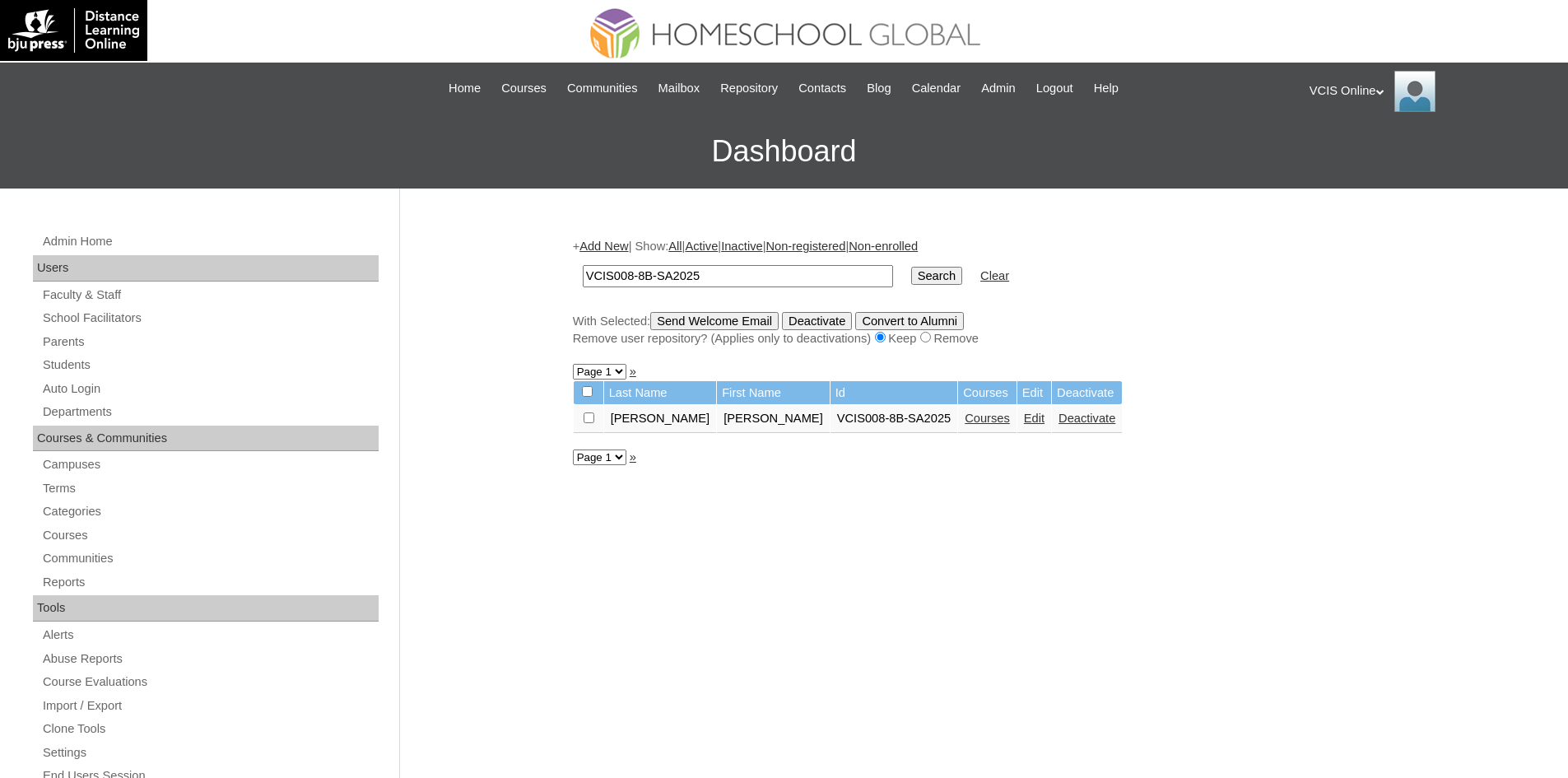
click at [964, 421] on link "Courses" at bounding box center [987, 418] width 45 height 13
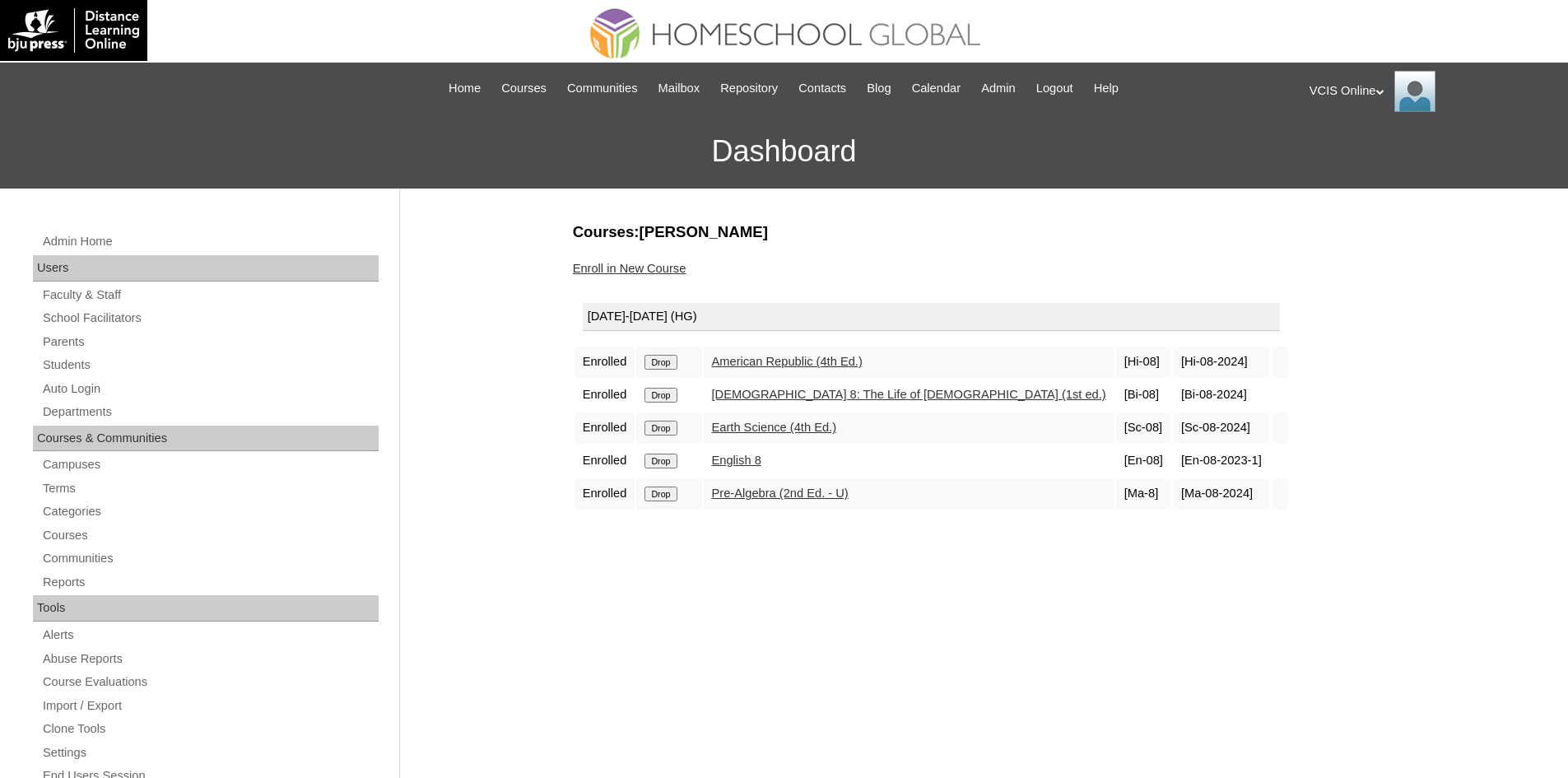
click at [720, 607] on div "Courses:[PERSON_NAME] Enroll in New Course [DATE]-[DATE] (HG) Enrolled Drop Ame…" at bounding box center [976, 772] width 823 height 1102
click at [1355, 91] on div "VCIS Online My Profile My Settings Logout" at bounding box center [1430, 91] width 242 height 42
click at [1353, 152] on span "Logout" at bounding box center [1339, 153] width 33 height 12
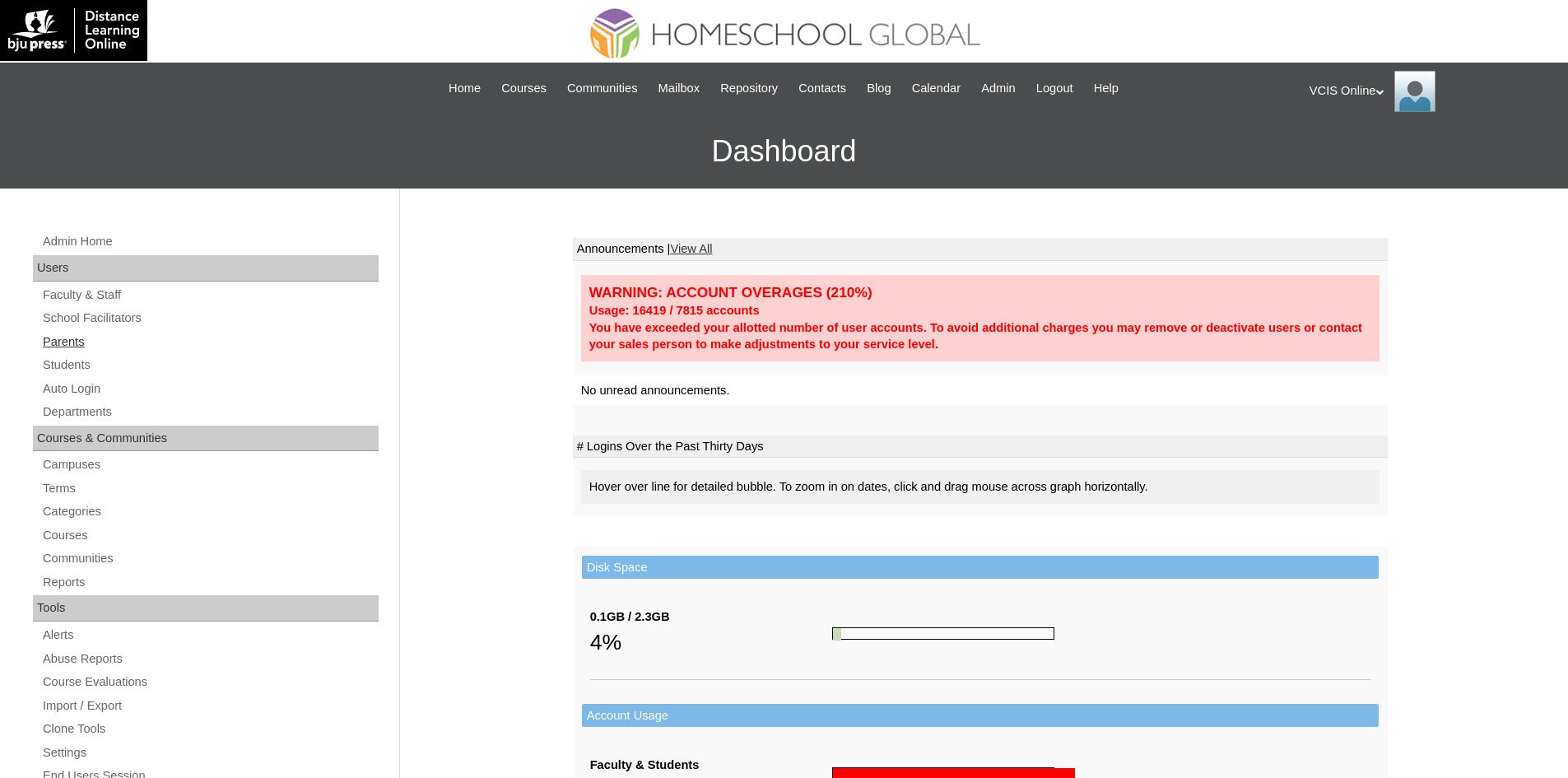
click at [71, 342] on link "Parents" at bounding box center [210, 341] width 338 height 20
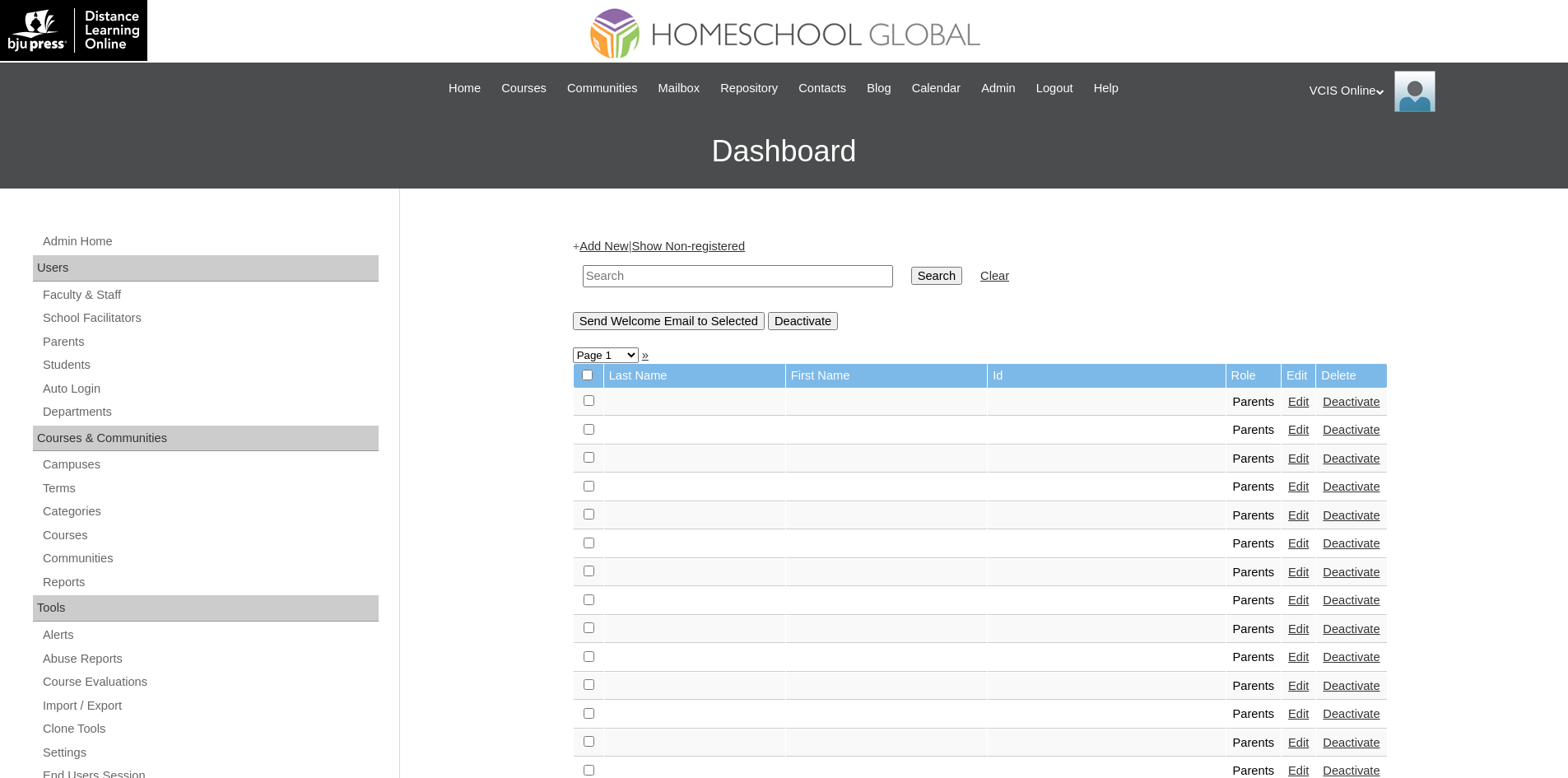
click at [627, 264] on td at bounding box center [737, 276] width 327 height 39
paste input "VCIS002-9B-PA2025"
type input "VCIS002-9B-PA2025"
click at [911, 278] on input "Search" at bounding box center [936, 276] width 51 height 18
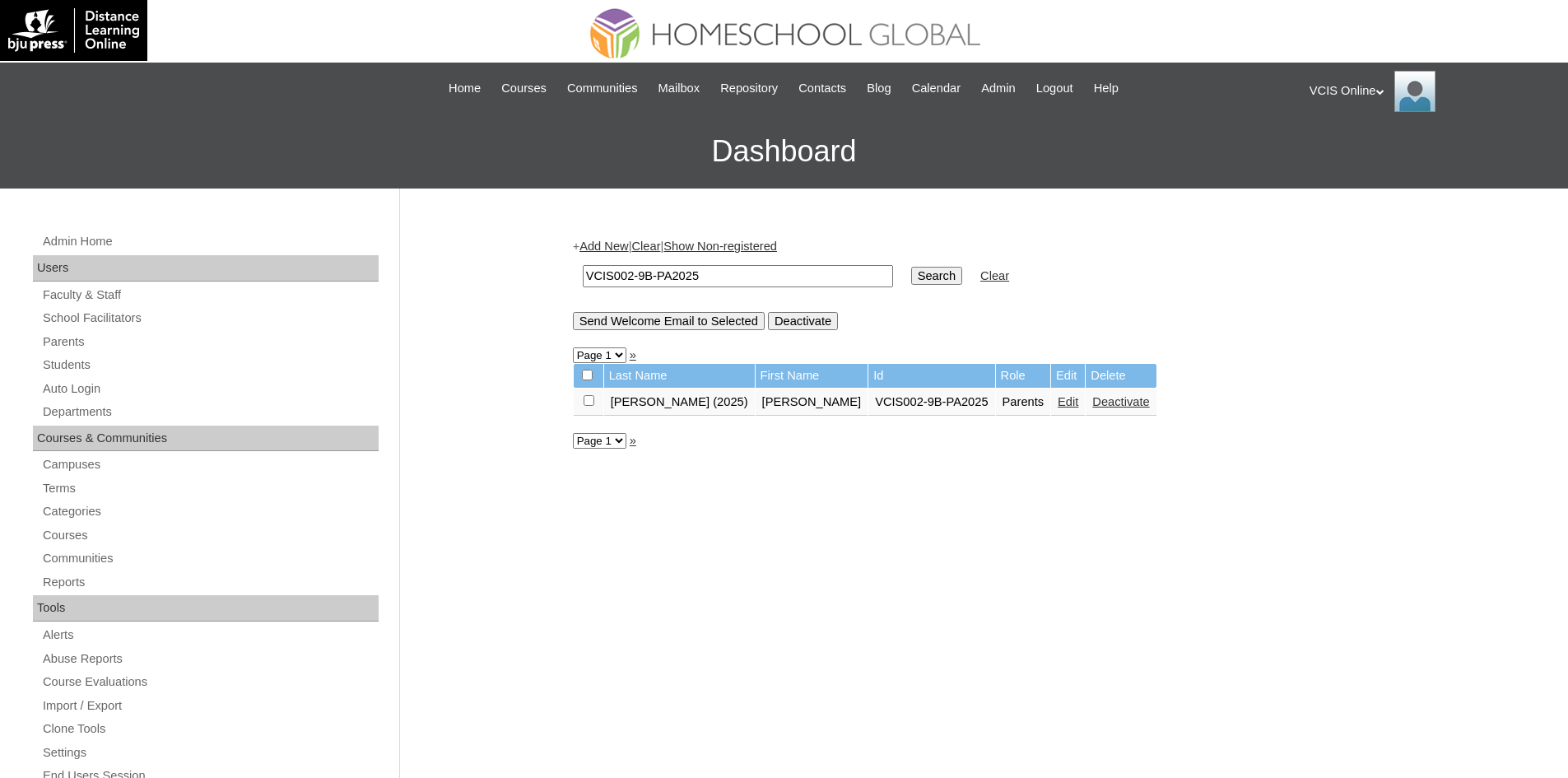
click at [665, 278] on input "VCIS002-9B-PA2025" at bounding box center [737, 276] width 310 height 22
paste input "8-8B-S"
click at [630, 275] on input "VCIS008-8B-SA2025" at bounding box center [737, 276] width 310 height 22
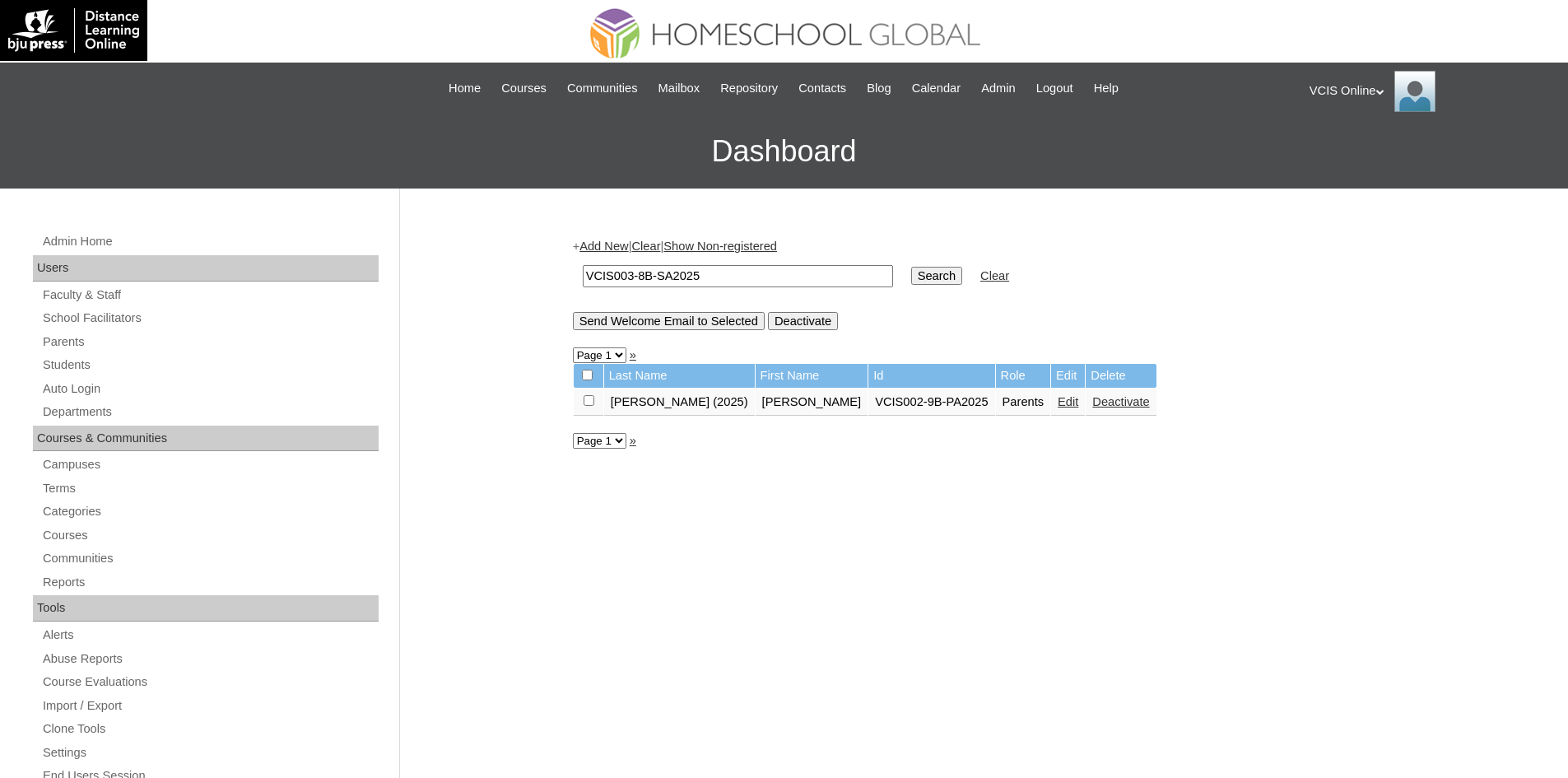
click at [659, 277] on input "VCIS003-8B-SA2025" at bounding box center [737, 276] width 310 height 22
type input "VCIS003-8B-PA2025"
click at [911, 277] on input "Search" at bounding box center [936, 276] width 51 height 18
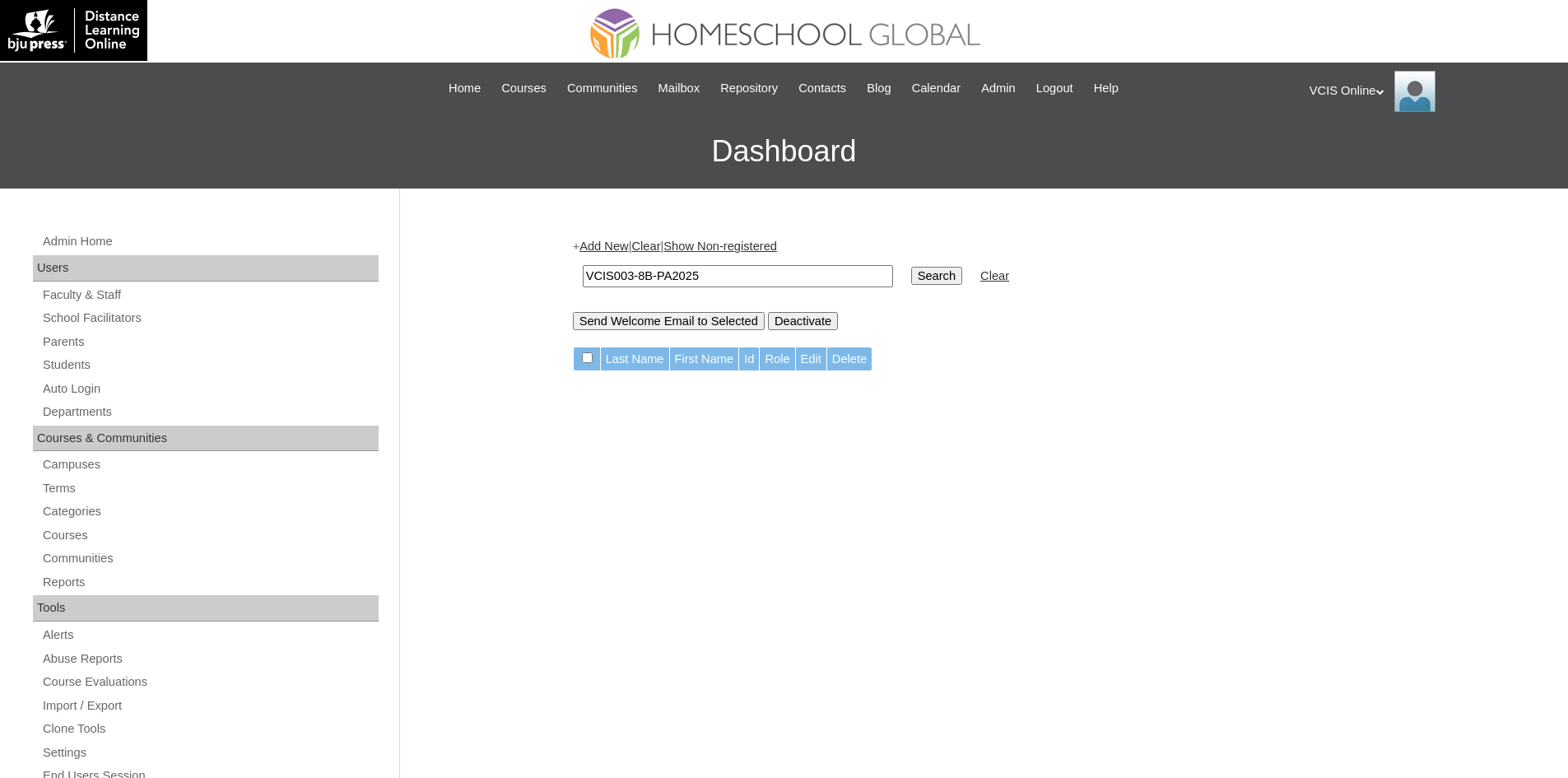
click at [698, 279] on input "VCIS003-8B-PA2025" at bounding box center [737, 276] width 310 height 22
click at [66, 362] on link "Students" at bounding box center [210, 365] width 338 height 20
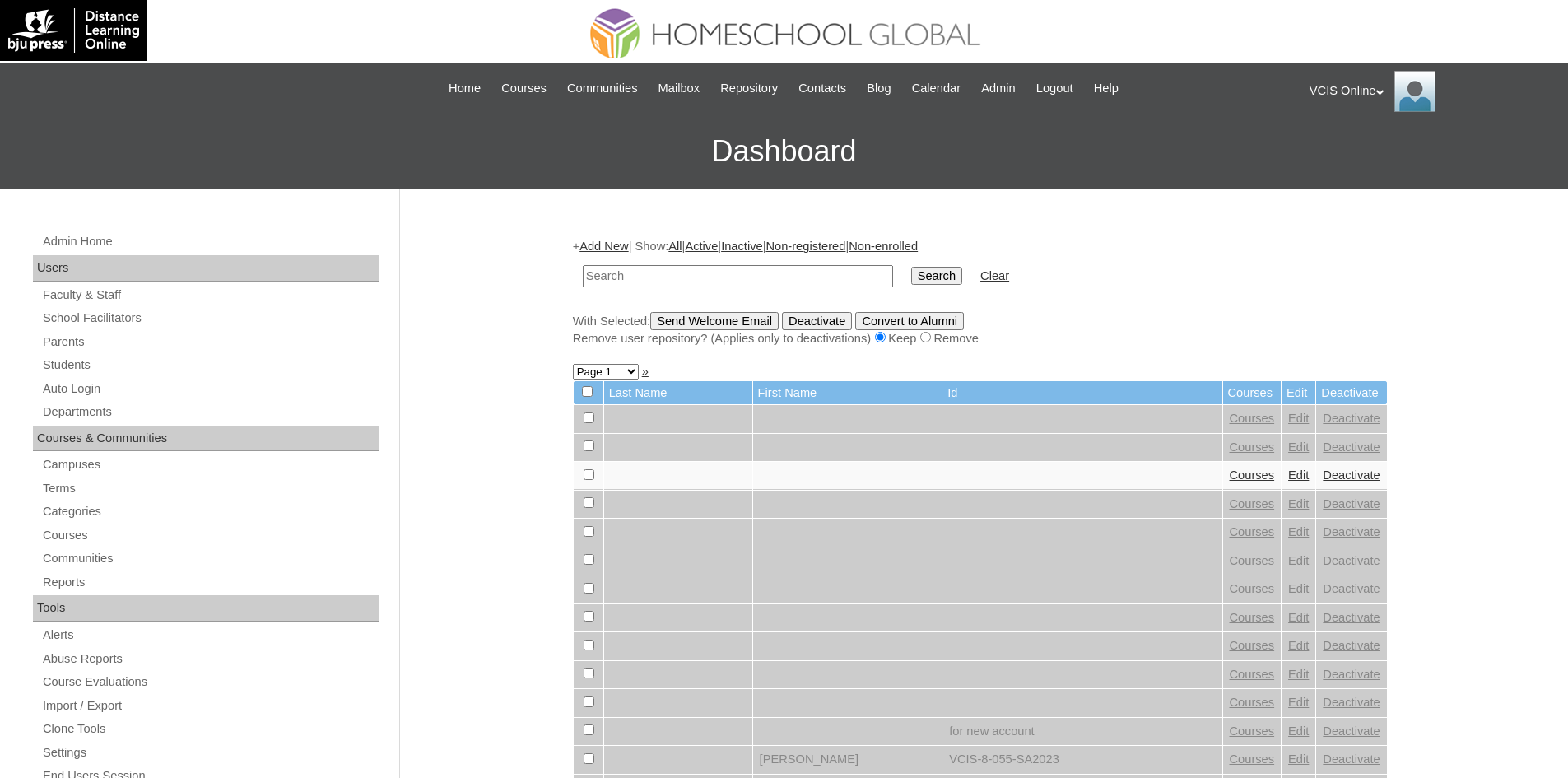
click at [655, 282] on input "text" at bounding box center [737, 276] width 310 height 22
drag, startPoint x: 653, startPoint y: 282, endPoint x: 599, endPoint y: 277, distance: 54.2
click at [599, 277] on input "text" at bounding box center [737, 276] width 310 height 22
click at [657, 276] on input "VCIS003-8B-SA2025" at bounding box center [737, 276] width 310 height 22
type input "VCIS003-8B-PA2025"
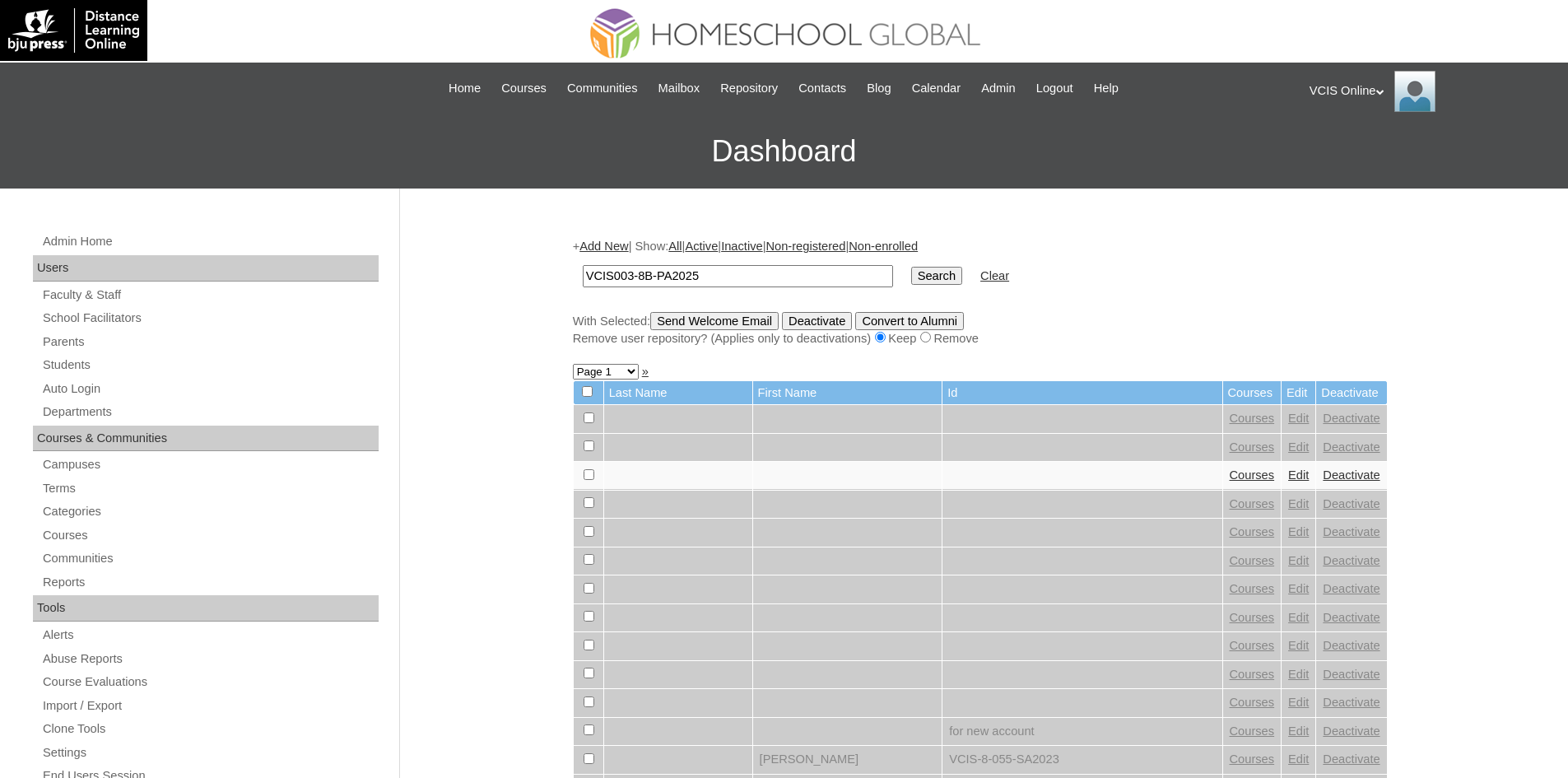
click at [911, 280] on input "Search" at bounding box center [936, 276] width 51 height 18
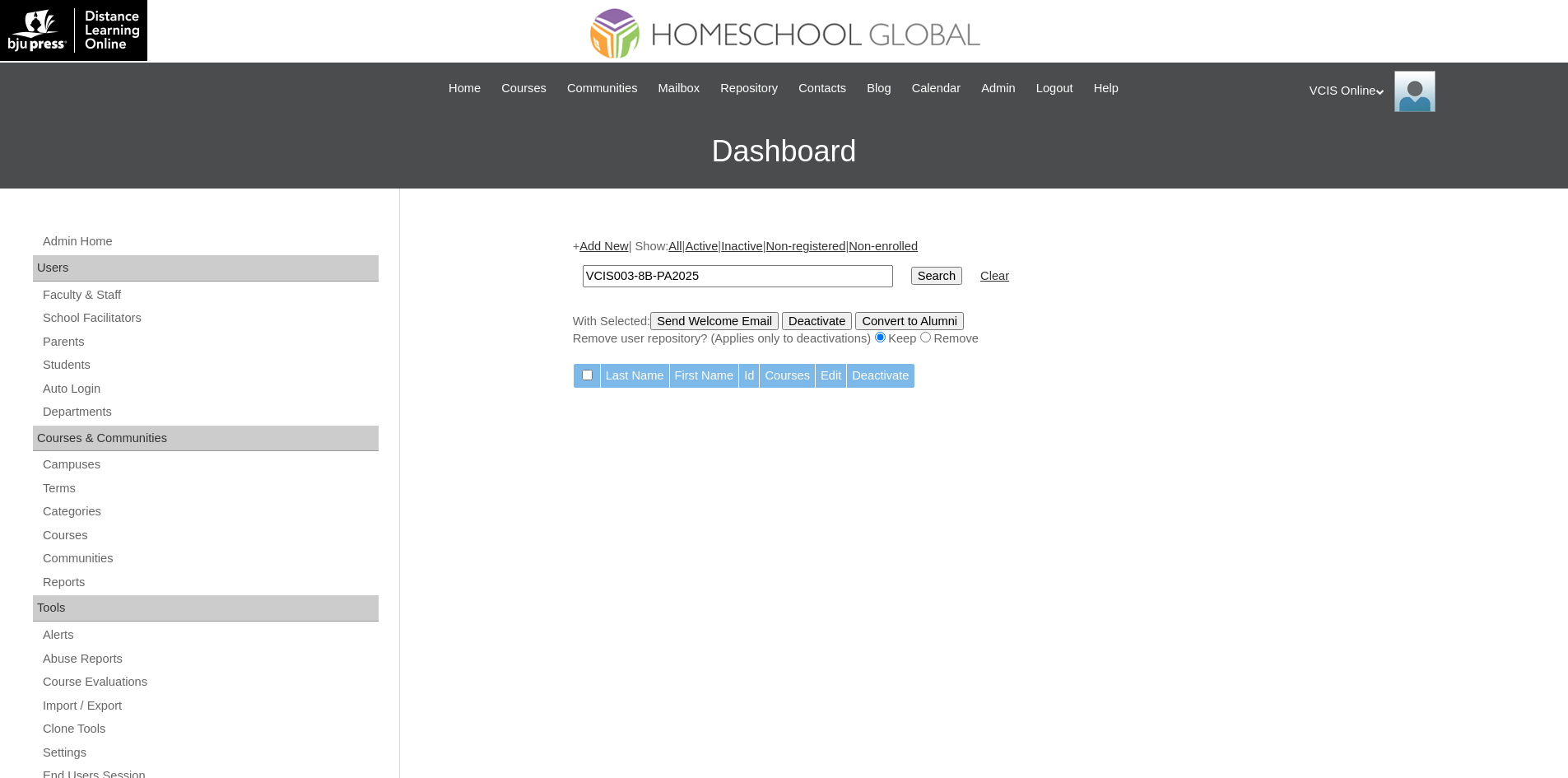
click at [718, 283] on input "VCIS003-8B-PA2025" at bounding box center [737, 276] width 310 height 22
click at [702, 281] on input "VCIS003-8B-PA2025" at bounding box center [737, 276] width 310 height 22
drag, startPoint x: 697, startPoint y: 277, endPoint x: 118, endPoint y: 255, distance: 579.4
click at [551, 277] on div "Admin Home Users Faculty & Staff School Facilitators Parents Students Auto Logi…" at bounding box center [784, 756] width 1568 height 1135
click at [81, 345] on link "Parents" at bounding box center [210, 341] width 338 height 20
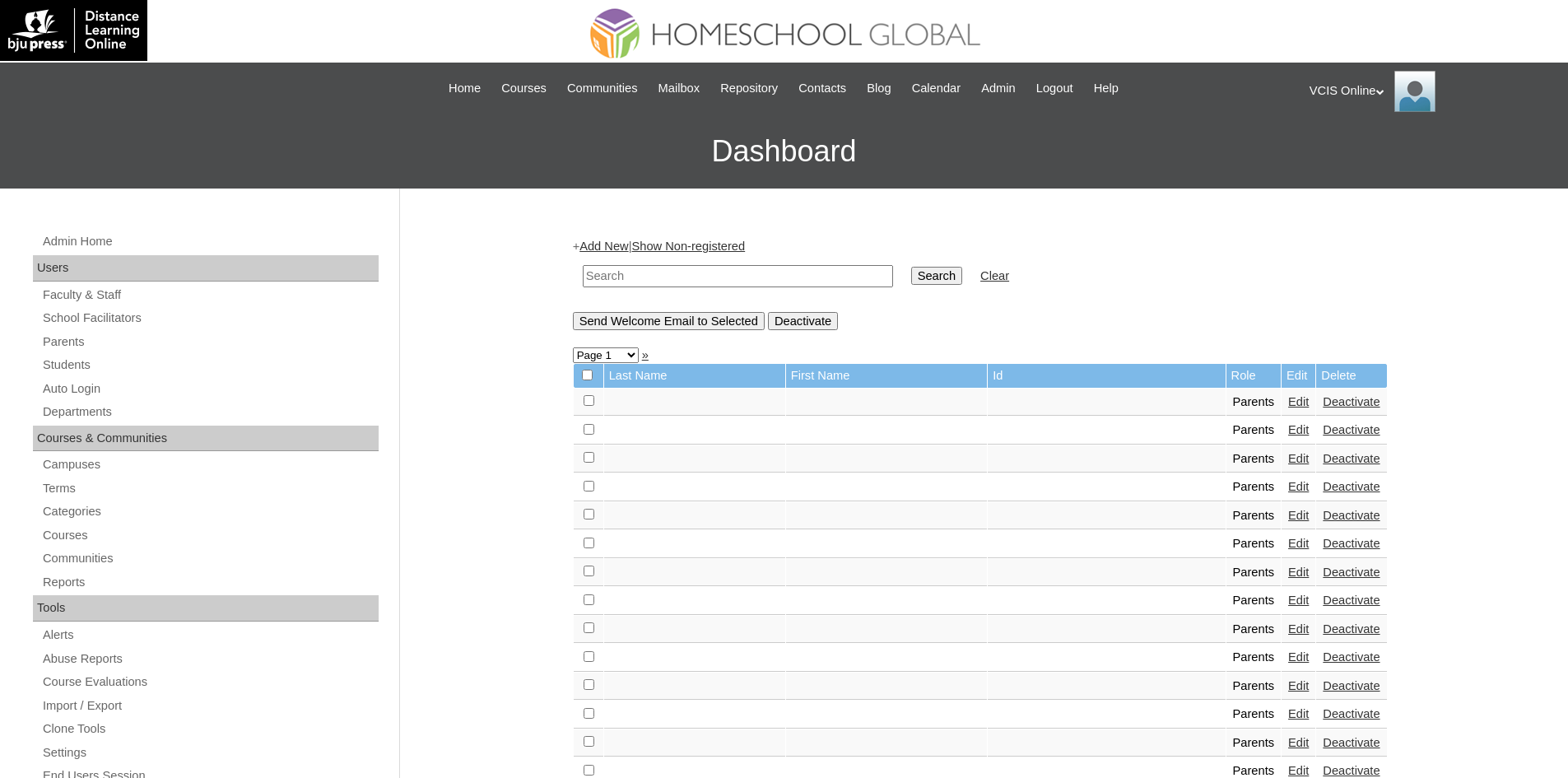
click at [646, 279] on input "text" at bounding box center [737, 276] width 310 height 22
type input "VCIS003-8B-PA2025"
click at [911, 274] on input "Search" at bounding box center [936, 276] width 51 height 18
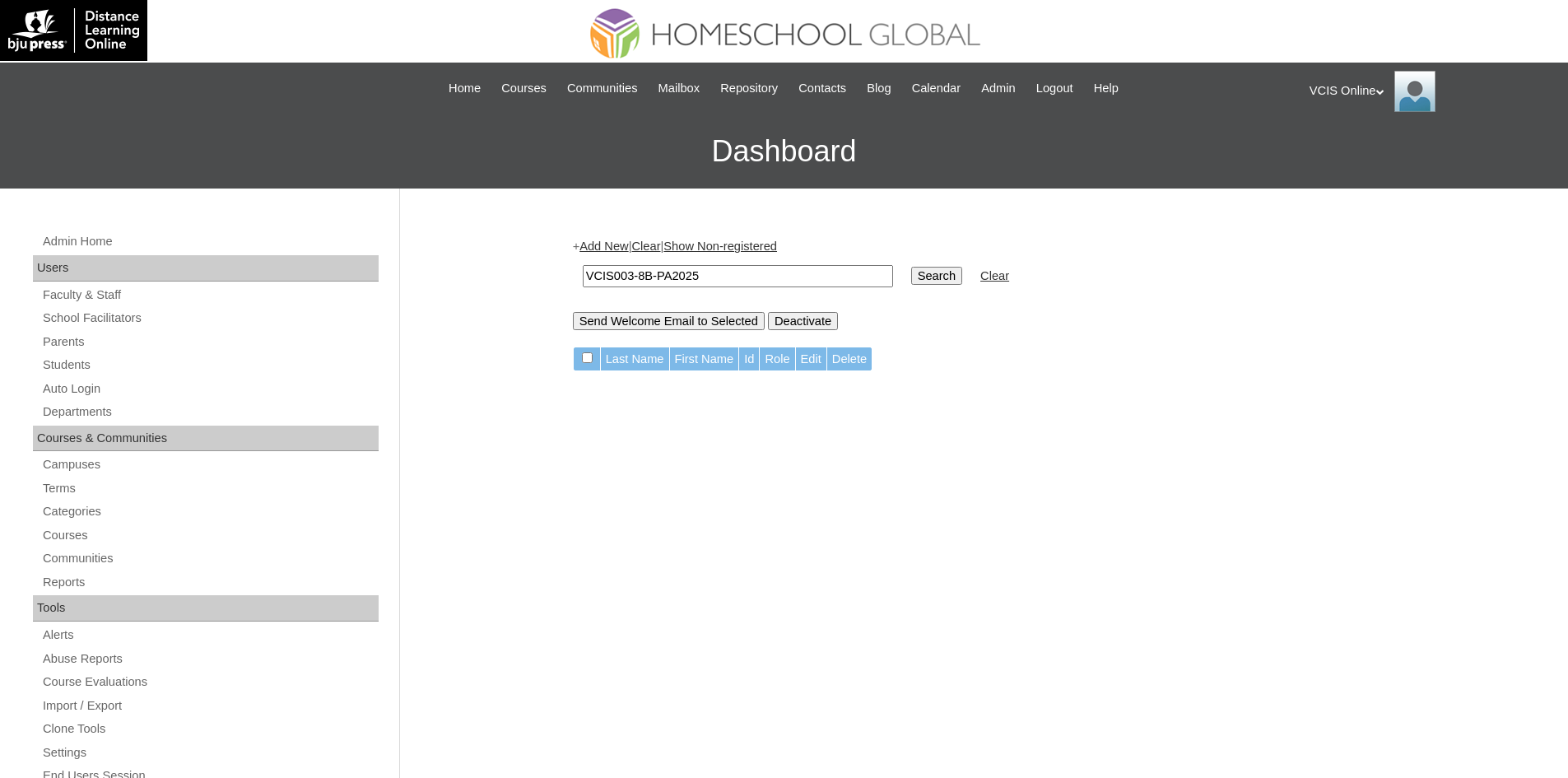
click at [732, 278] on input "VCIS003-8B-PA2025" at bounding box center [737, 276] width 310 height 22
drag, startPoint x: 732, startPoint y: 278, endPoint x: 507, endPoint y: 280, distance: 225.0
click at [507, 280] on div "Admin Home Users Faculty & Staff School Facilitators Parents Students Auto Logi…" at bounding box center [784, 756] width 1568 height 1135
paste input "8-8B-S"
type input "VCIS008-8B-SA2025"
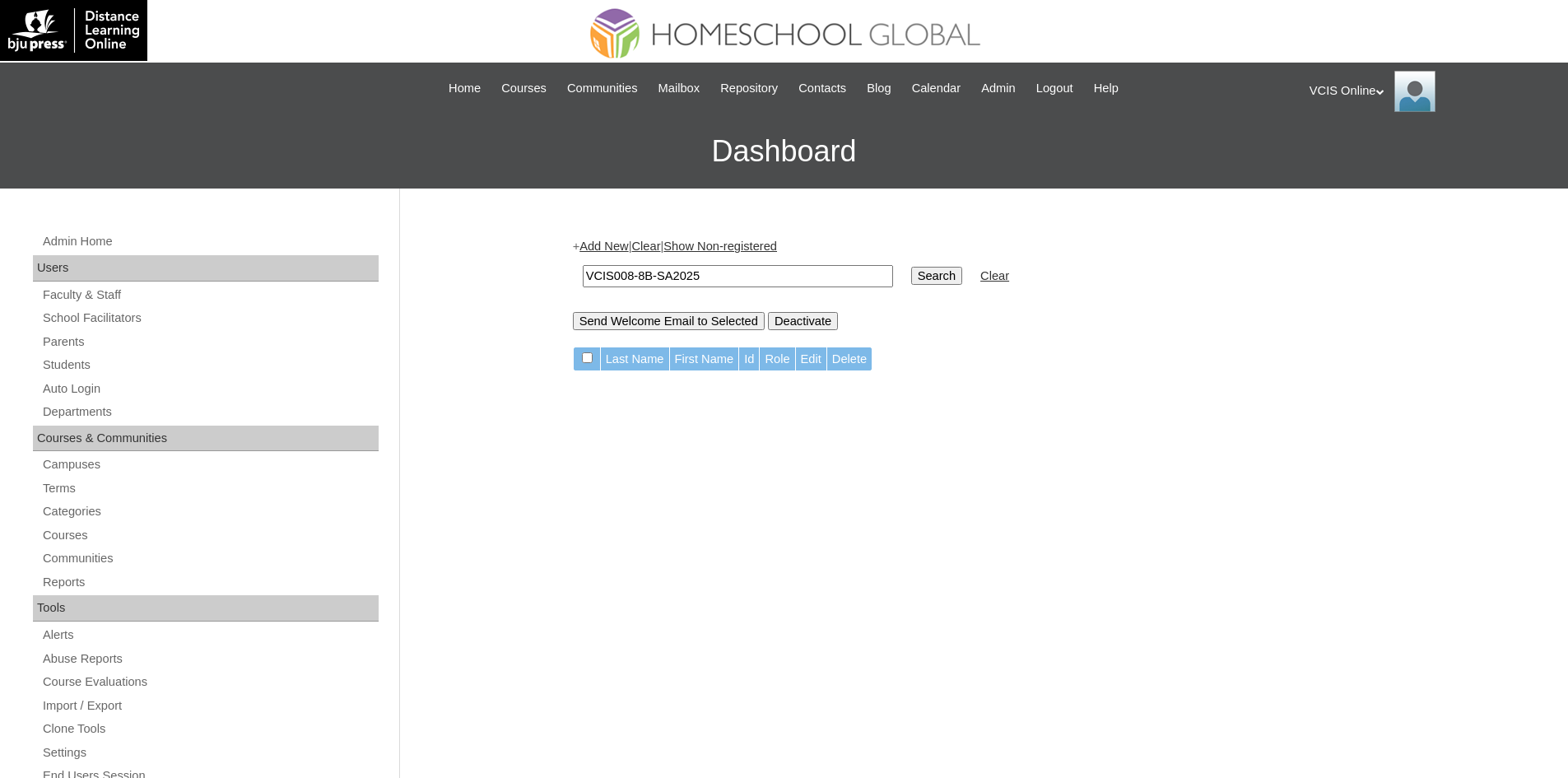
click at [703, 270] on input "VCIS008-8B-SA2025" at bounding box center [737, 276] width 310 height 22
drag, startPoint x: 703, startPoint y: 277, endPoint x: 490, endPoint y: 282, distance: 213.1
click at [490, 282] on div "Admin Home Users Faculty & Staff School Facilitators Parents Students Auto Logi…" at bounding box center [784, 756] width 1568 height 1135
click at [627, 271] on input "text" at bounding box center [737, 276] width 310 height 22
paste input "VCIS002-9B-PA2025"
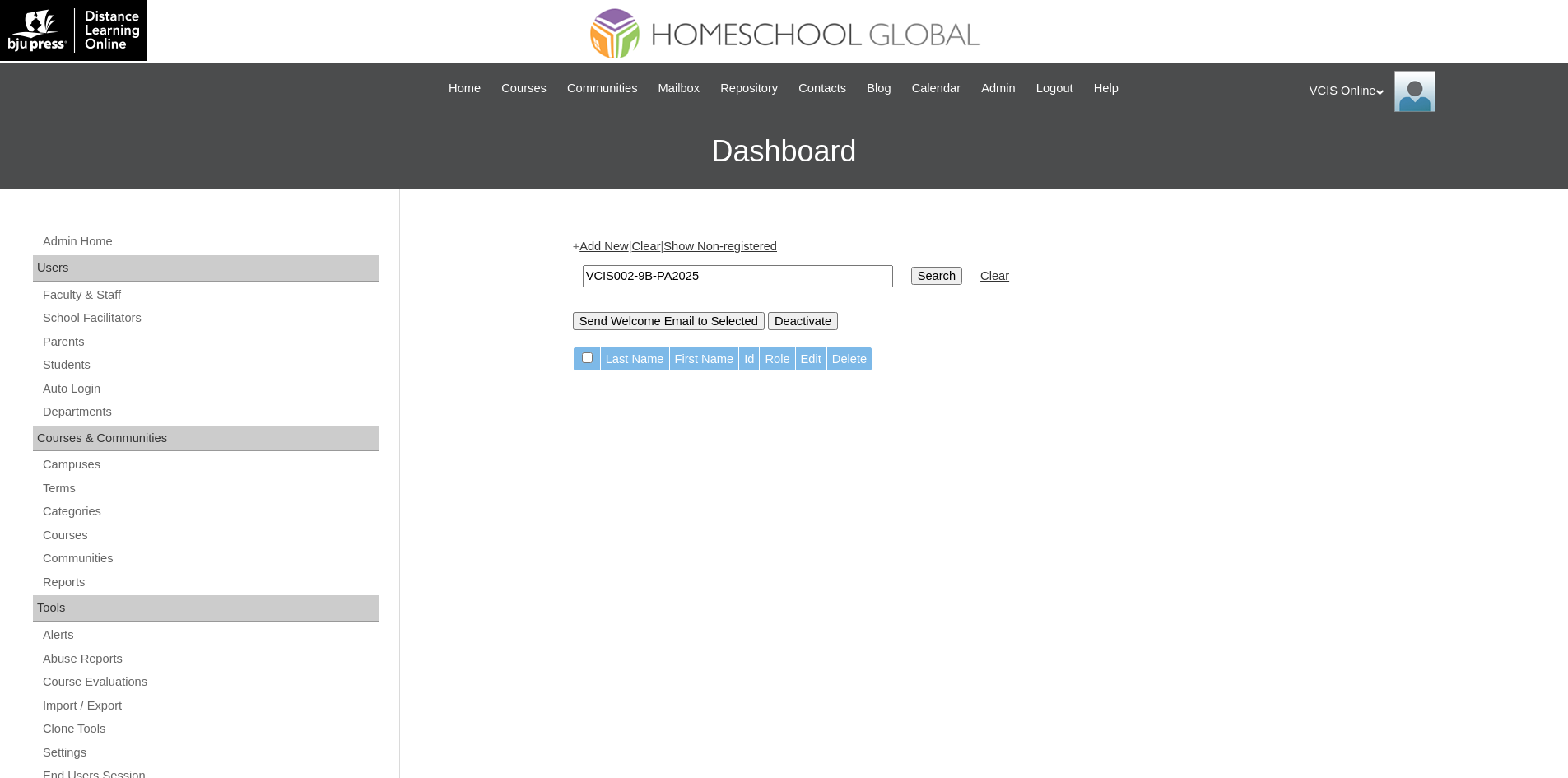
type input "VCIS002-9B-PA2025"
click at [911, 276] on input "Search" at bounding box center [936, 276] width 51 height 18
click at [911, 280] on input "Search" at bounding box center [936, 276] width 51 height 18
click at [862, 463] on div "+ Add New | Clear | Show Non-registered VCIS002-9B-PA2025 Search Clear Send Wel…" at bounding box center [976, 772] width 823 height 1102
click at [640, 481] on div "+ Add New | Clear | Show Non-registered VCIS002-9B-PA2025 Search Clear Send Wel…" at bounding box center [976, 772] width 823 height 1102
